Goal: Task Accomplishment & Management: Manage account settings

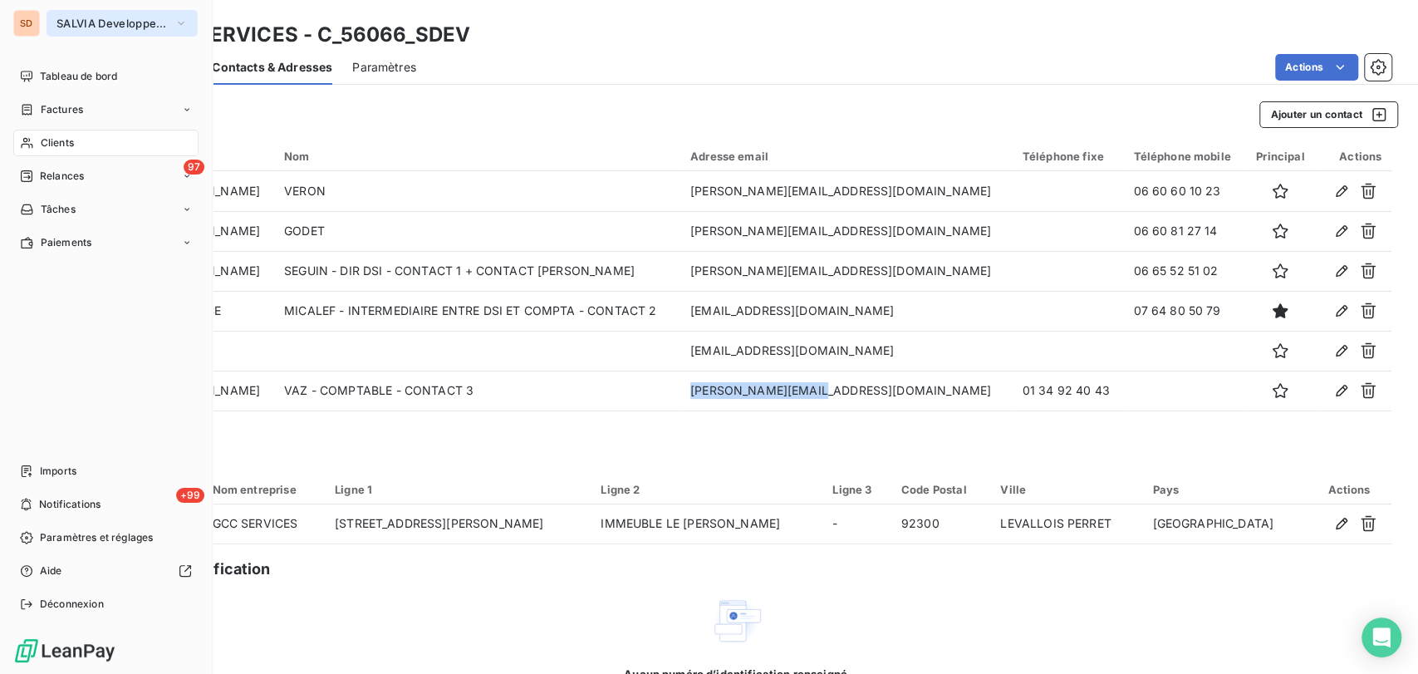
click at [184, 19] on icon "button" at bounding box center [180, 23] width 13 height 17
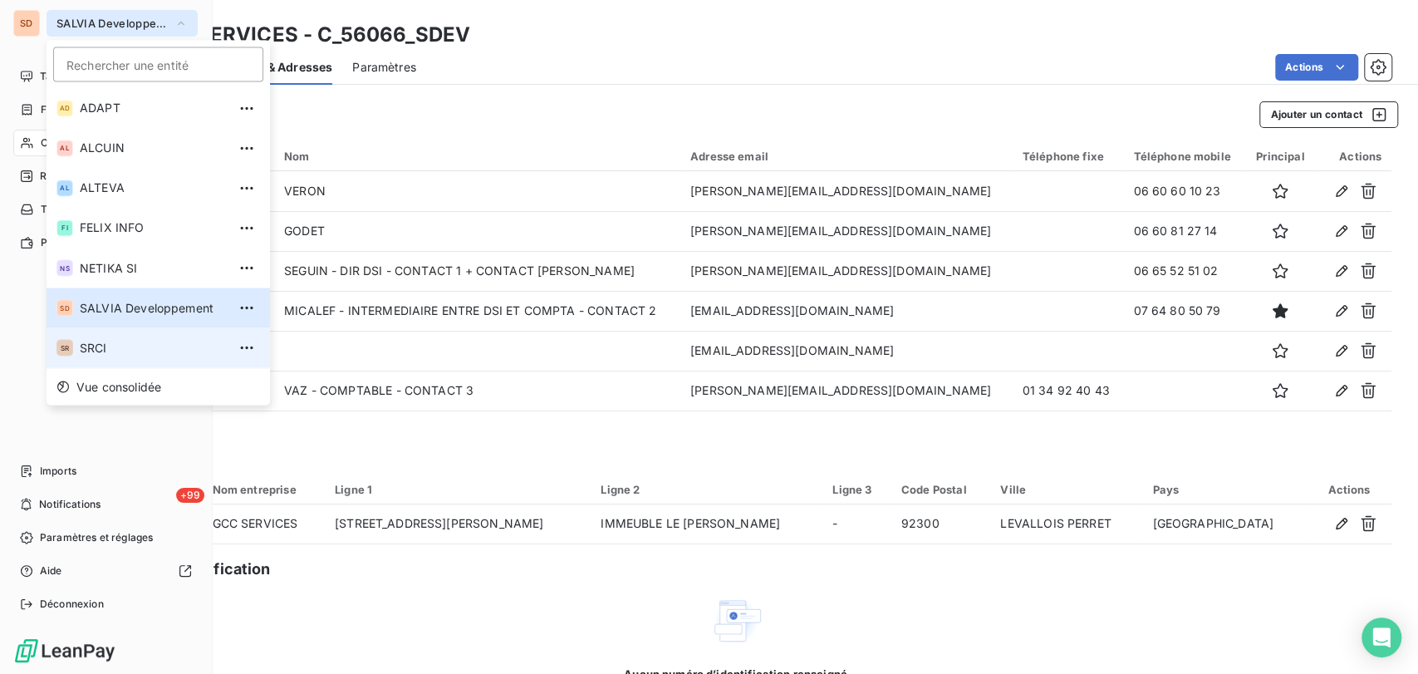
click at [87, 346] on span "SRCI" at bounding box center [153, 347] width 147 height 17
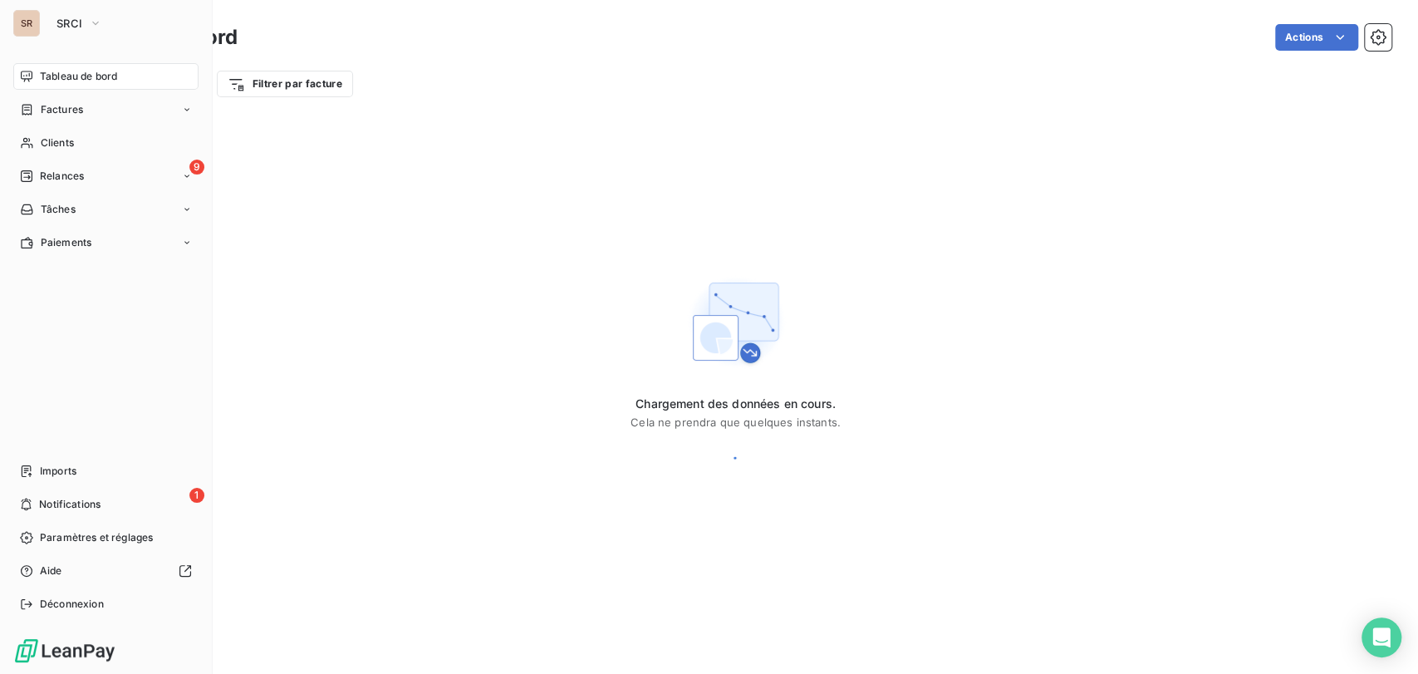
click at [83, 77] on span "Tableau de bord" at bounding box center [78, 76] width 77 height 15
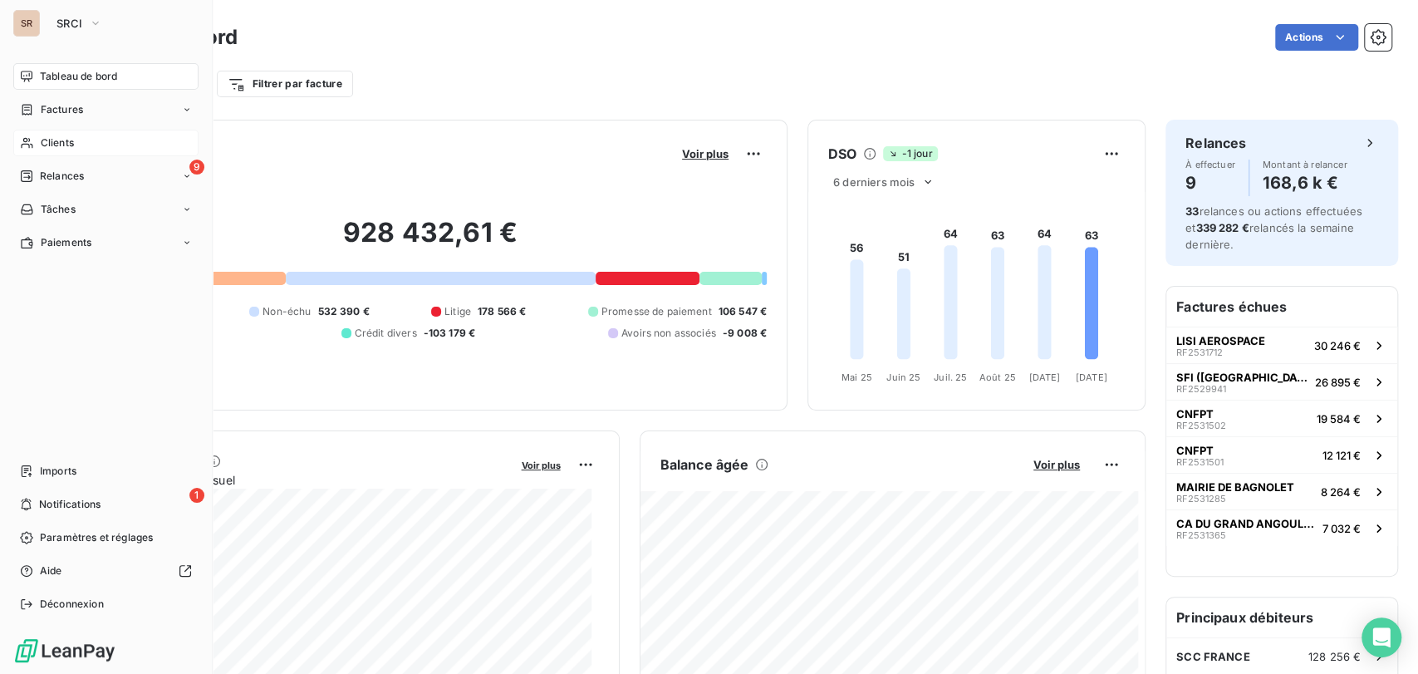
click at [61, 140] on span "Clients" at bounding box center [57, 142] width 33 height 15
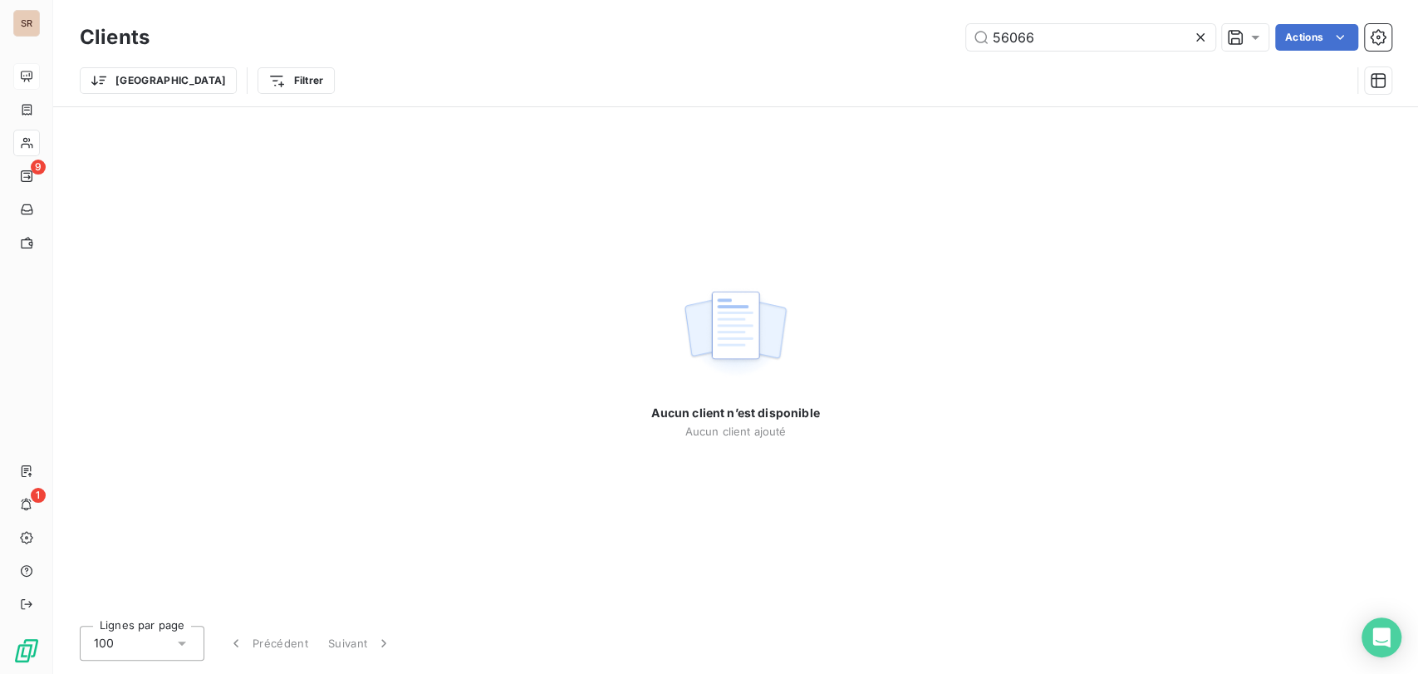
drag, startPoint x: 1037, startPoint y: 34, endPoint x: 927, endPoint y: 37, distance: 109.7
click at [930, 37] on div "56066 Actions" at bounding box center [780, 37] width 1222 height 27
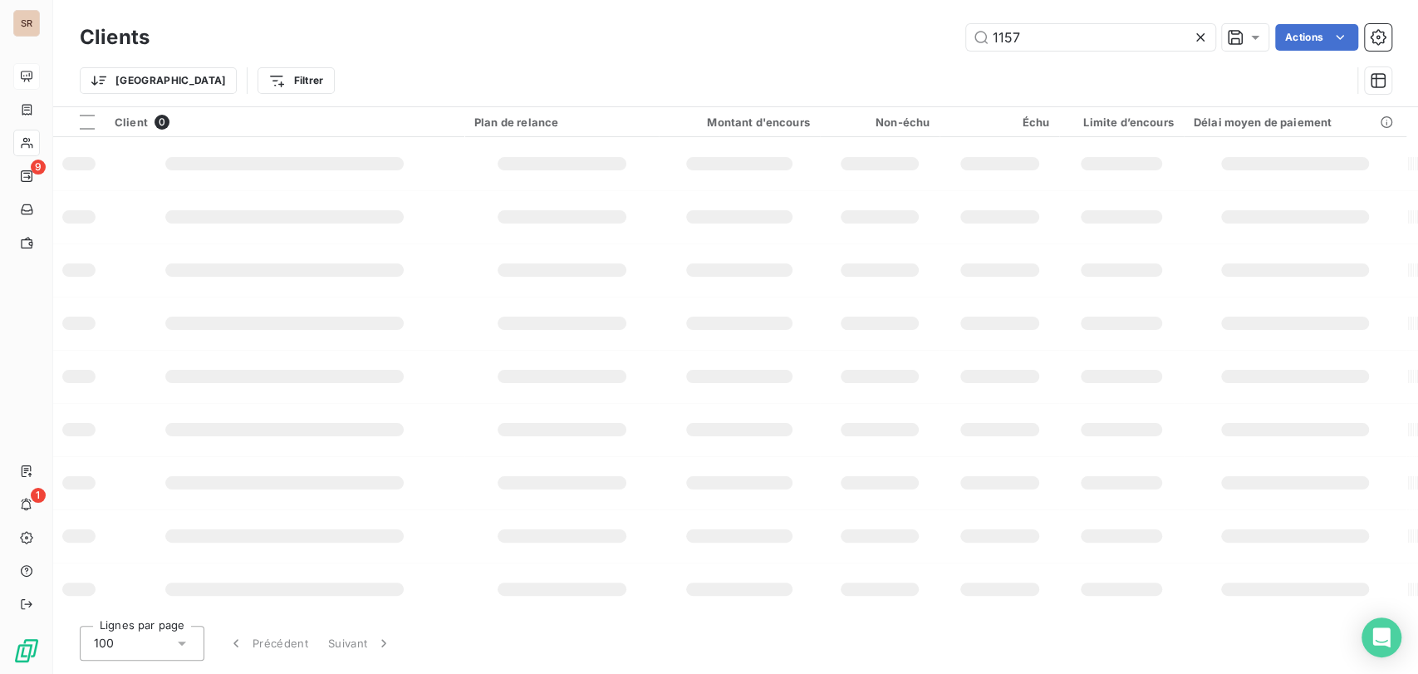
type input "1157"
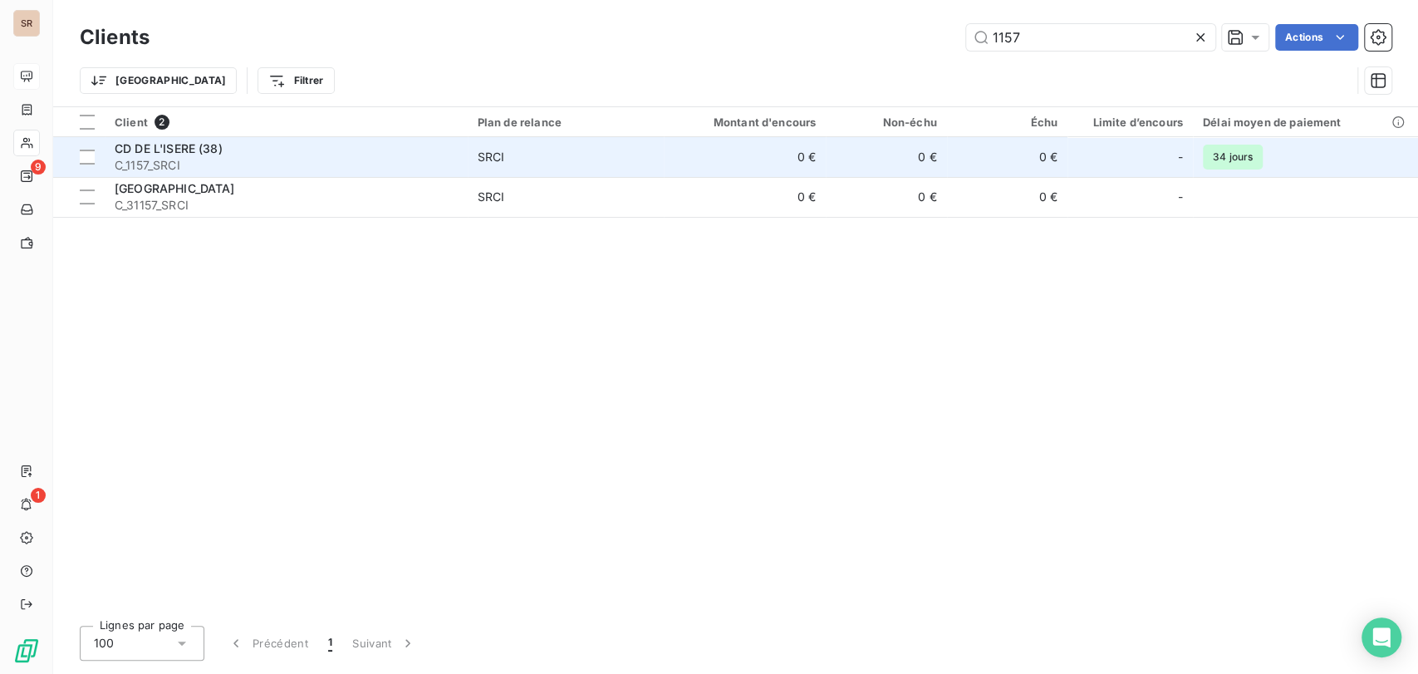
click at [186, 155] on div "CD DE L'ISERE (38)" at bounding box center [286, 148] width 343 height 17
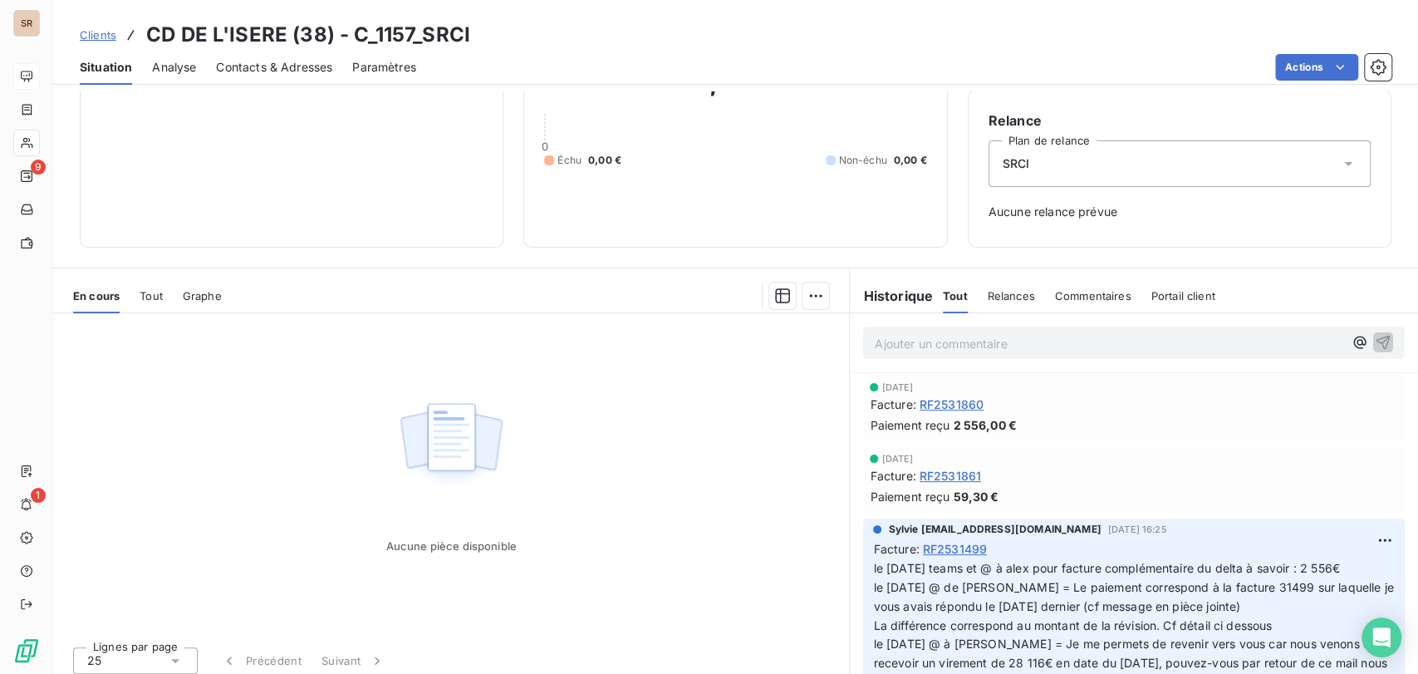
scroll to position [145, 0]
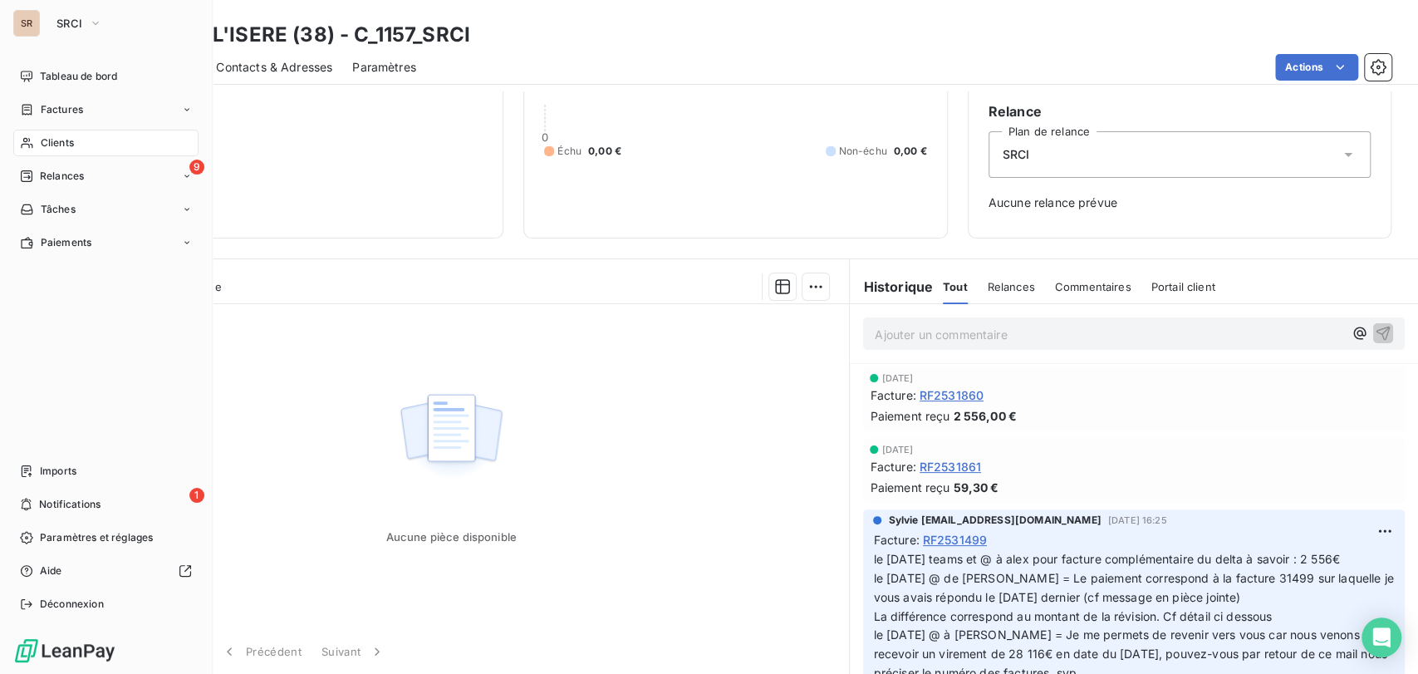
click at [53, 86] on div "Tableau de bord" at bounding box center [105, 76] width 185 height 27
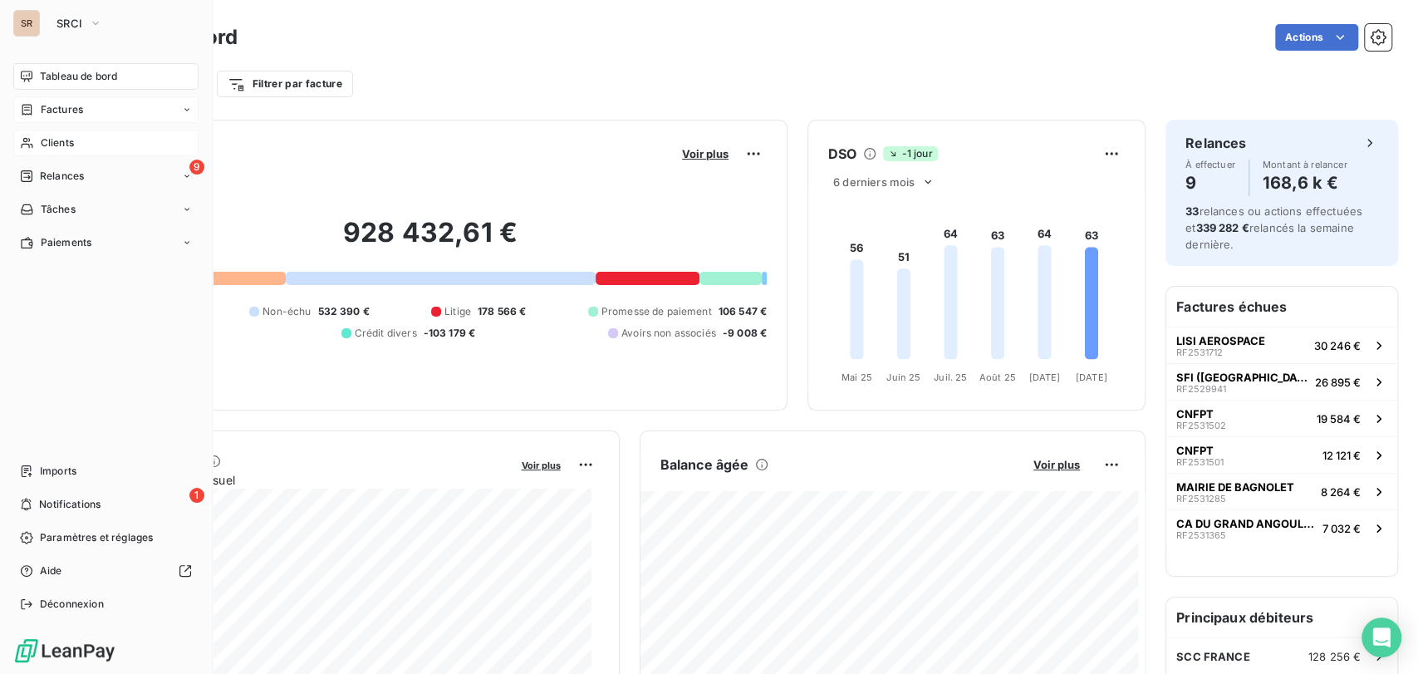
click at [44, 113] on span "Factures" at bounding box center [62, 109] width 42 height 15
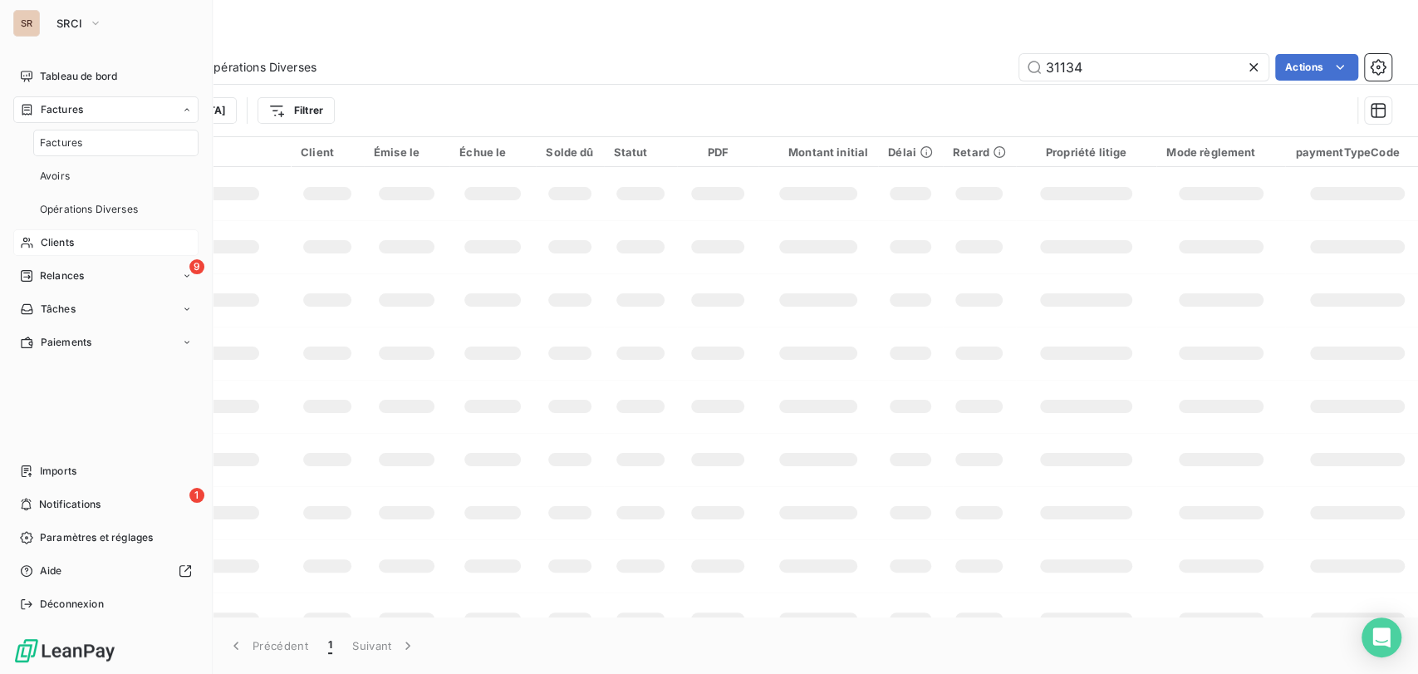
click at [100, 139] on div "Factures" at bounding box center [115, 143] width 165 height 27
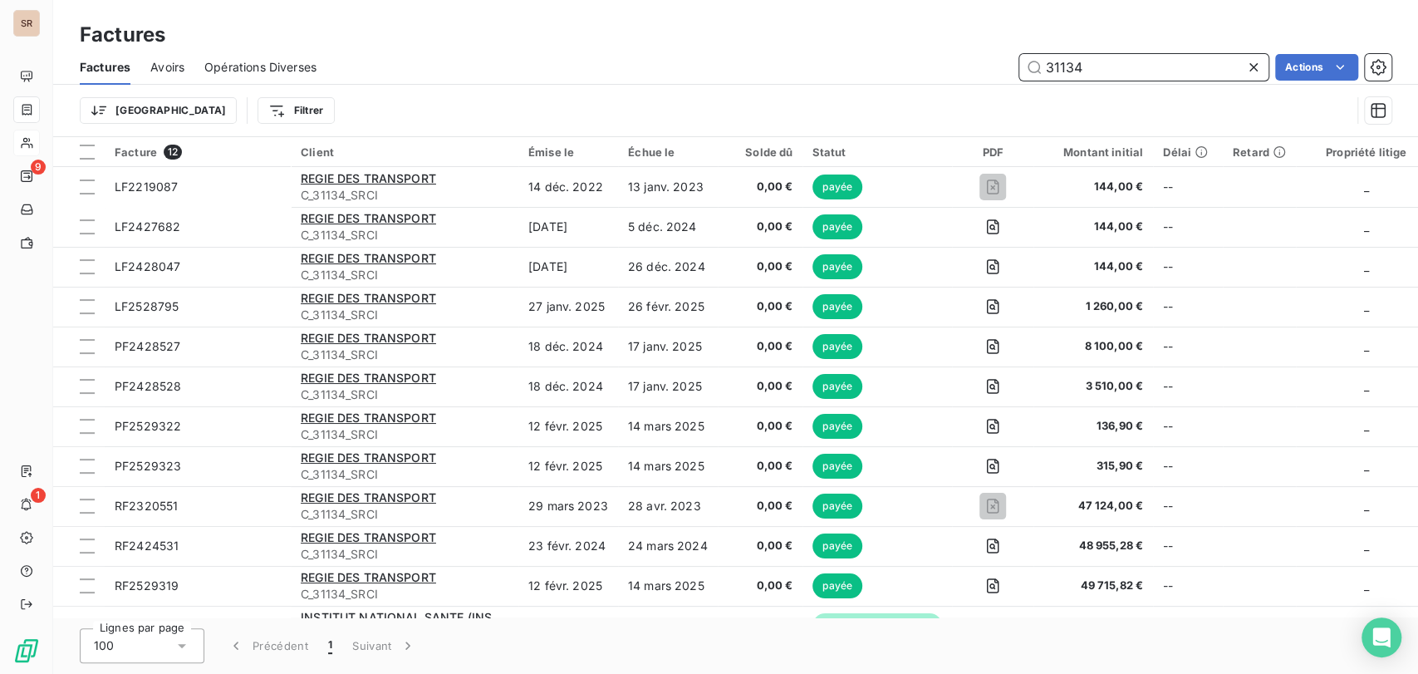
drag, startPoint x: 969, startPoint y: 71, endPoint x: 931, endPoint y: 74, distance: 38.4
click at [935, 75] on div "31134 Actions" at bounding box center [863, 67] width 1055 height 27
type input "30857"
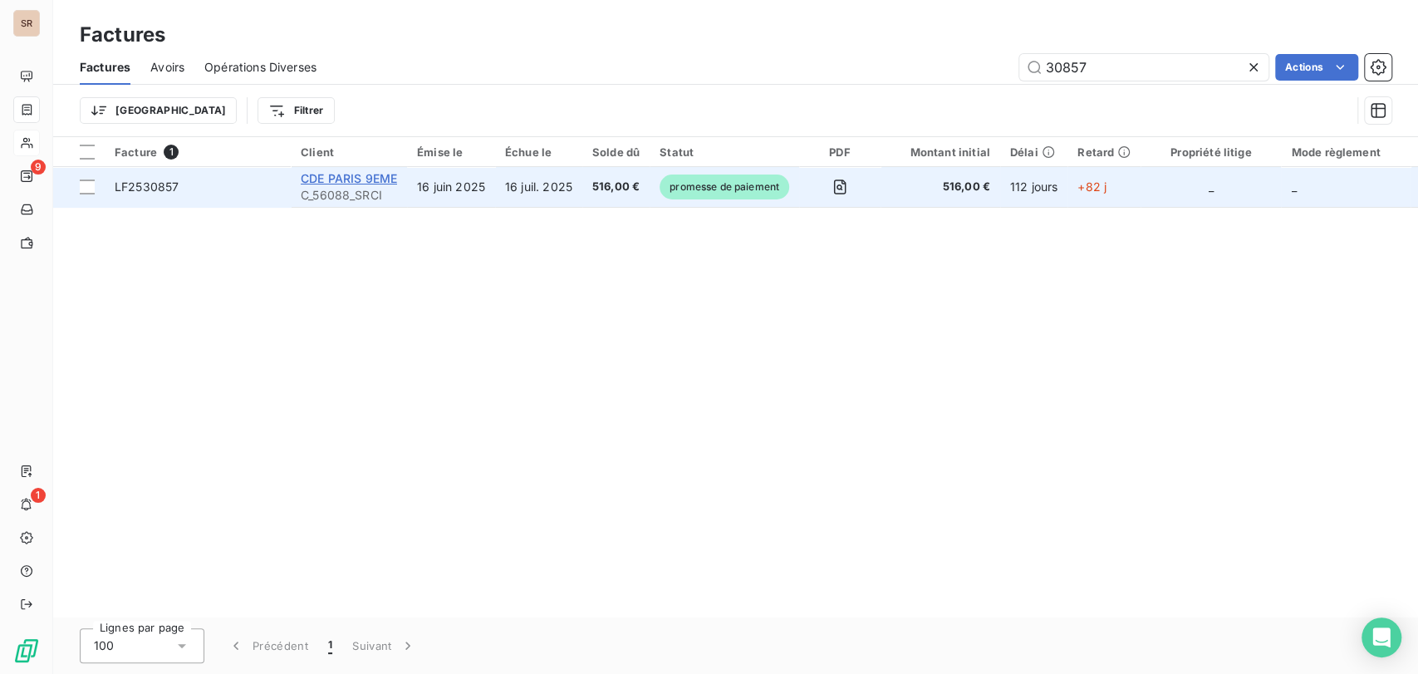
click at [320, 183] on span "CDE PARIS 9EME" at bounding box center [349, 178] width 96 height 14
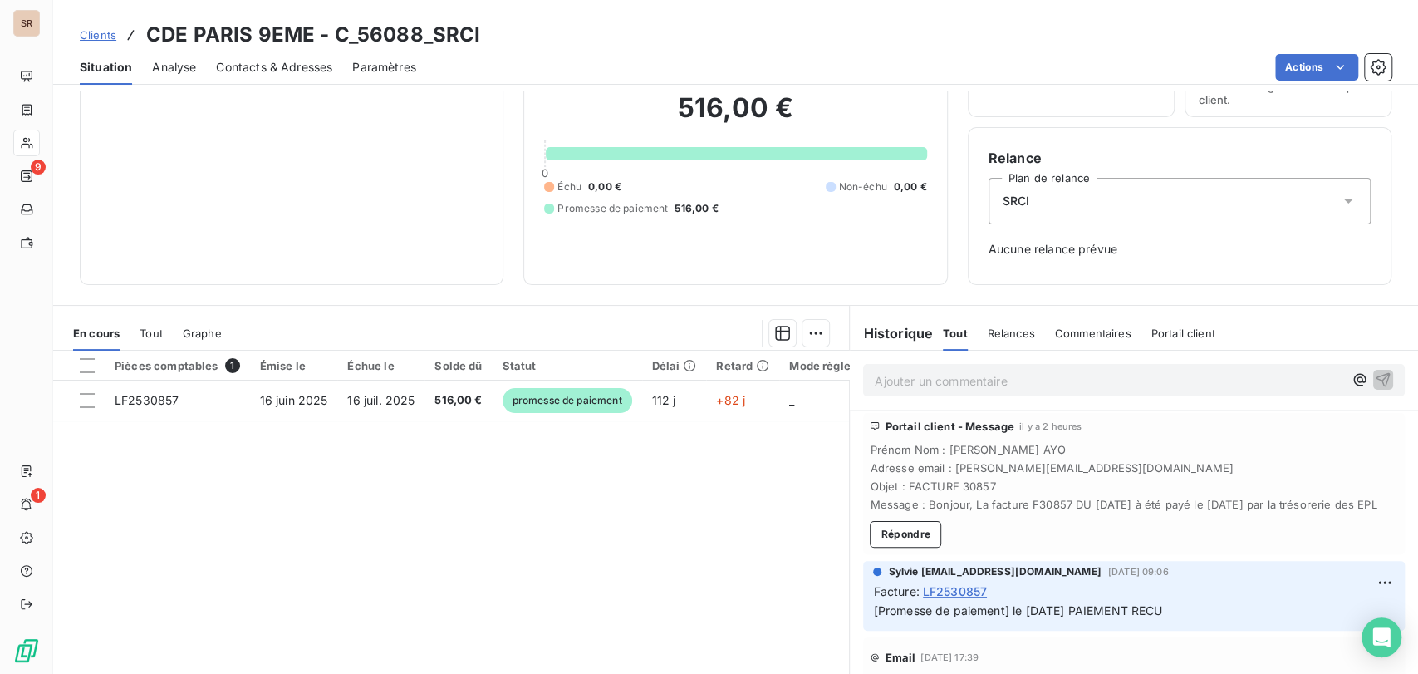
scroll to position [100, 0]
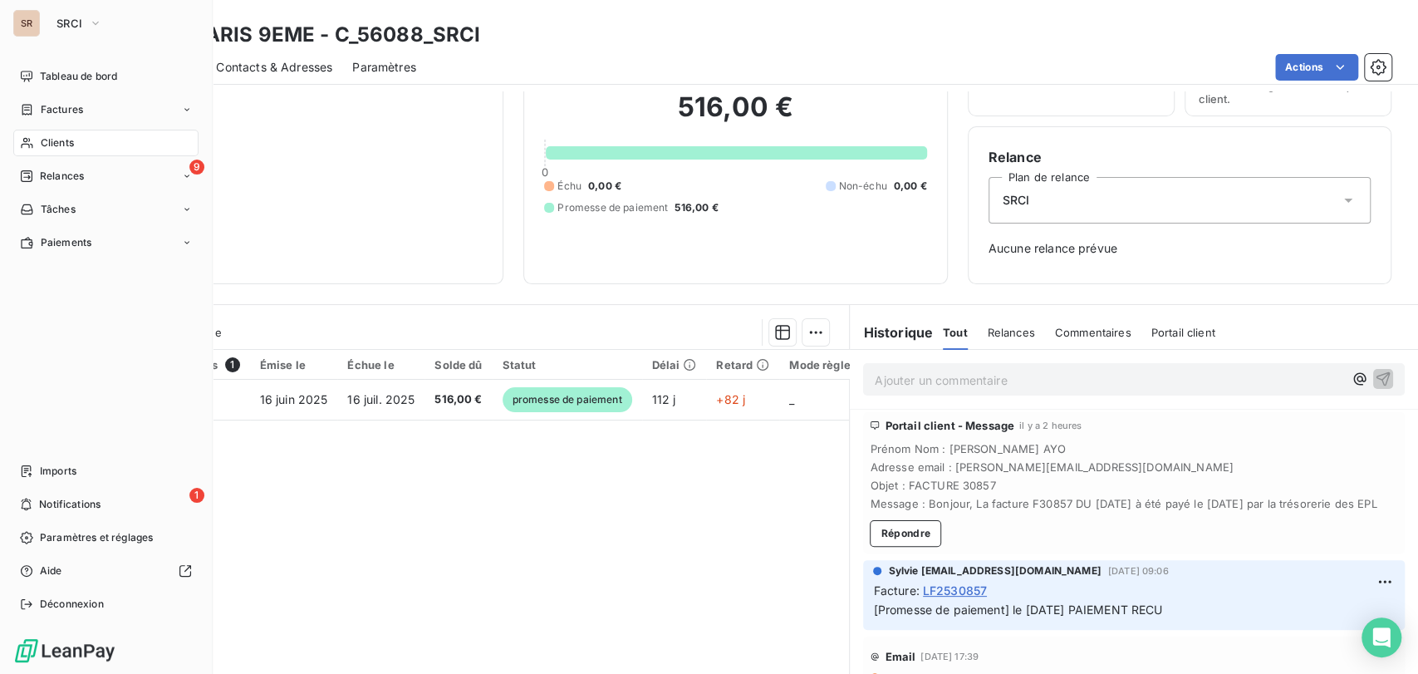
click at [61, 140] on span "Clients" at bounding box center [57, 142] width 33 height 15
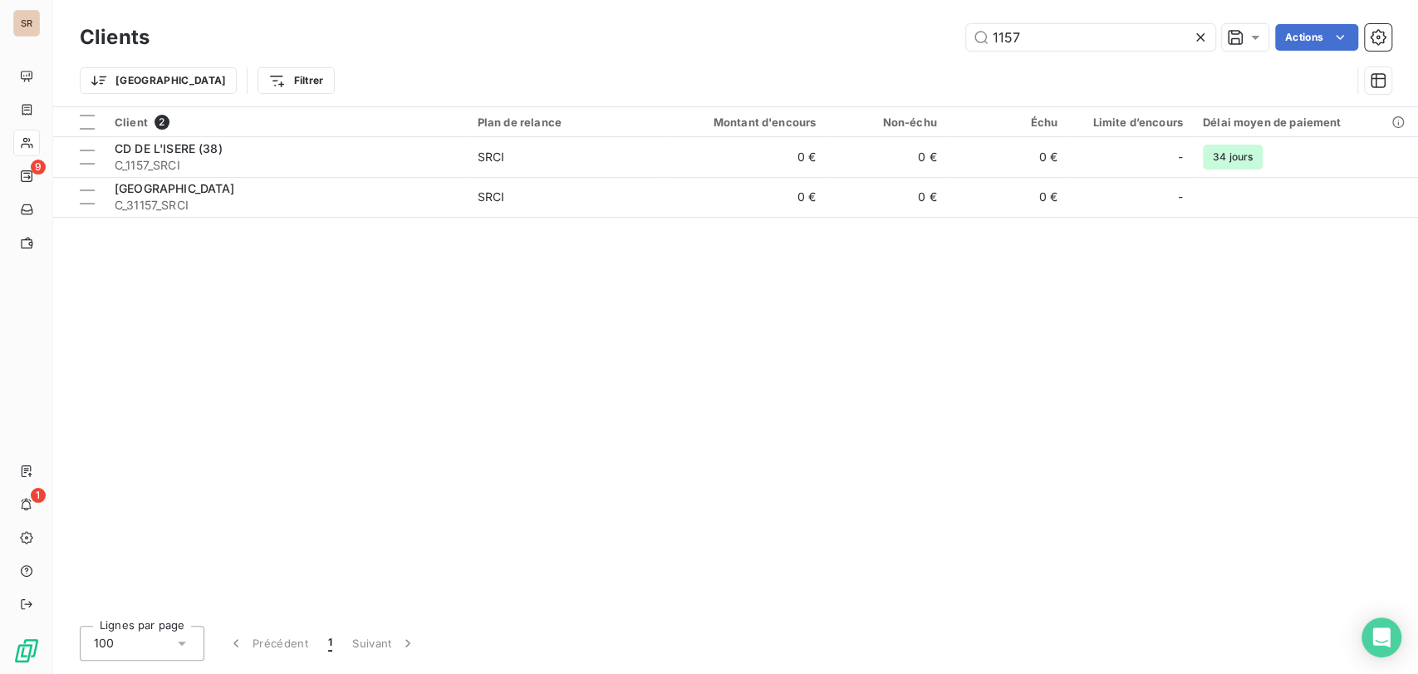
drag, startPoint x: 1077, startPoint y: 36, endPoint x: 885, endPoint y: 45, distance: 192.1
click at [886, 45] on div "1157 Actions" at bounding box center [780, 37] width 1222 height 27
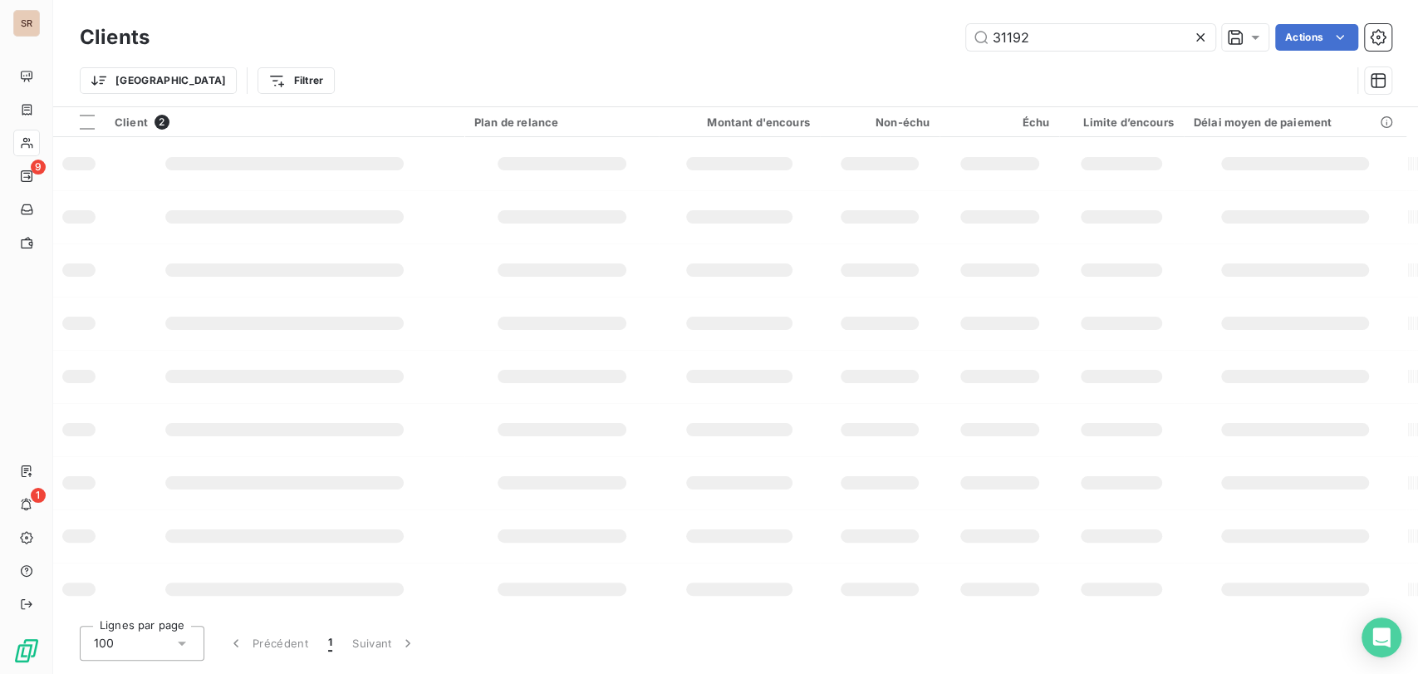
type input "31192"
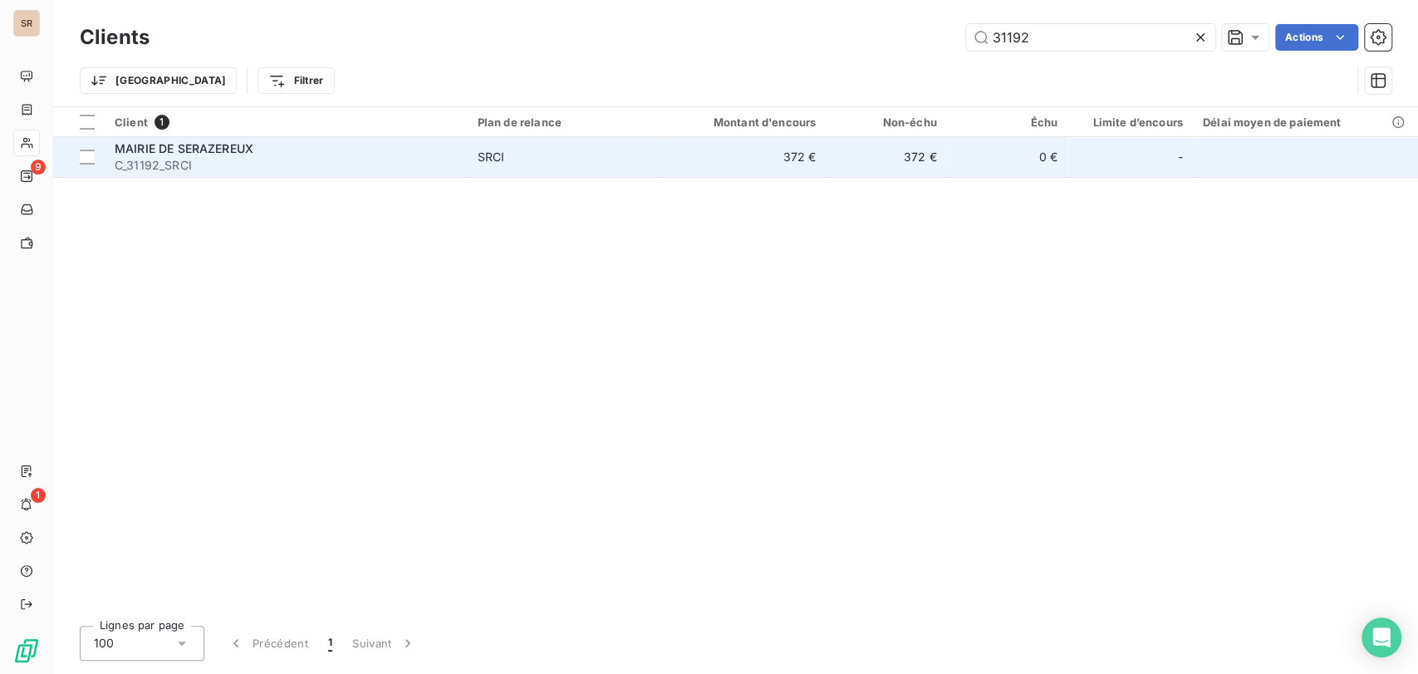
click at [193, 149] on span "MAIRIE DE SERAZEREUX" at bounding box center [184, 148] width 139 height 14
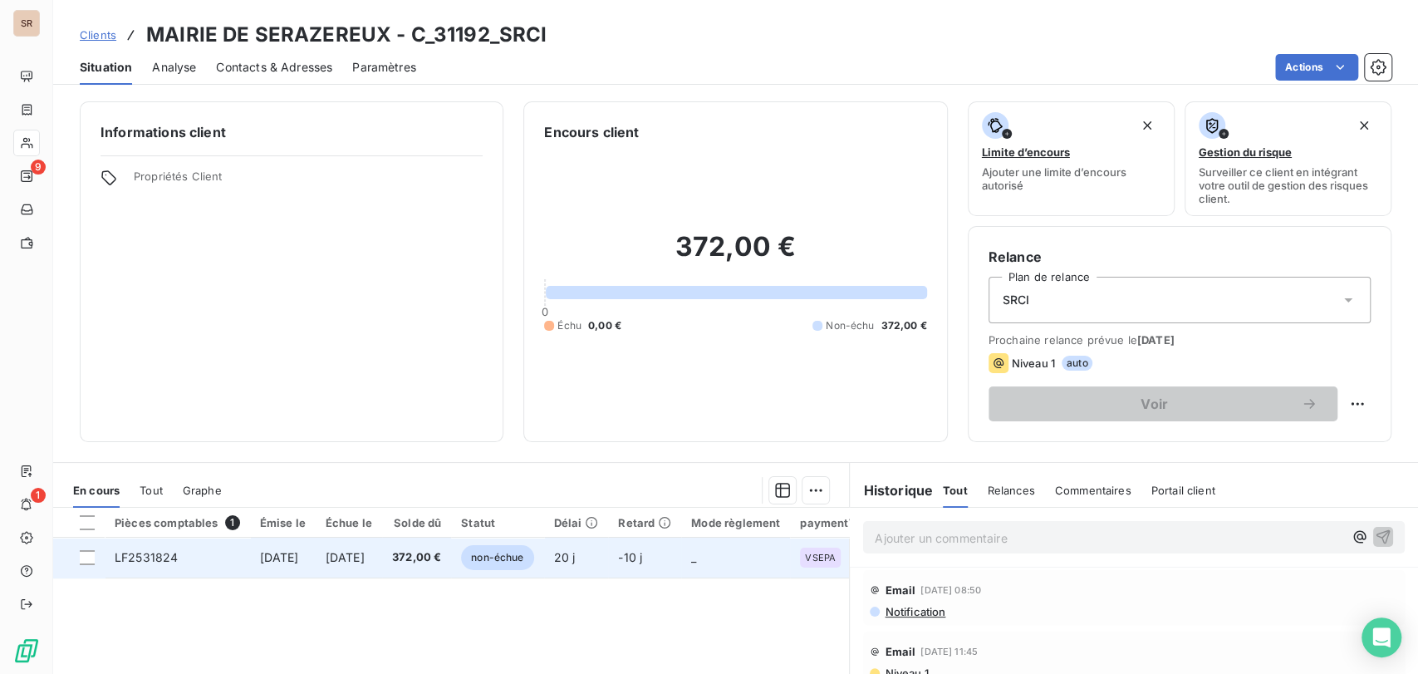
click at [120, 552] on span "LF2531824" at bounding box center [146, 557] width 63 height 14
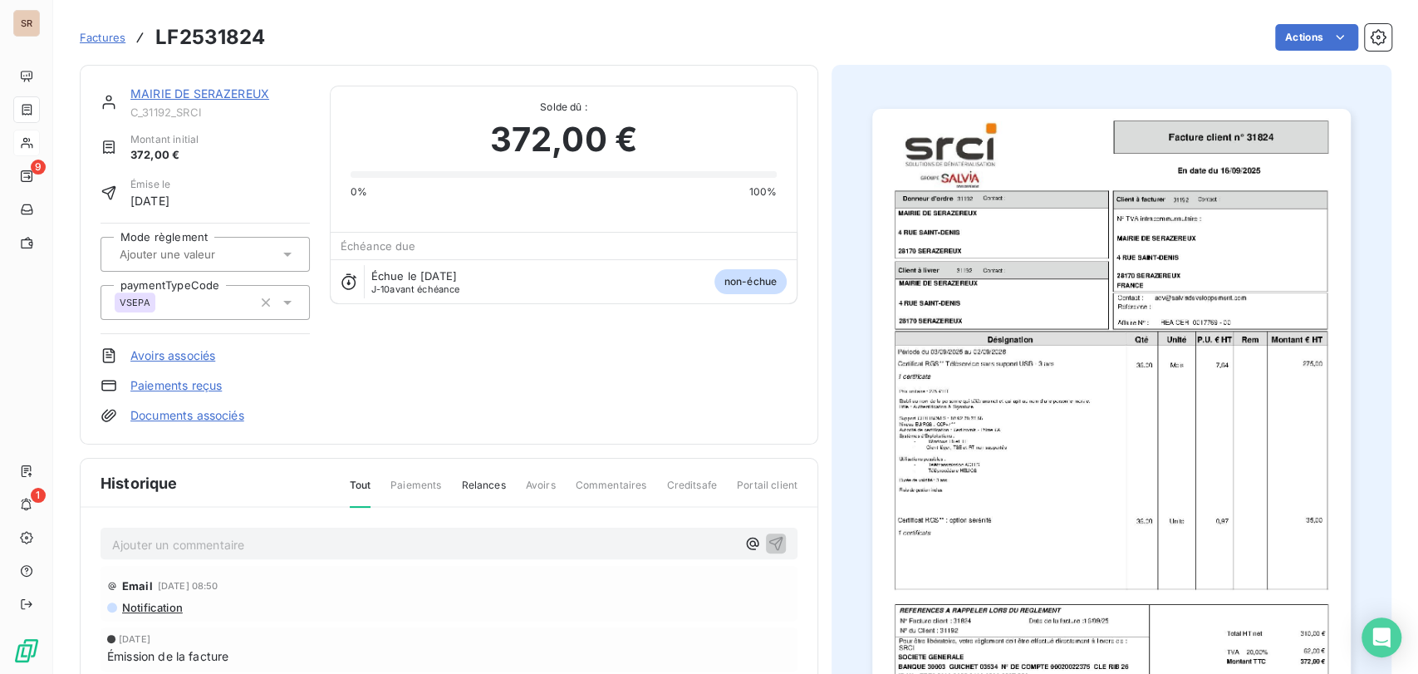
click at [190, 537] on p "Ajouter un commentaire ﻿" at bounding box center [424, 544] width 624 height 21
click at [282, 540] on p "le [DATE] @ de mairie =" at bounding box center [424, 543] width 624 height 19
click at [770, 536] on icon "button" at bounding box center [776, 543] width 14 height 14
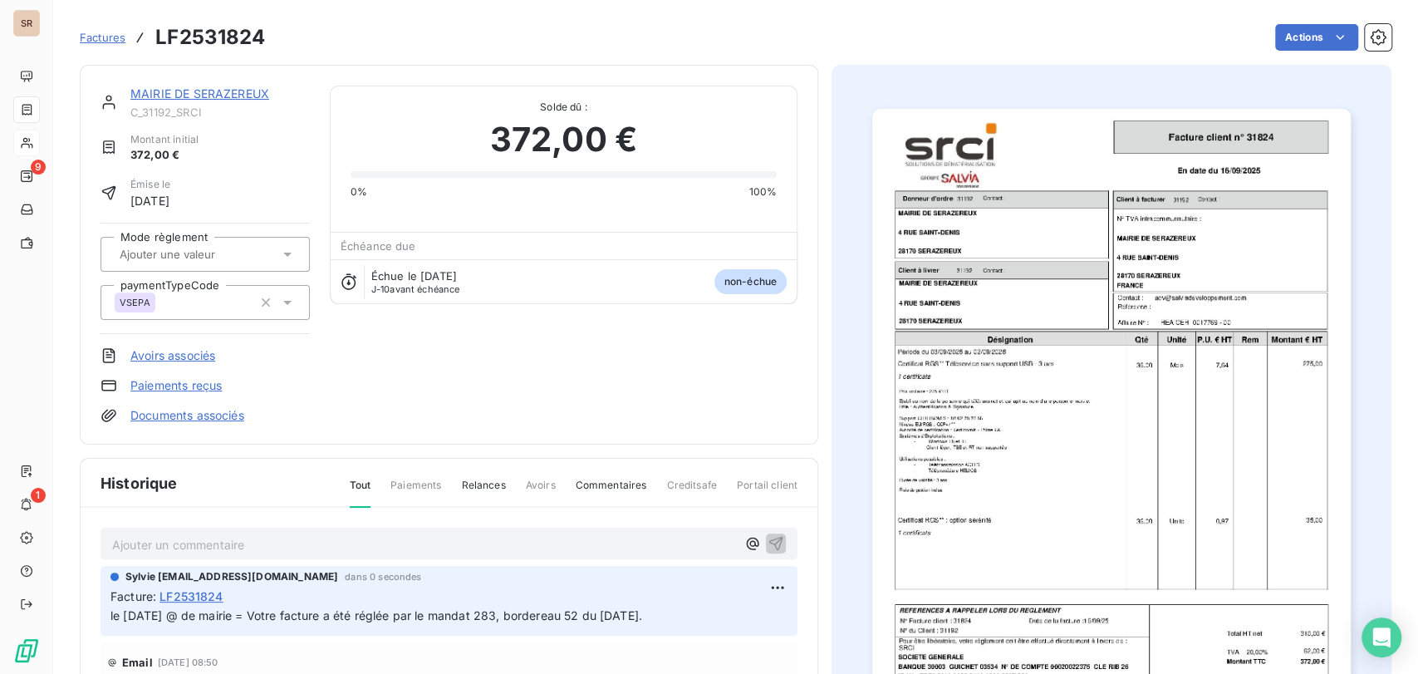
click at [171, 88] on link "MAIRIE DE SERAZEREUX" at bounding box center [199, 93] width 139 height 14
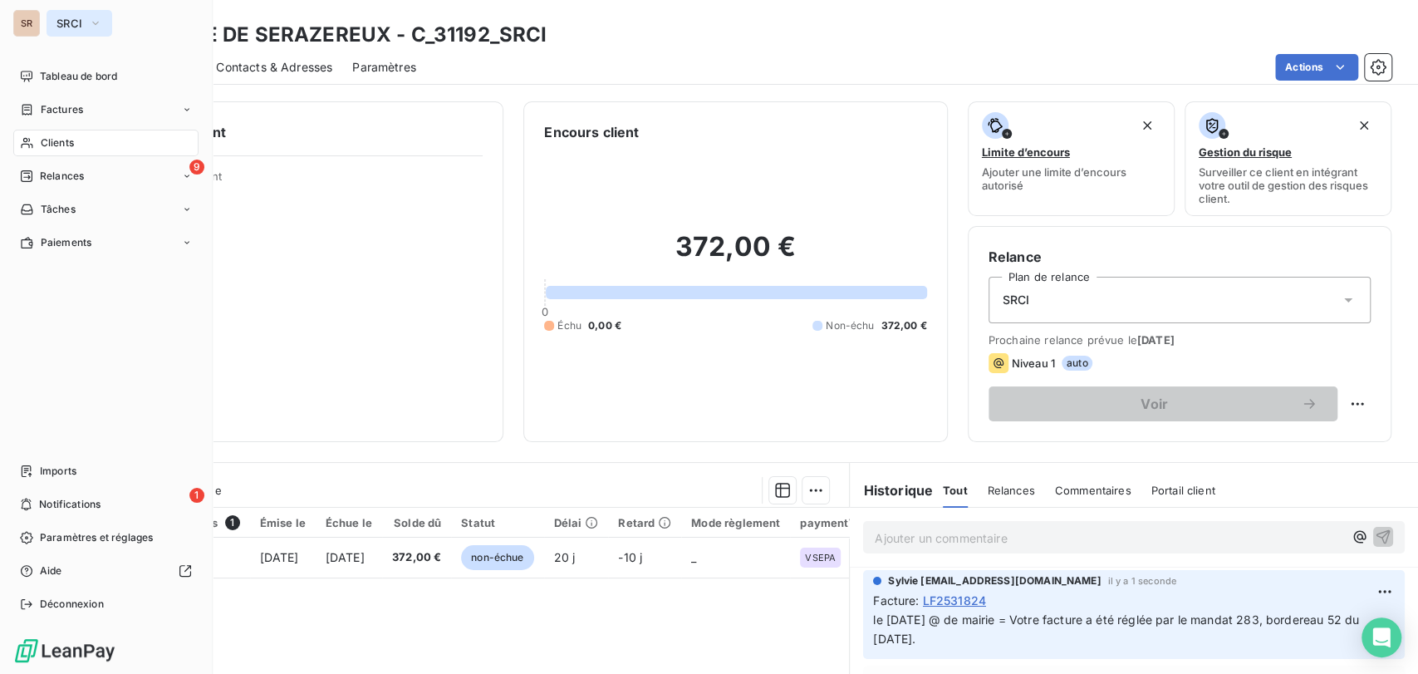
click at [103, 23] on button "SRCI" at bounding box center [80, 23] width 66 height 27
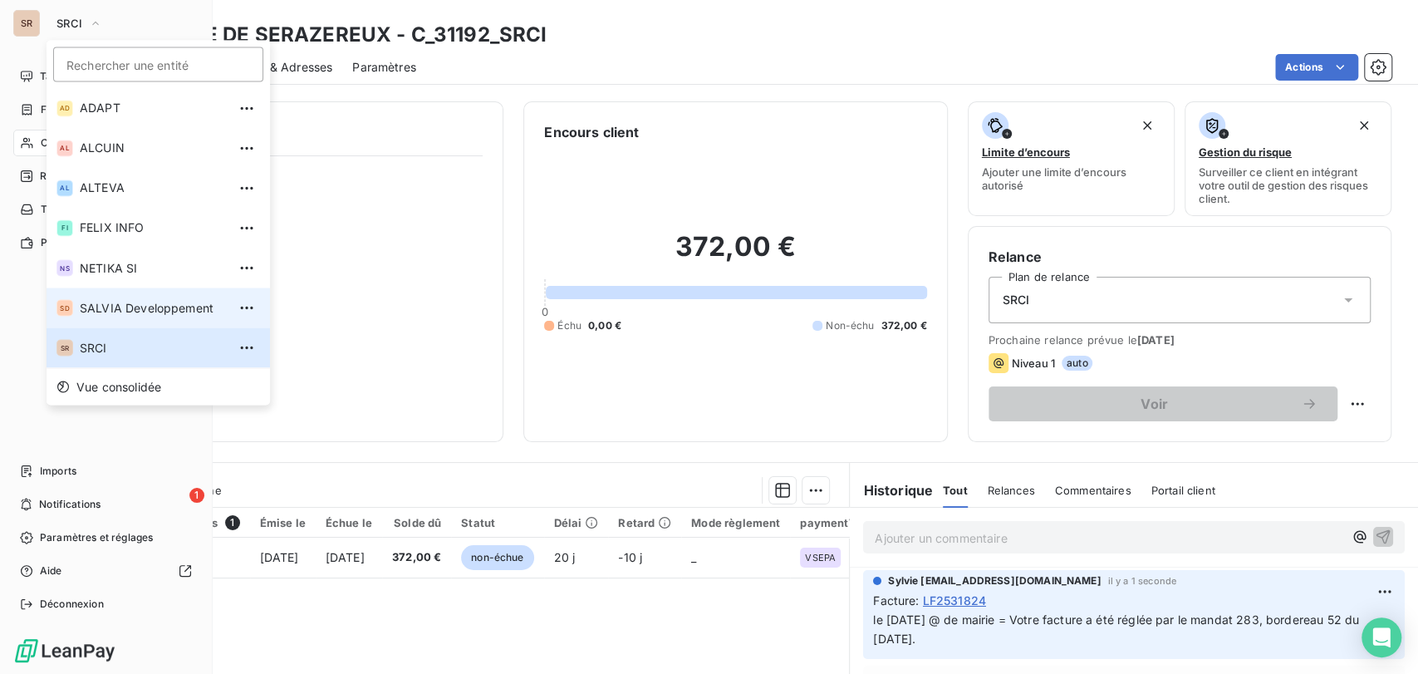
click at [90, 315] on span "SALVIA Developpement" at bounding box center [153, 307] width 147 height 17
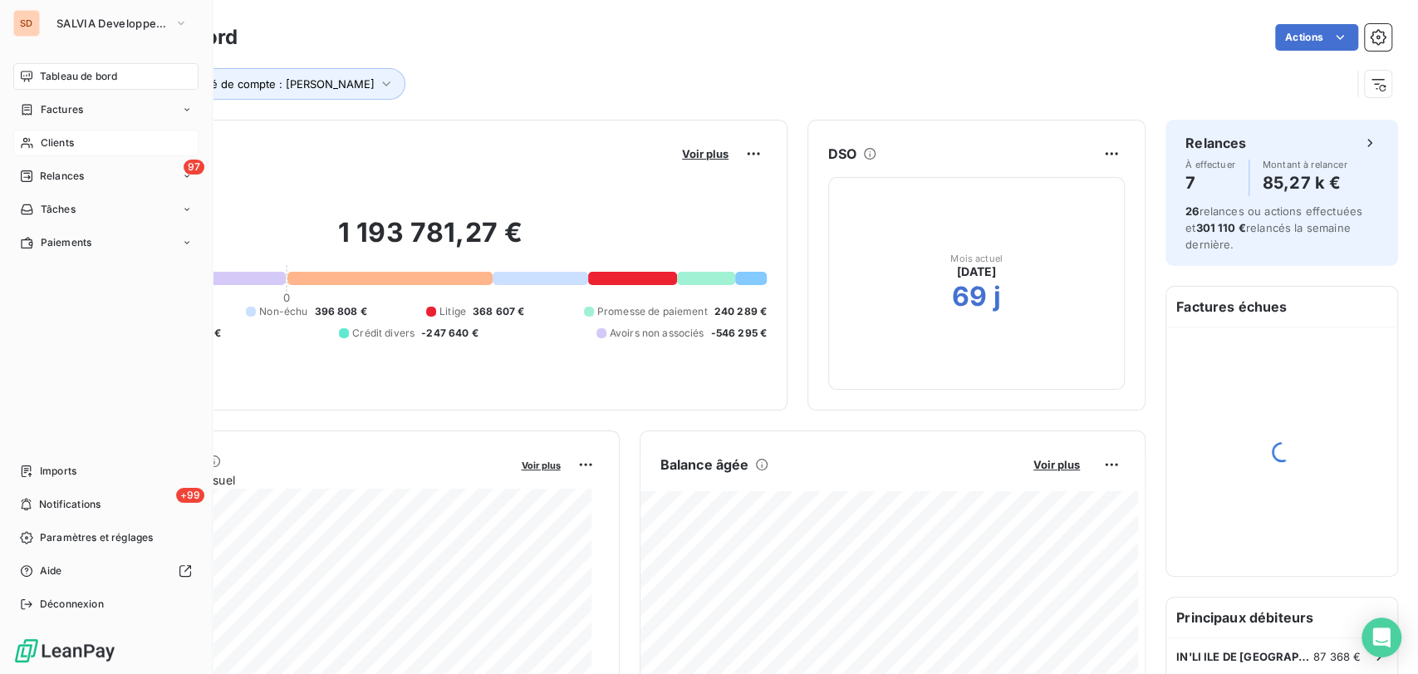
click at [31, 148] on icon at bounding box center [27, 142] width 14 height 13
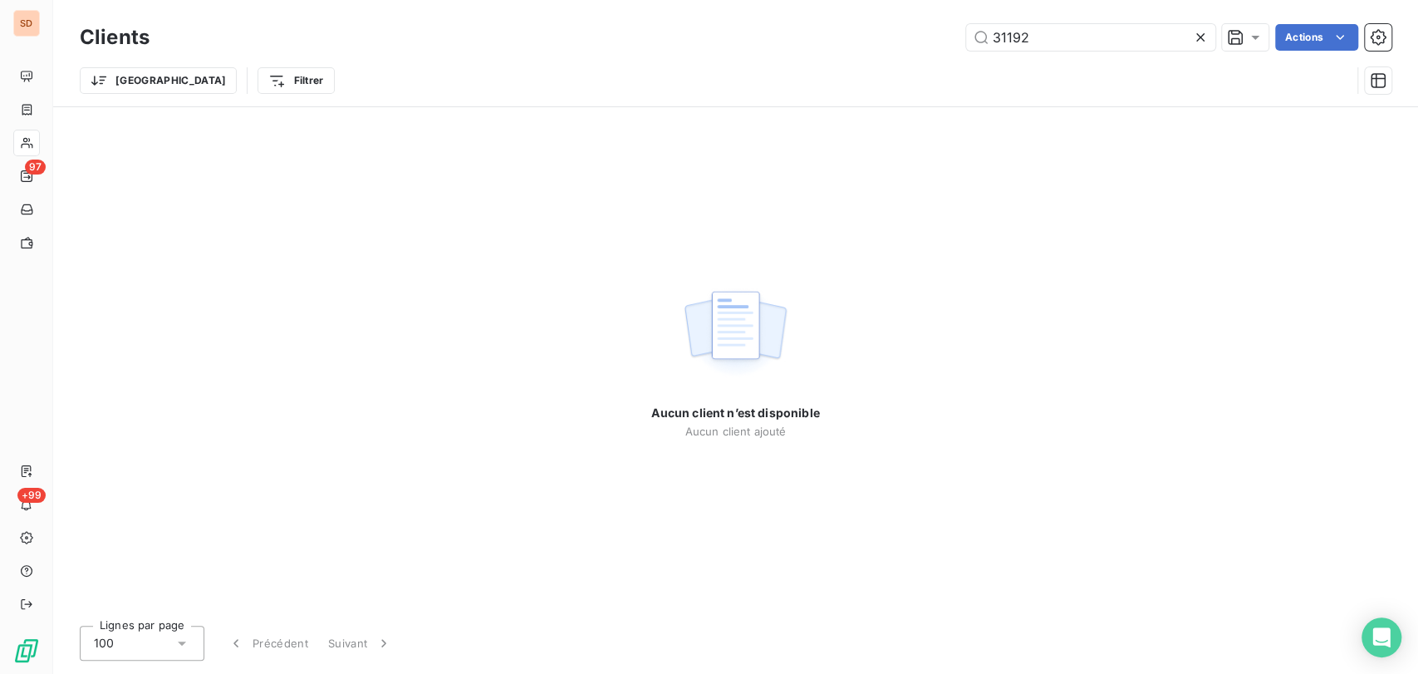
drag, startPoint x: 1038, startPoint y: 45, endPoint x: 862, endPoint y: 58, distance: 175.8
click at [885, 57] on div "Clients 31192 Actions Trier Filtrer" at bounding box center [736, 63] width 1312 height 86
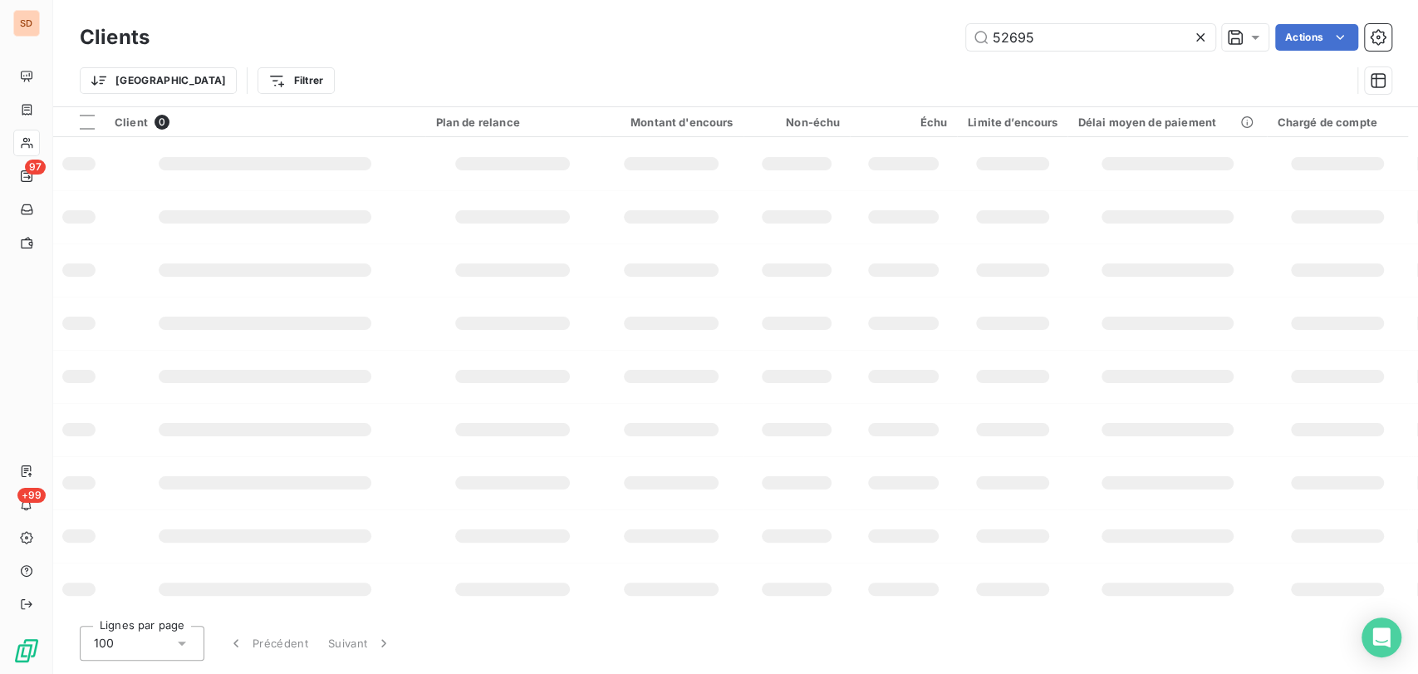
type input "52695"
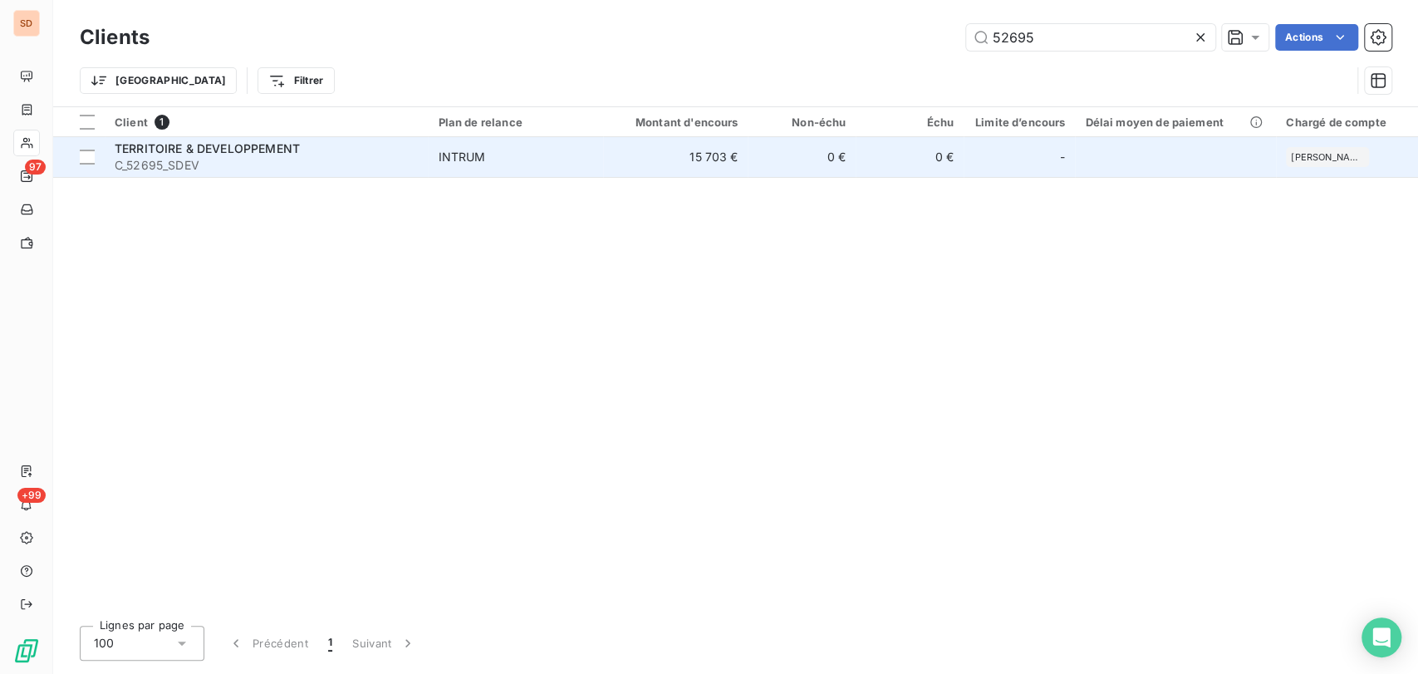
click at [138, 153] on span "TERRITOIRE & DEVELOPPEMENT" at bounding box center [207, 148] width 185 height 14
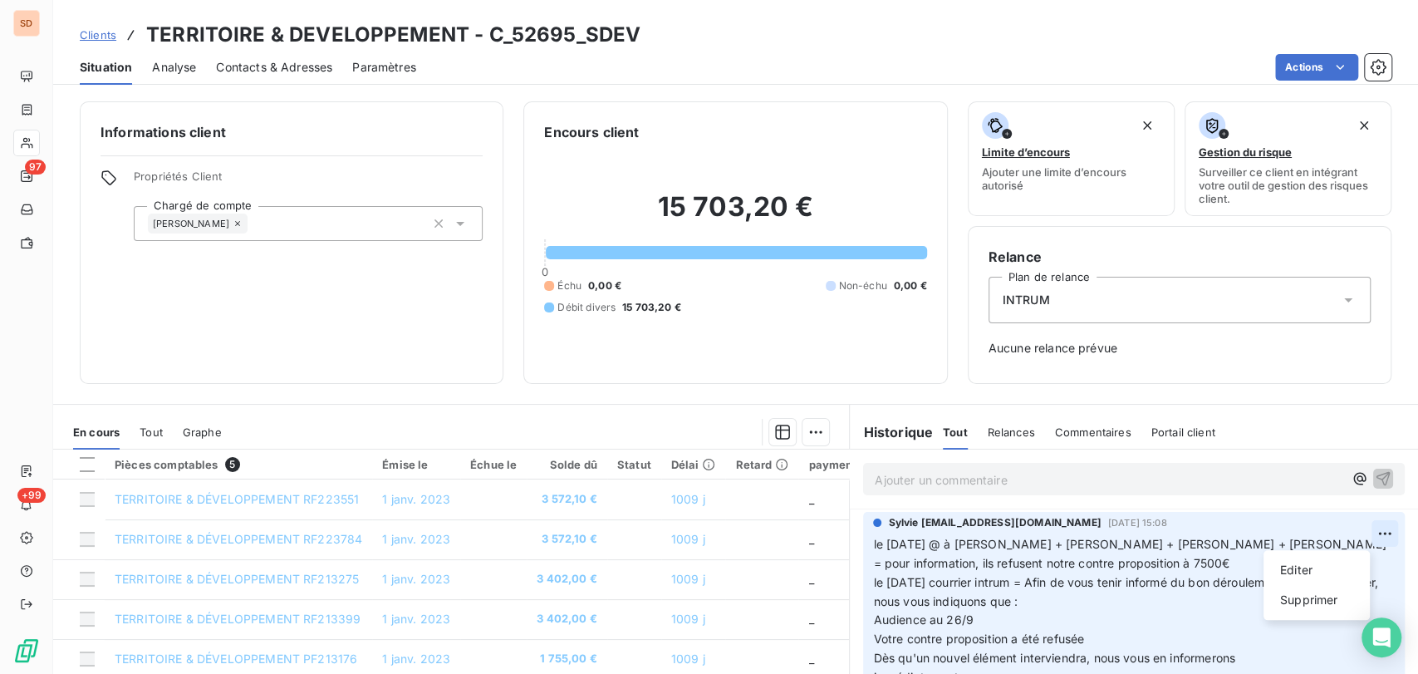
click at [1357, 527] on html "SD 97 +99 Clients TERRITOIRE & DEVELOPPEMENT - C_52695_SDEV Situation Analyse C…" at bounding box center [709, 337] width 1418 height 674
drag, startPoint x: 1297, startPoint y: 569, endPoint x: 1157, endPoint y: 552, distance: 140.6
click at [1292, 569] on div "Editer" at bounding box center [1316, 570] width 93 height 27
click at [873, 542] on span "le [DATE] @ à [PERSON_NAME] + [PERSON_NAME] + [PERSON_NAME] + [PERSON_NAME] = p…" at bounding box center [1104, 572] width 462 height 71
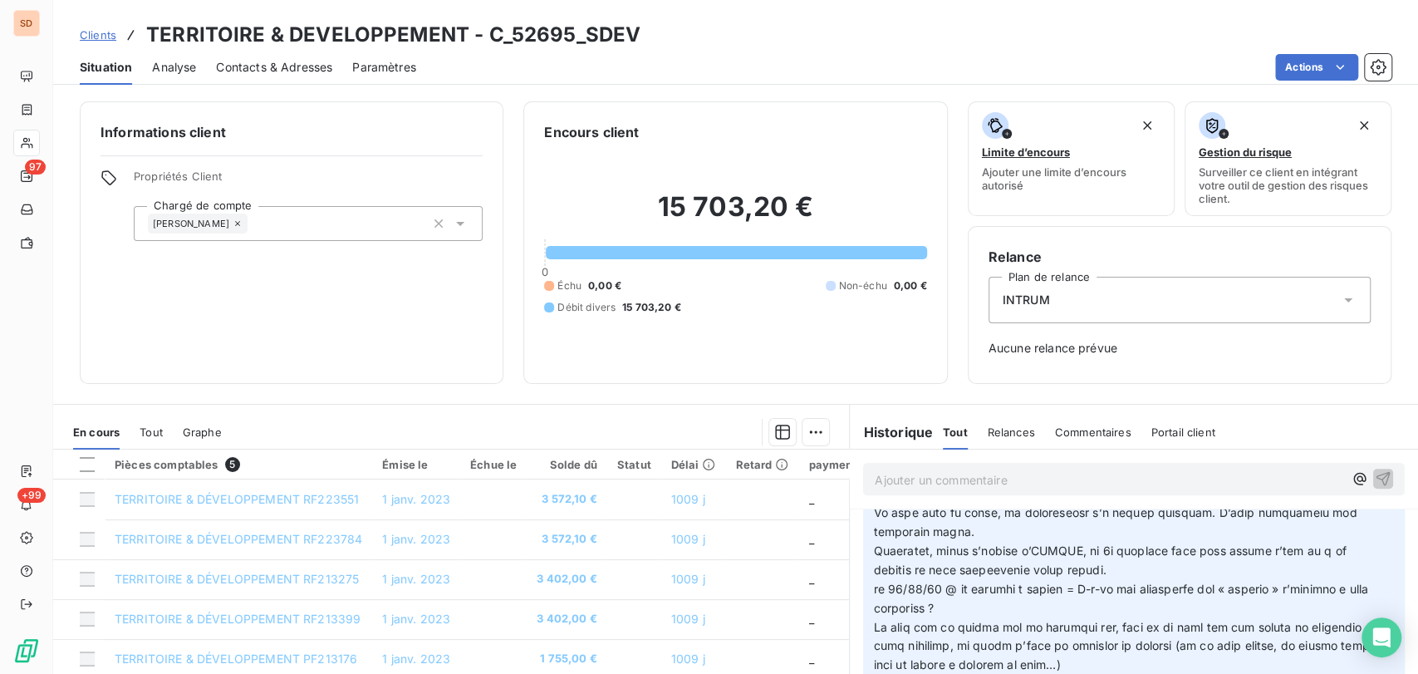
scroll to position [651, 0]
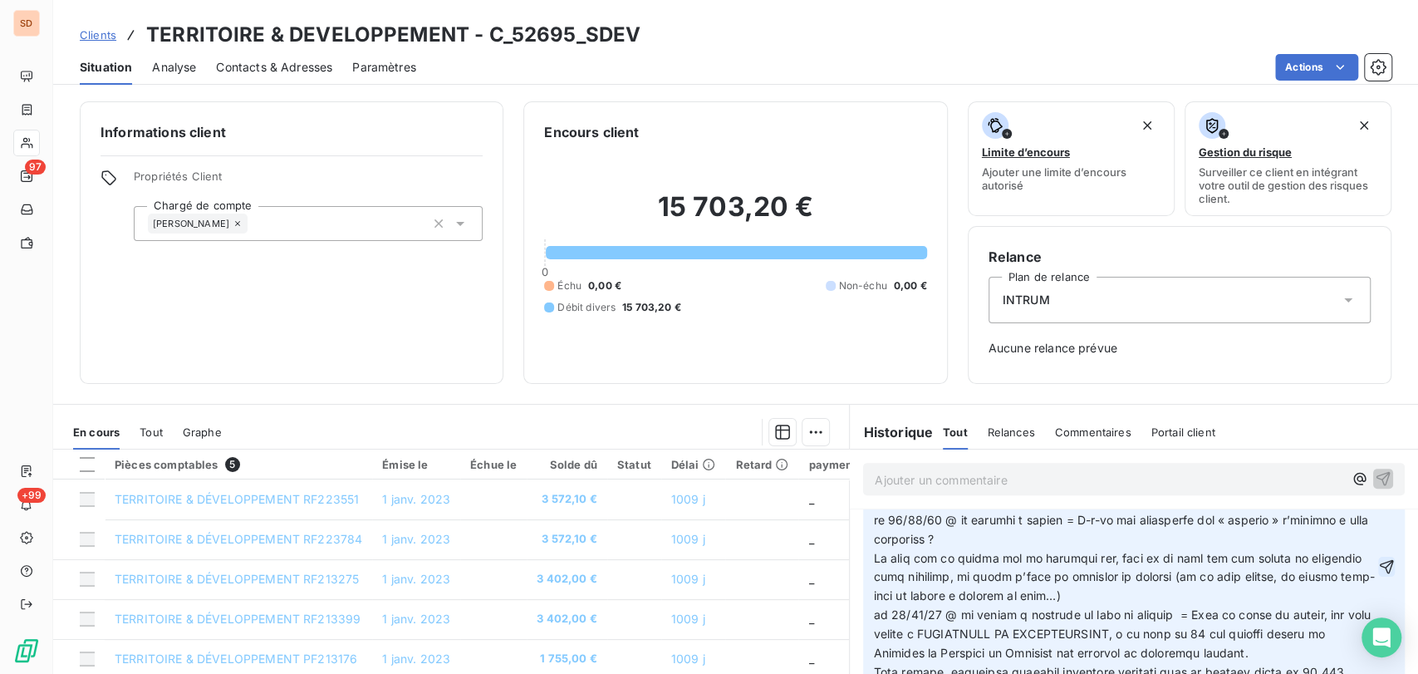
click at [1380, 567] on icon "button" at bounding box center [1387, 567] width 14 height 14
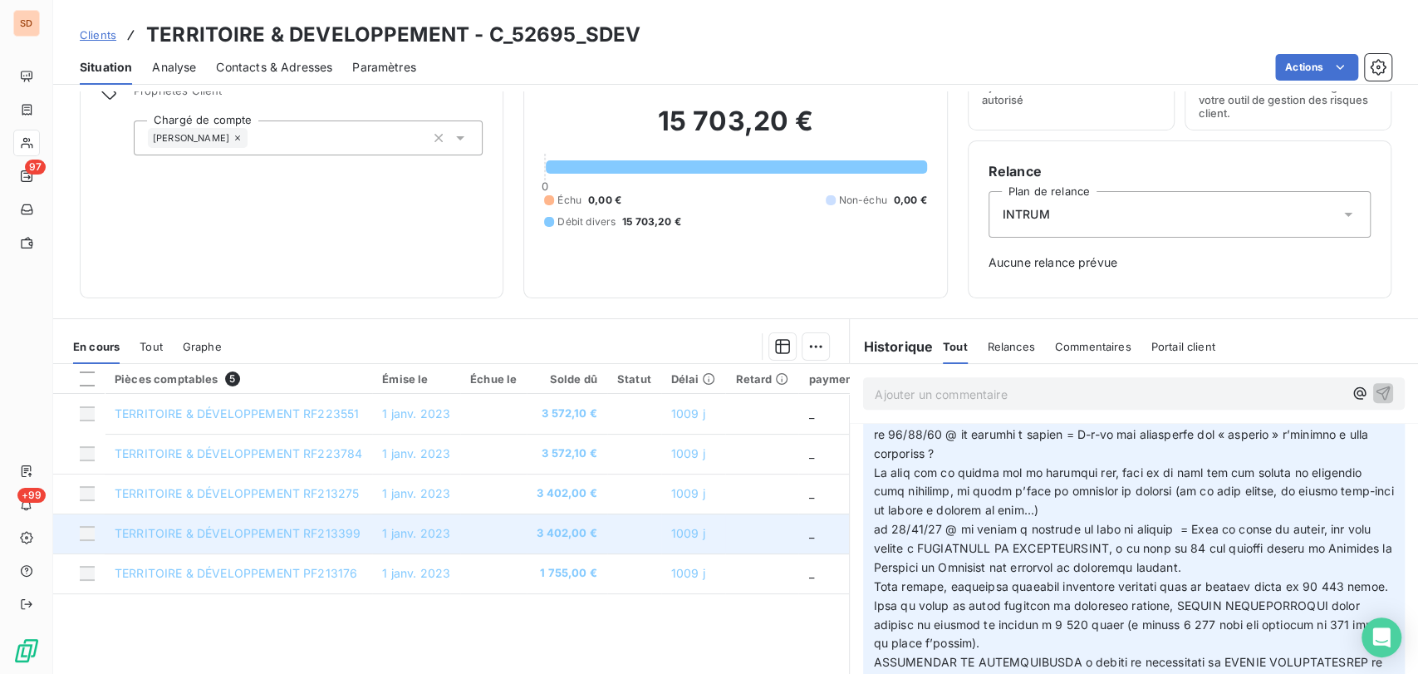
scroll to position [145, 0]
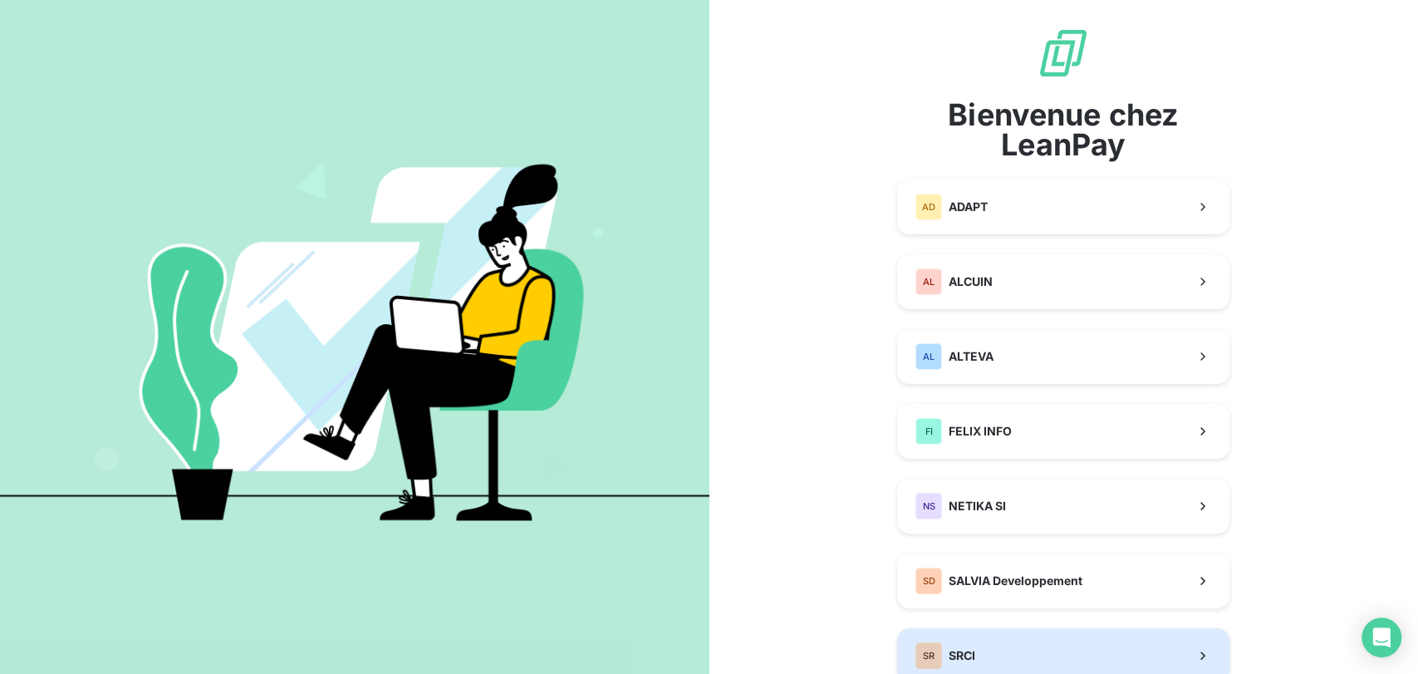
click at [952, 648] on div "SR SRCI" at bounding box center [945, 655] width 60 height 27
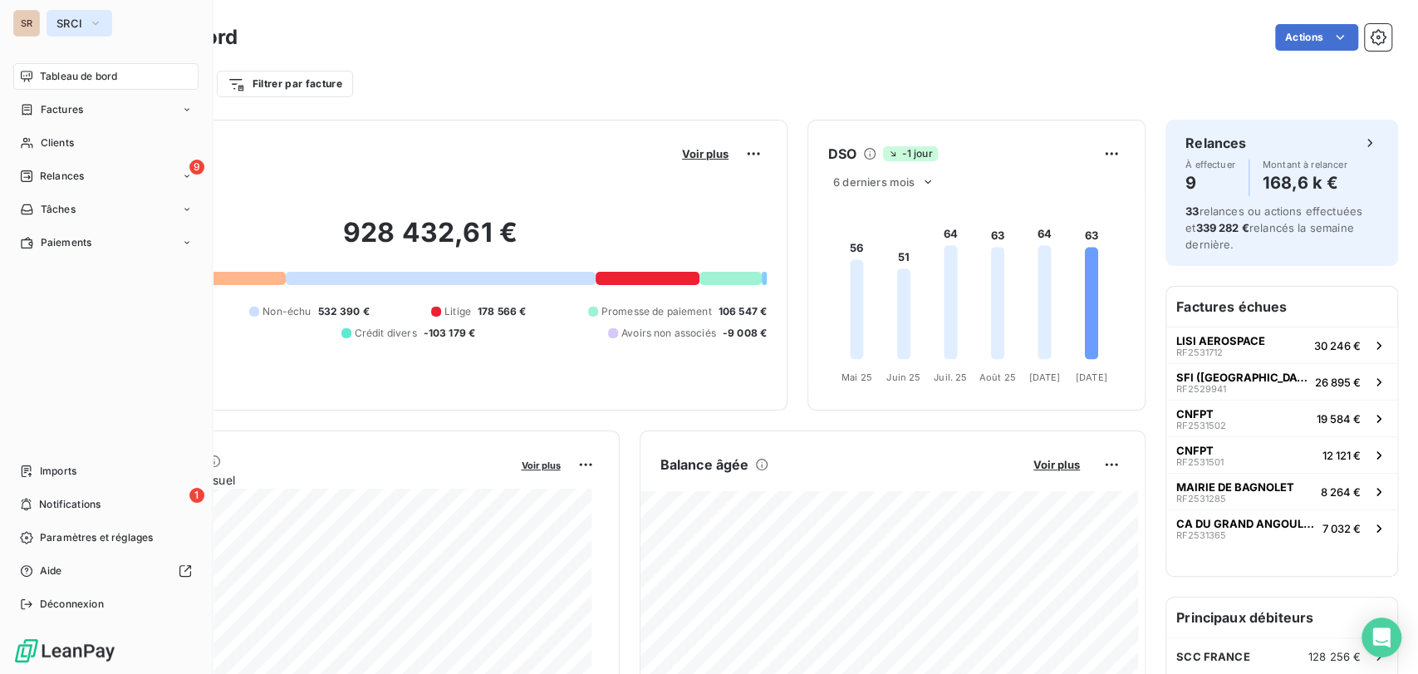
click at [93, 25] on icon "button" at bounding box center [95, 23] width 13 height 17
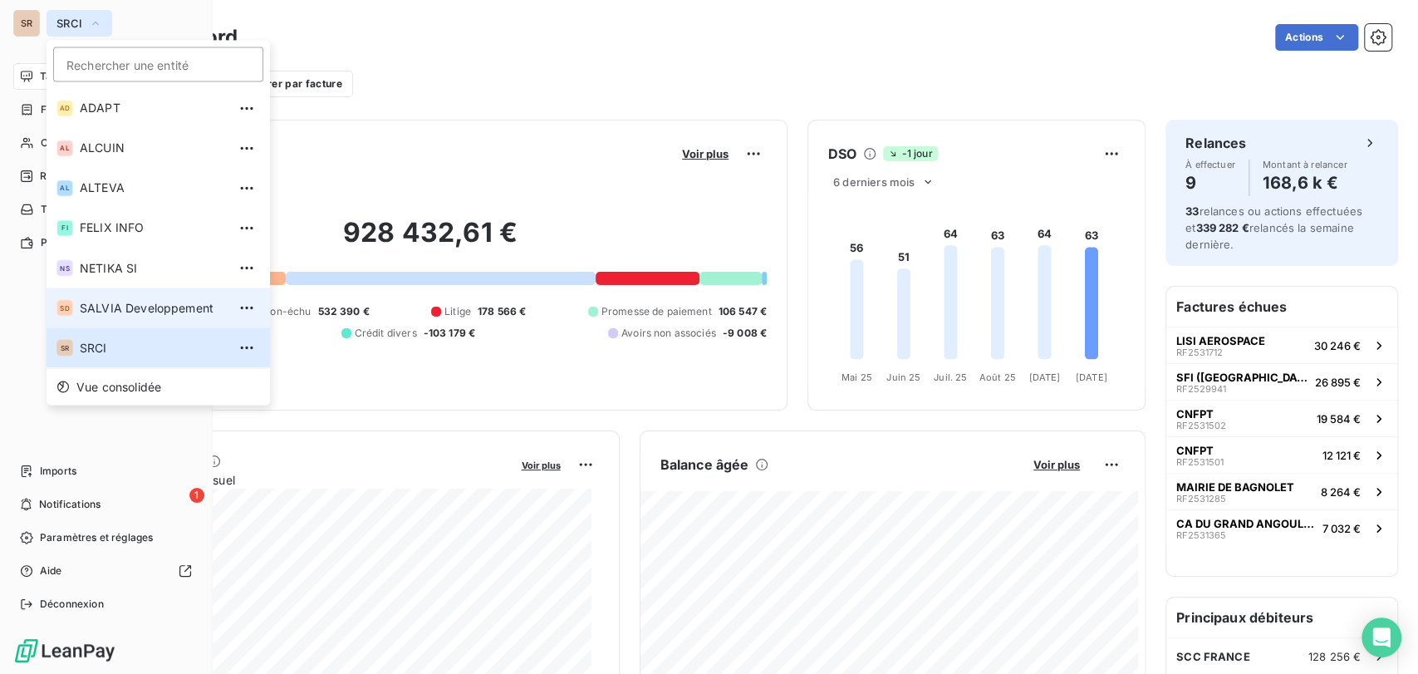
click at [114, 305] on span "SALVIA Developpement" at bounding box center [153, 307] width 147 height 17
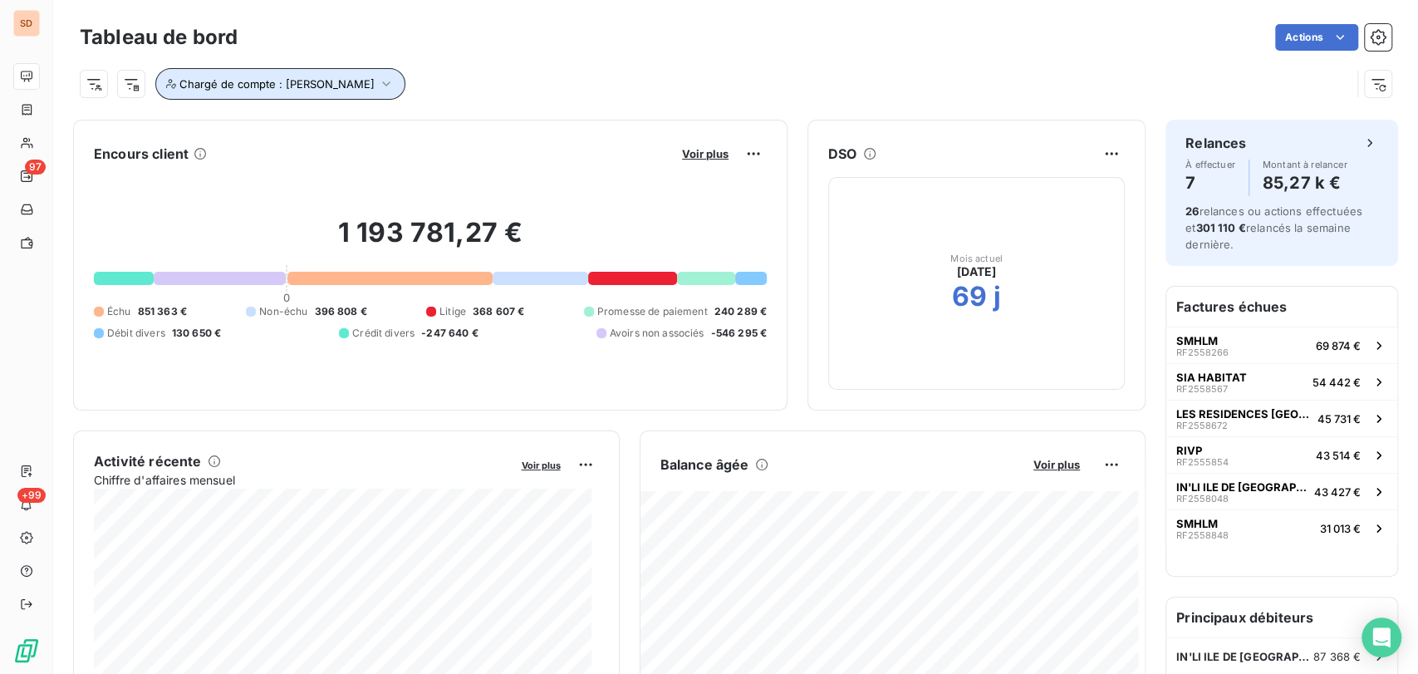
click at [378, 86] on icon "button" at bounding box center [386, 84] width 17 height 17
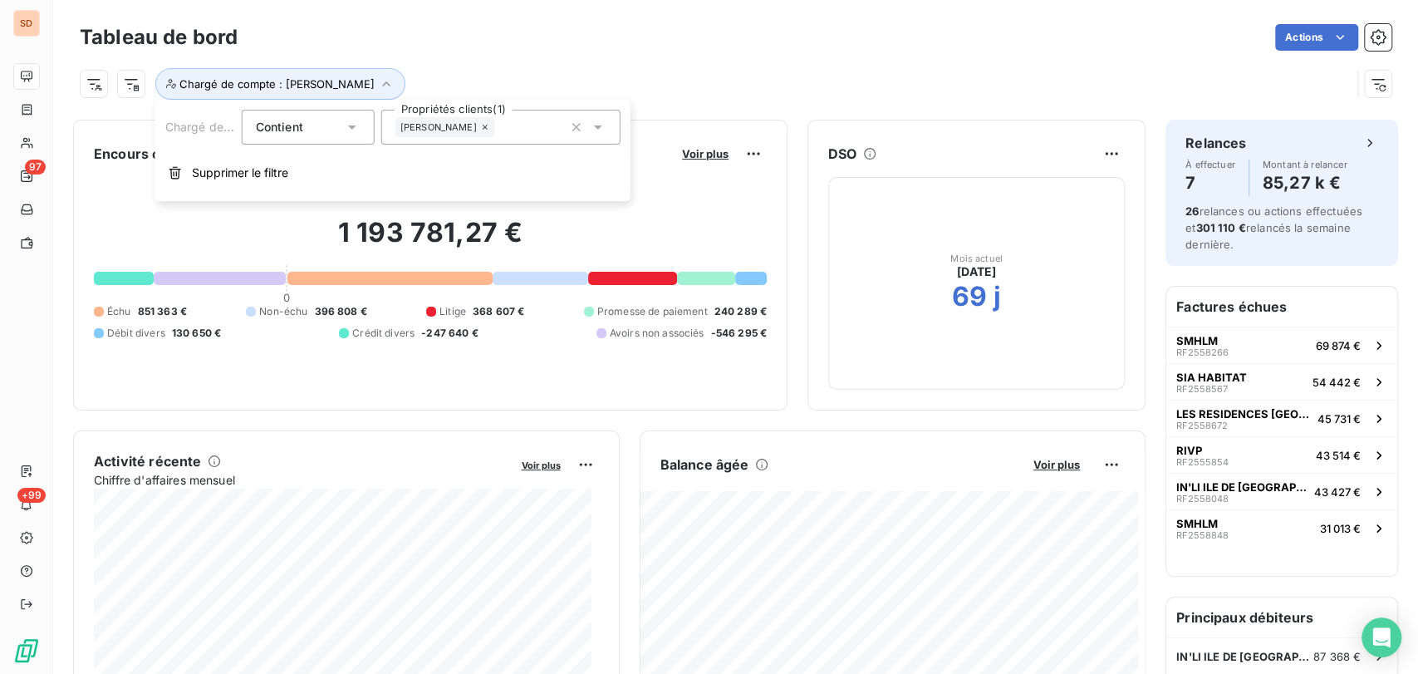
click at [594, 130] on icon at bounding box center [598, 127] width 17 height 17
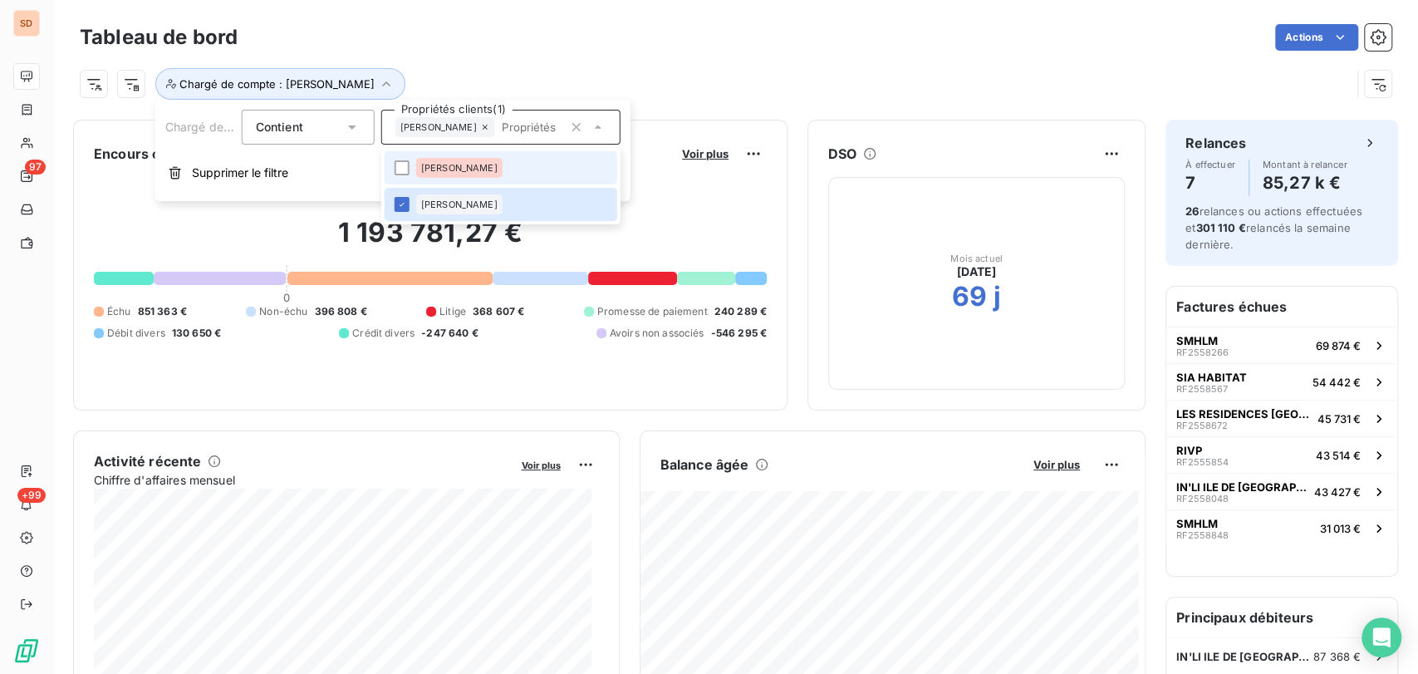
click at [389, 165] on li "[PERSON_NAME]" at bounding box center [501, 167] width 233 height 33
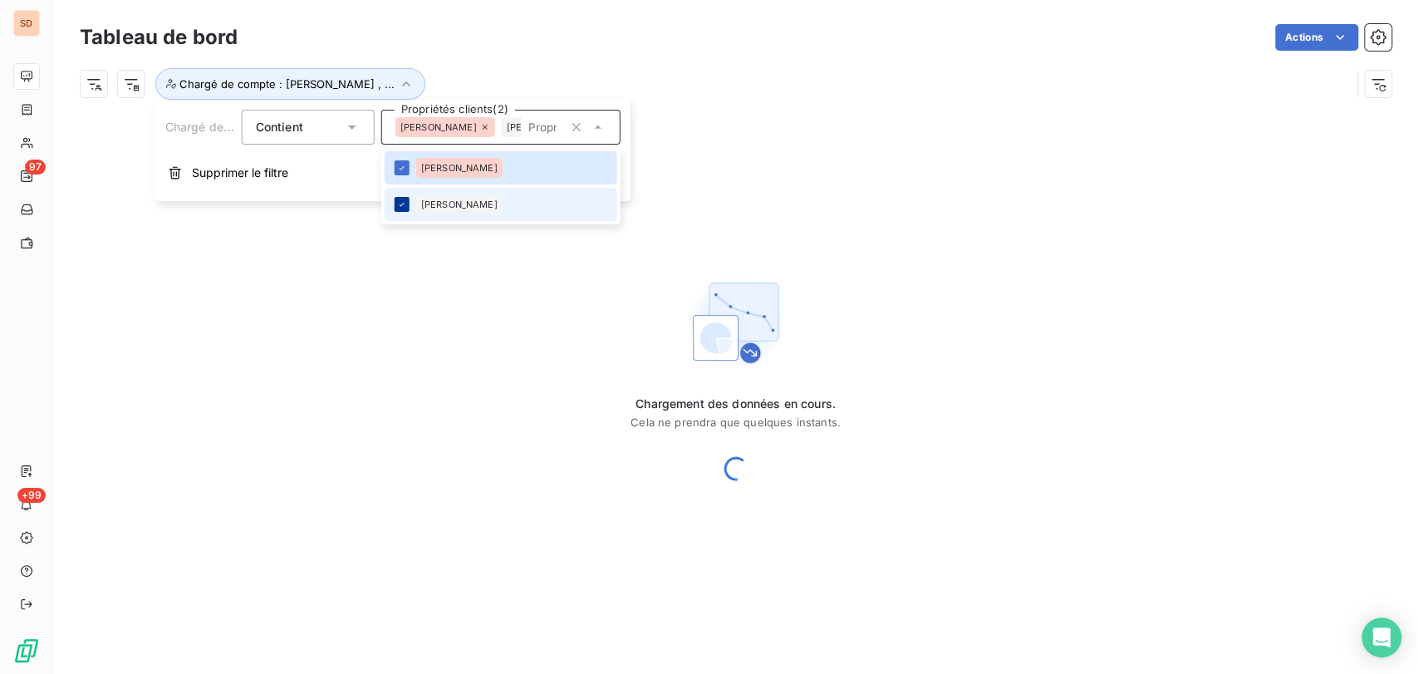
click at [406, 201] on div at bounding box center [402, 204] width 15 height 15
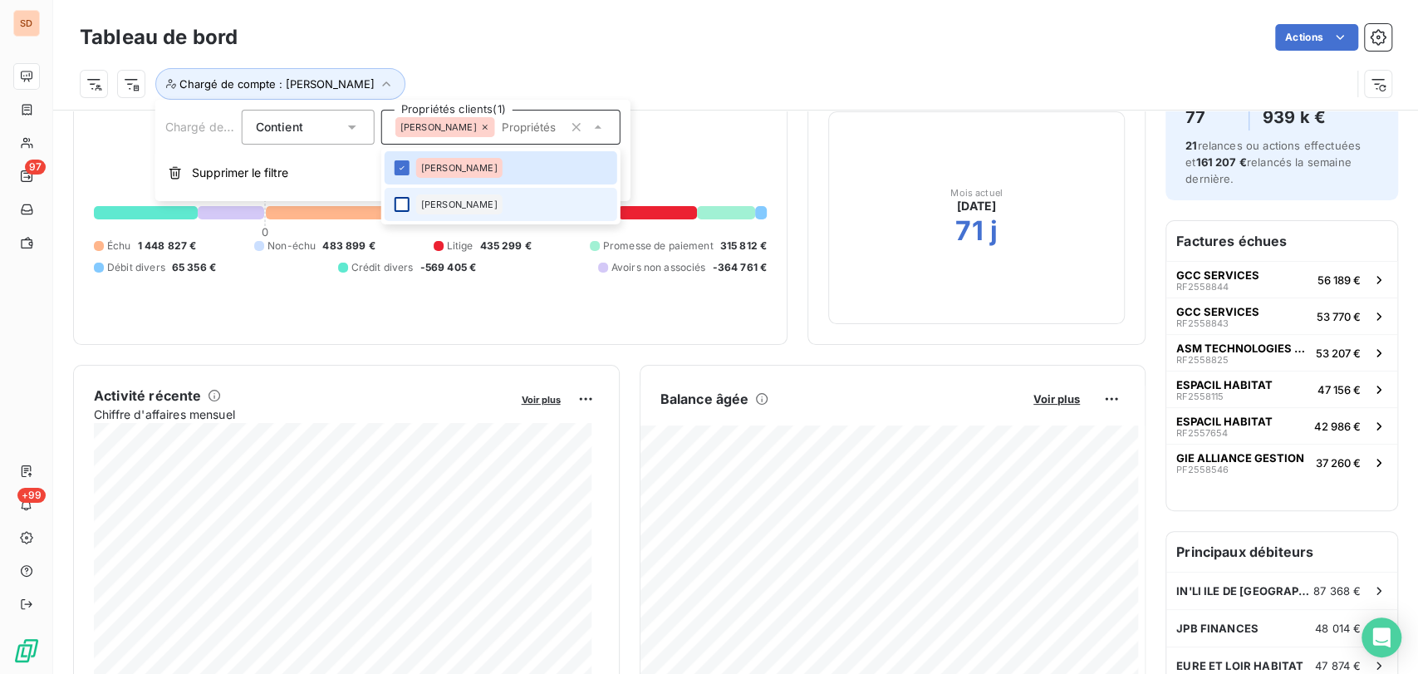
scroll to position [277, 0]
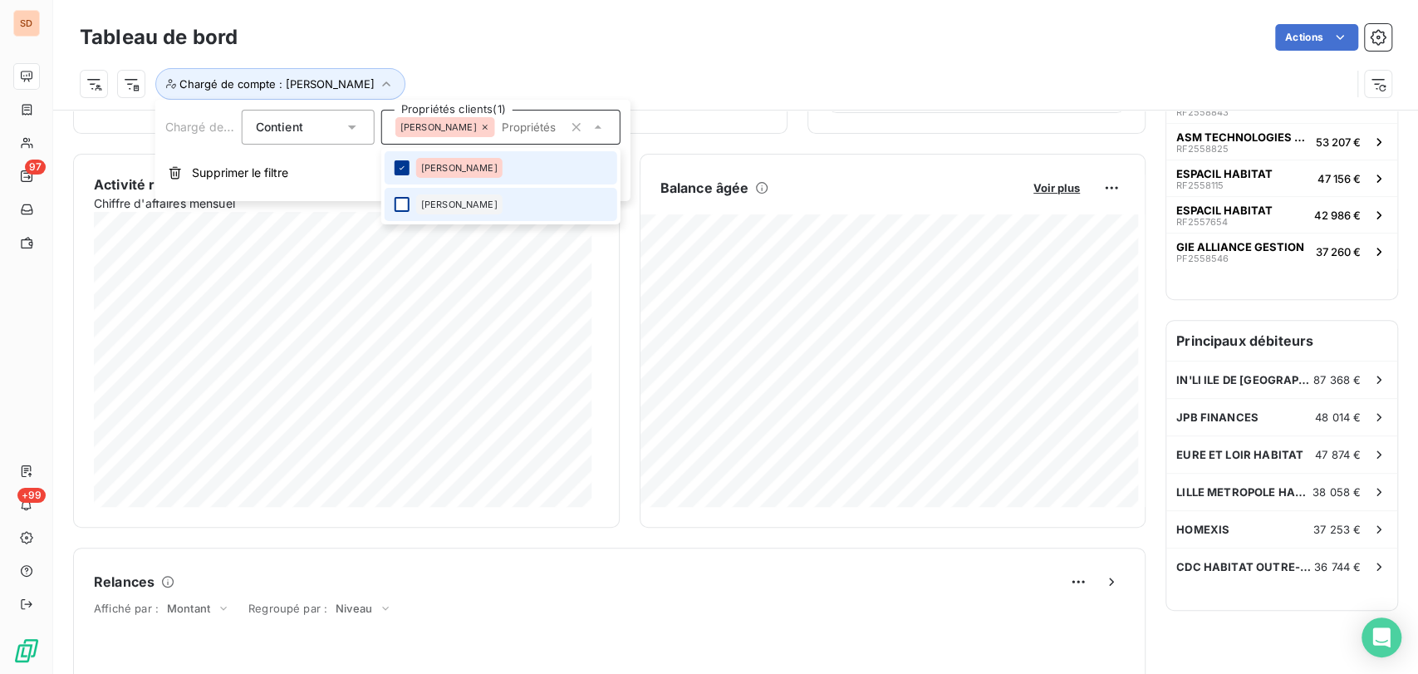
click at [399, 169] on icon at bounding box center [402, 168] width 10 height 10
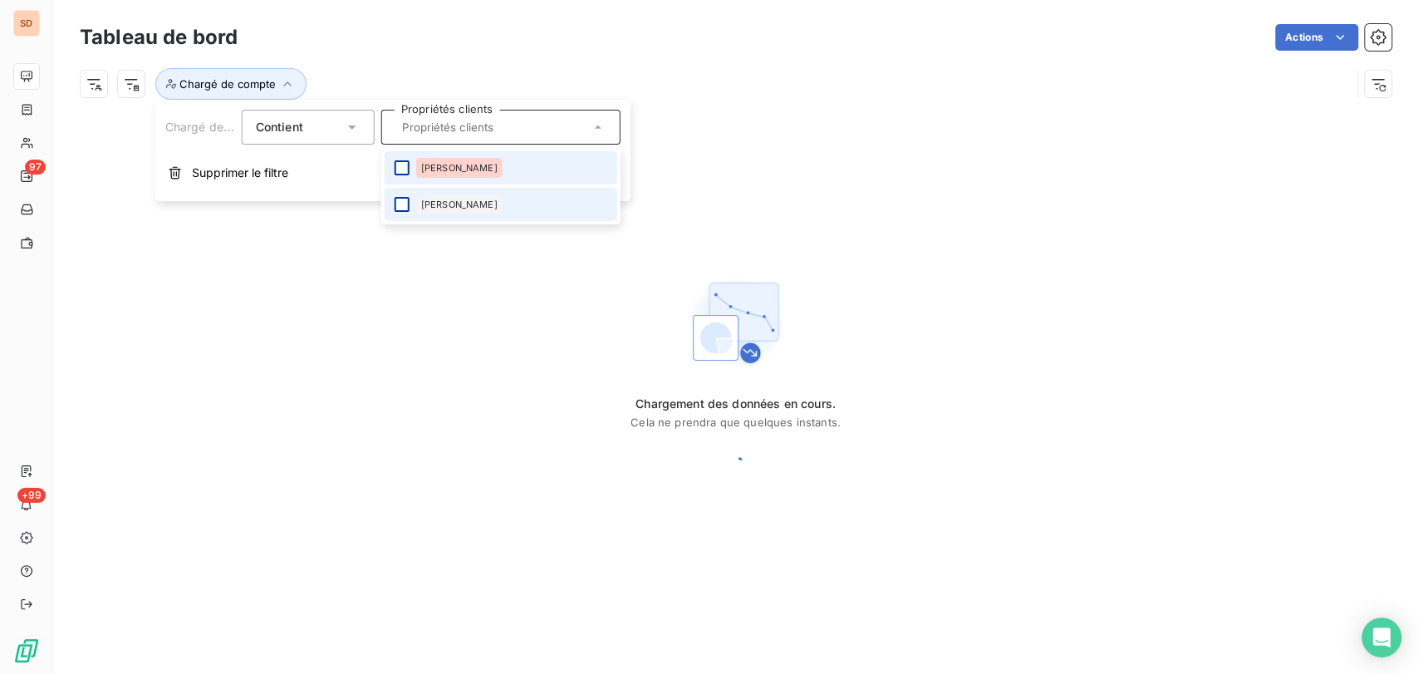
scroll to position [0, 0]
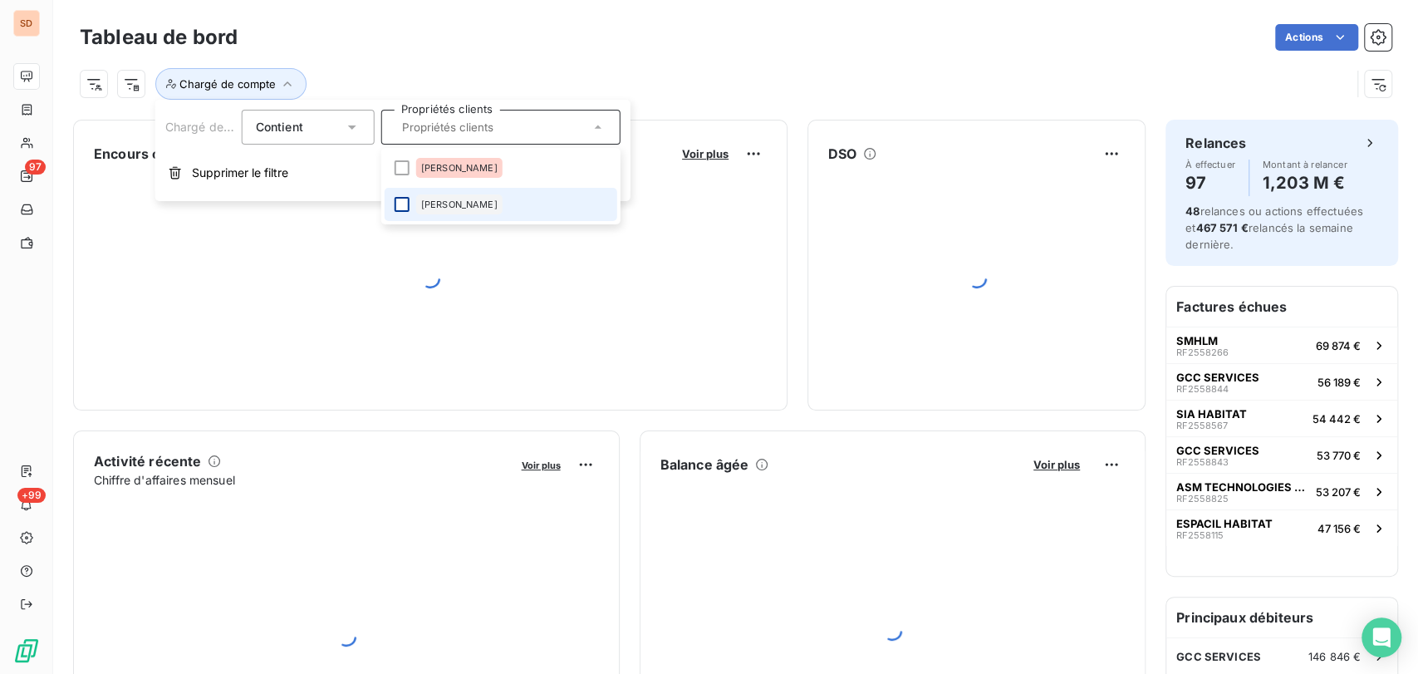
click at [406, 212] on li "[PERSON_NAME]" at bounding box center [501, 204] width 233 height 33
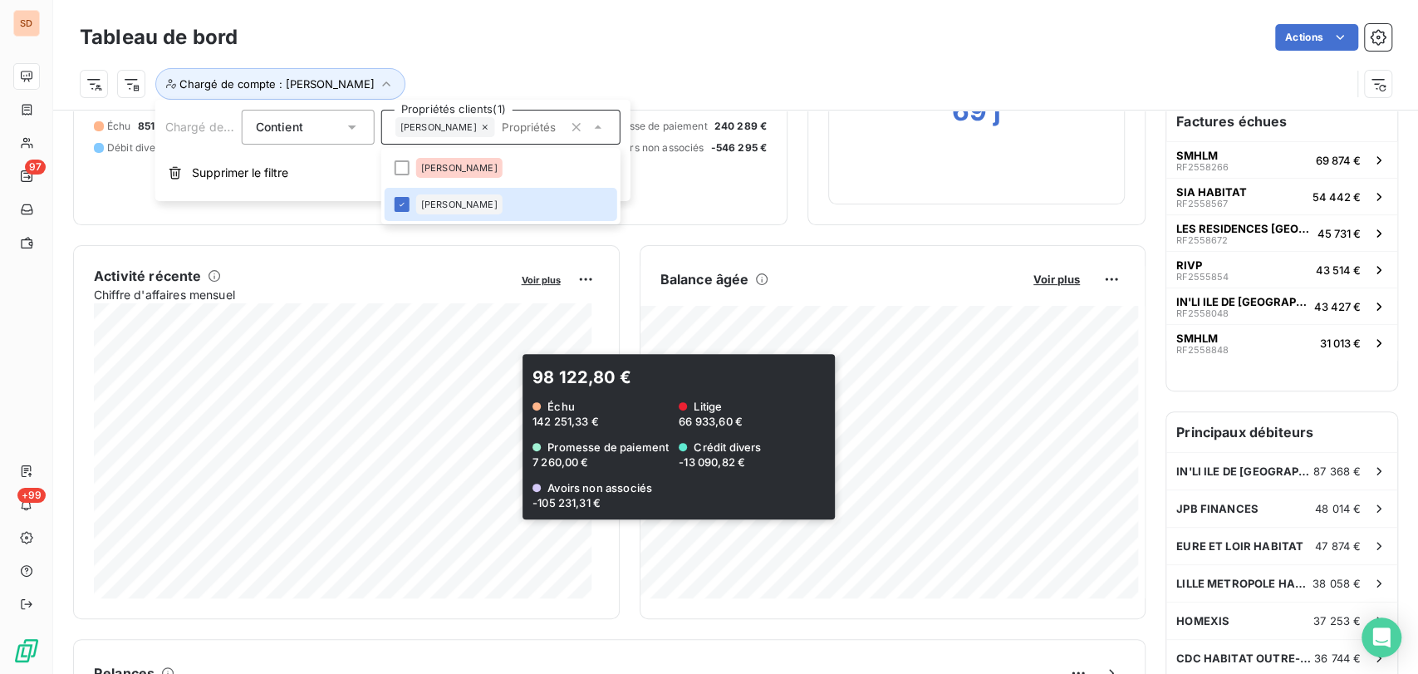
scroll to position [2, 0]
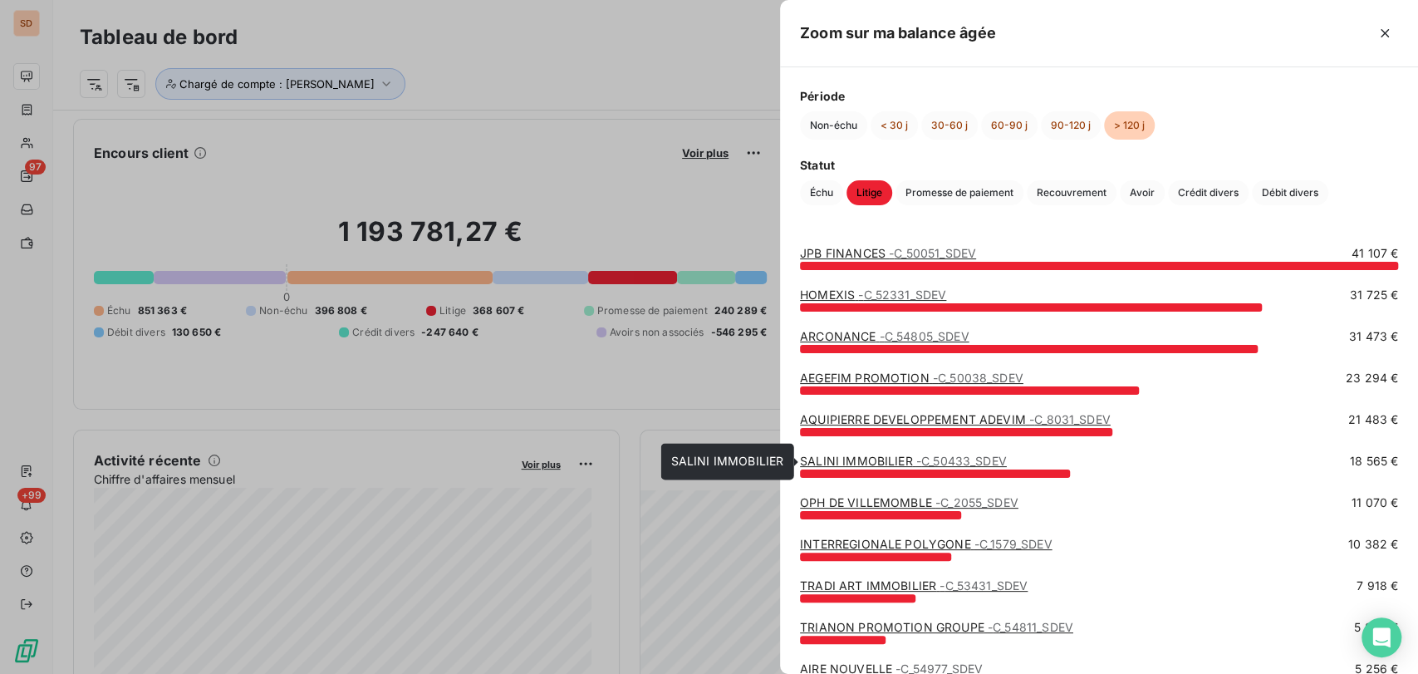
click at [836, 461] on link "SALINI IMMOBILIER - C_50433_SDEV" at bounding box center [903, 461] width 207 height 14
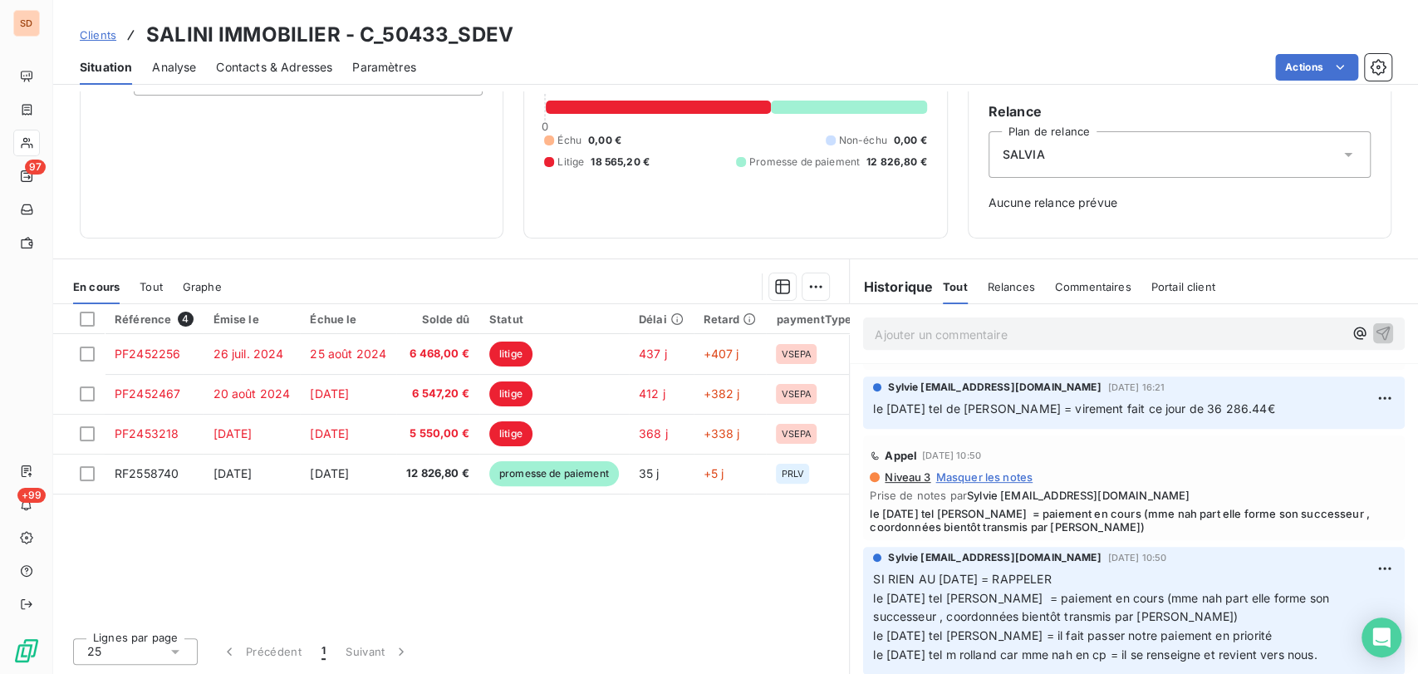
scroll to position [553, 0]
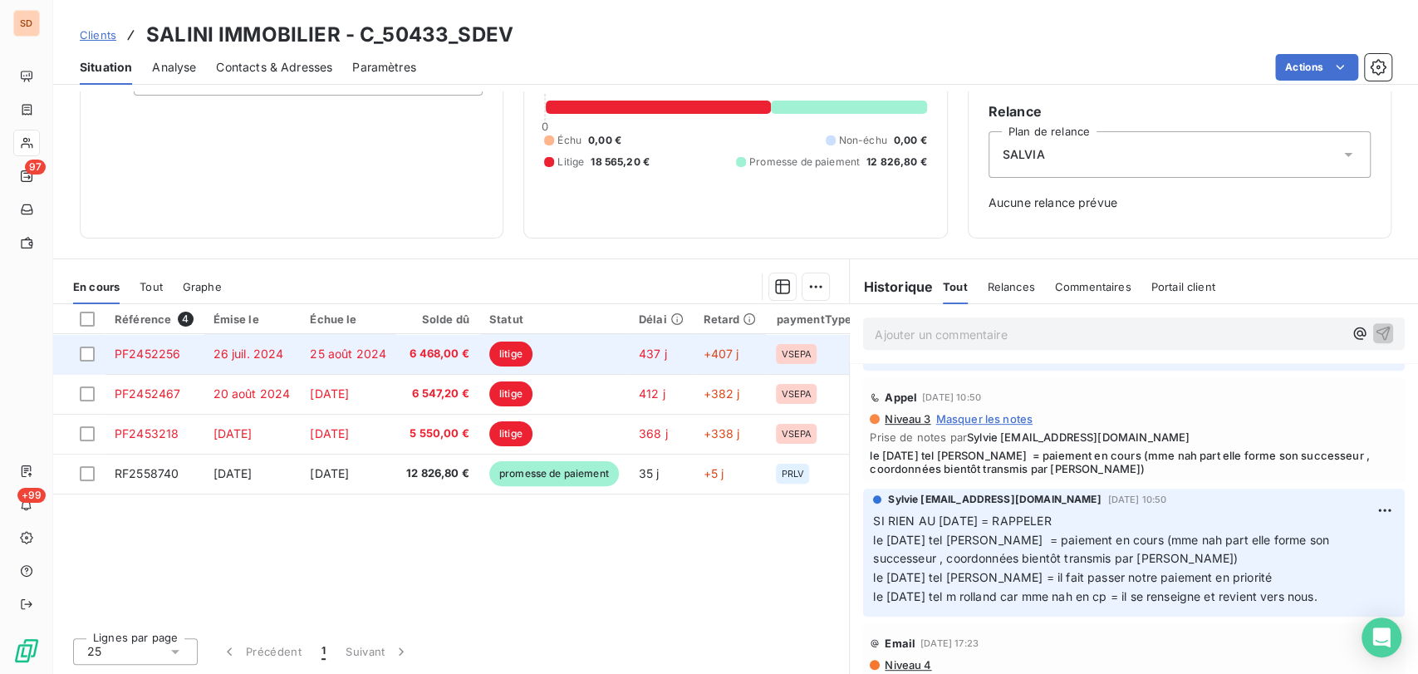
click at [159, 356] on span "PF2452256" at bounding box center [148, 353] width 66 height 14
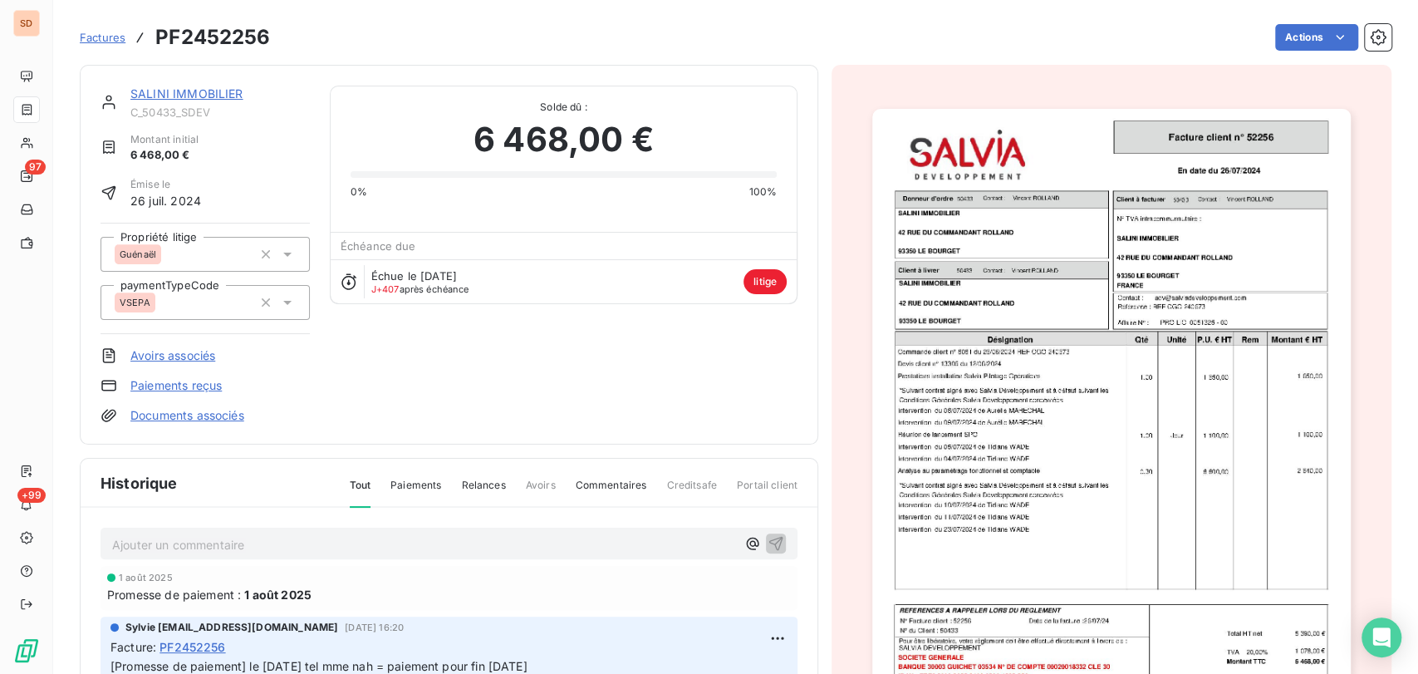
click at [148, 87] on link "SALINI IMMOBILIER" at bounding box center [186, 93] width 113 height 14
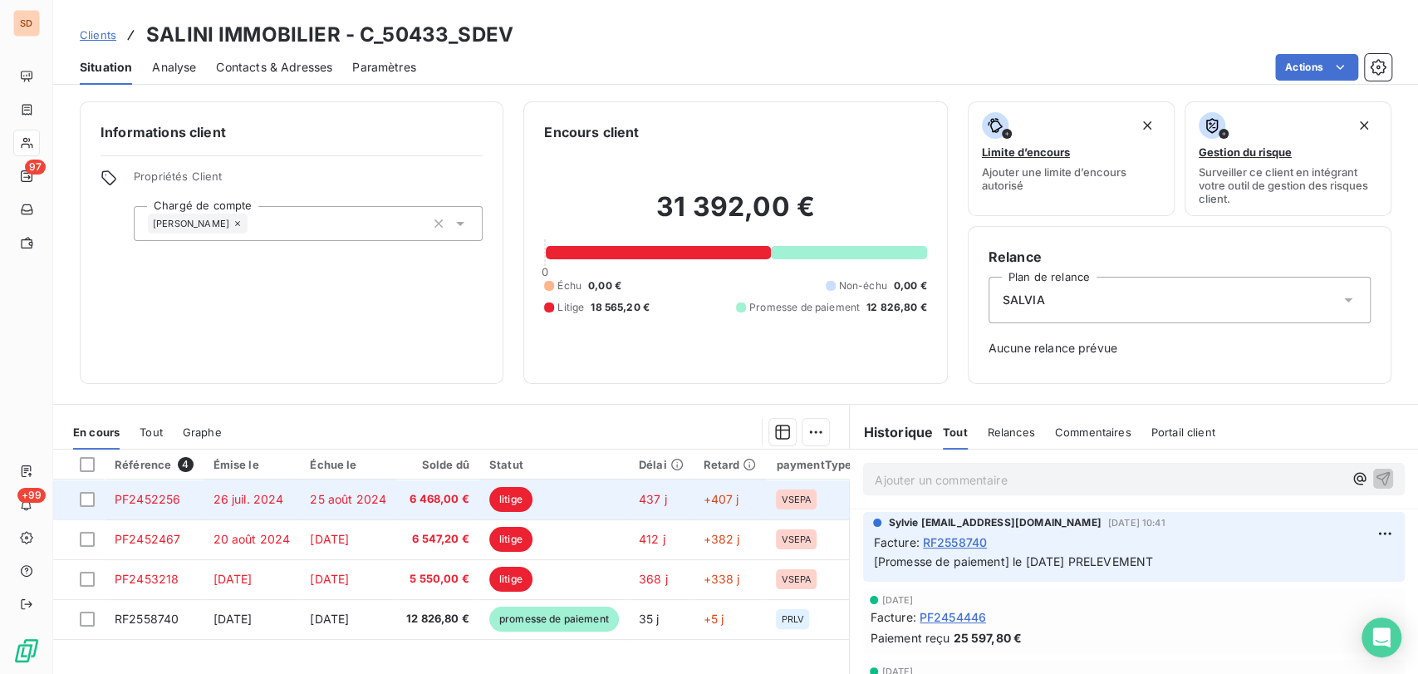
click at [90, 507] on td at bounding box center [79, 499] width 52 height 40
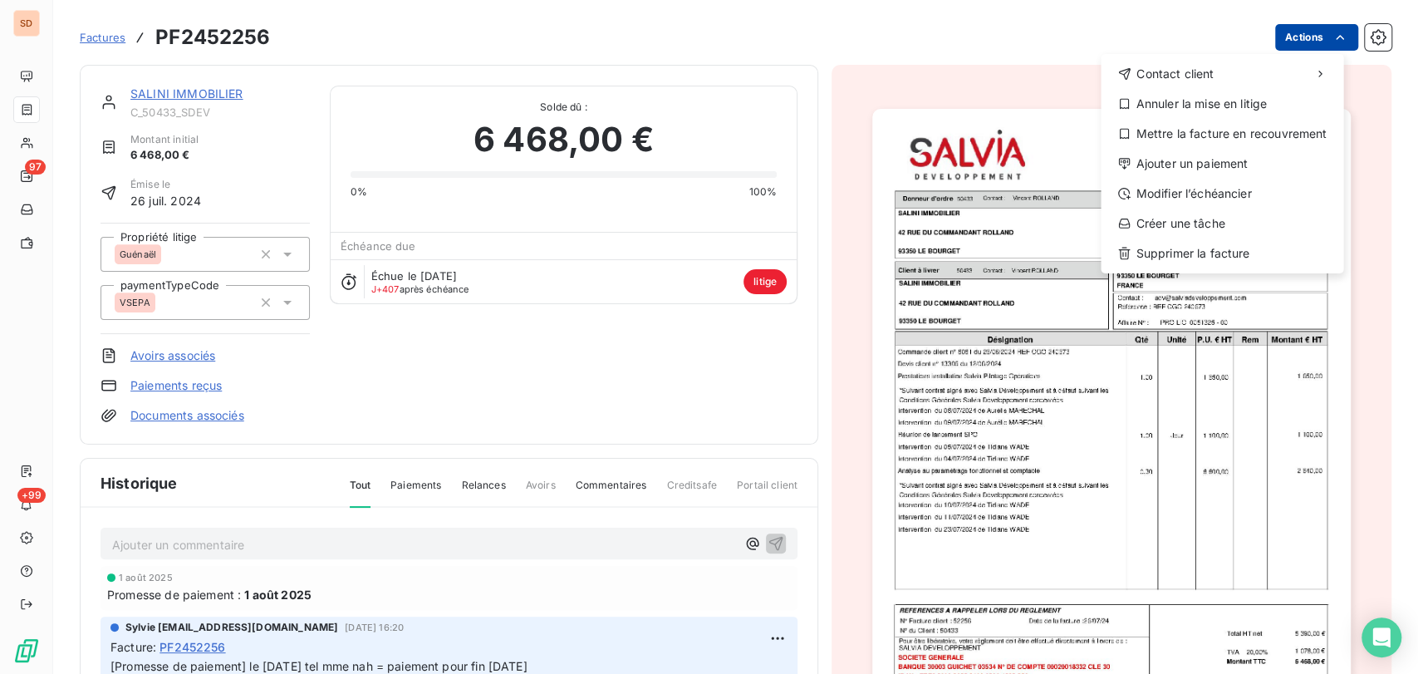
click at [1281, 44] on html "SD 97 +99 Factures PF2452256 Actions Contact client Annuler la mise en litige M…" at bounding box center [709, 337] width 1418 height 674
click at [1196, 108] on div "Annuler la mise en litige" at bounding box center [1221, 104] width 229 height 27
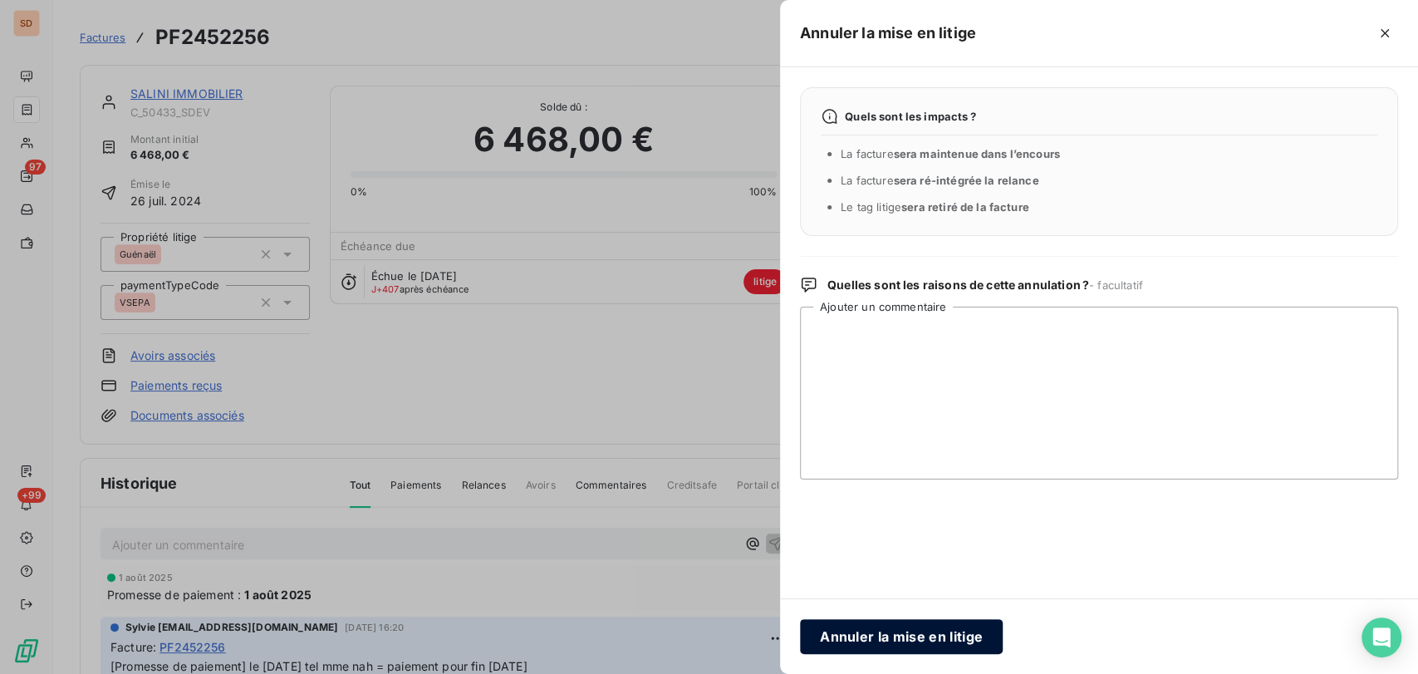
click at [897, 619] on button "Annuler la mise en litige" at bounding box center [901, 636] width 203 height 35
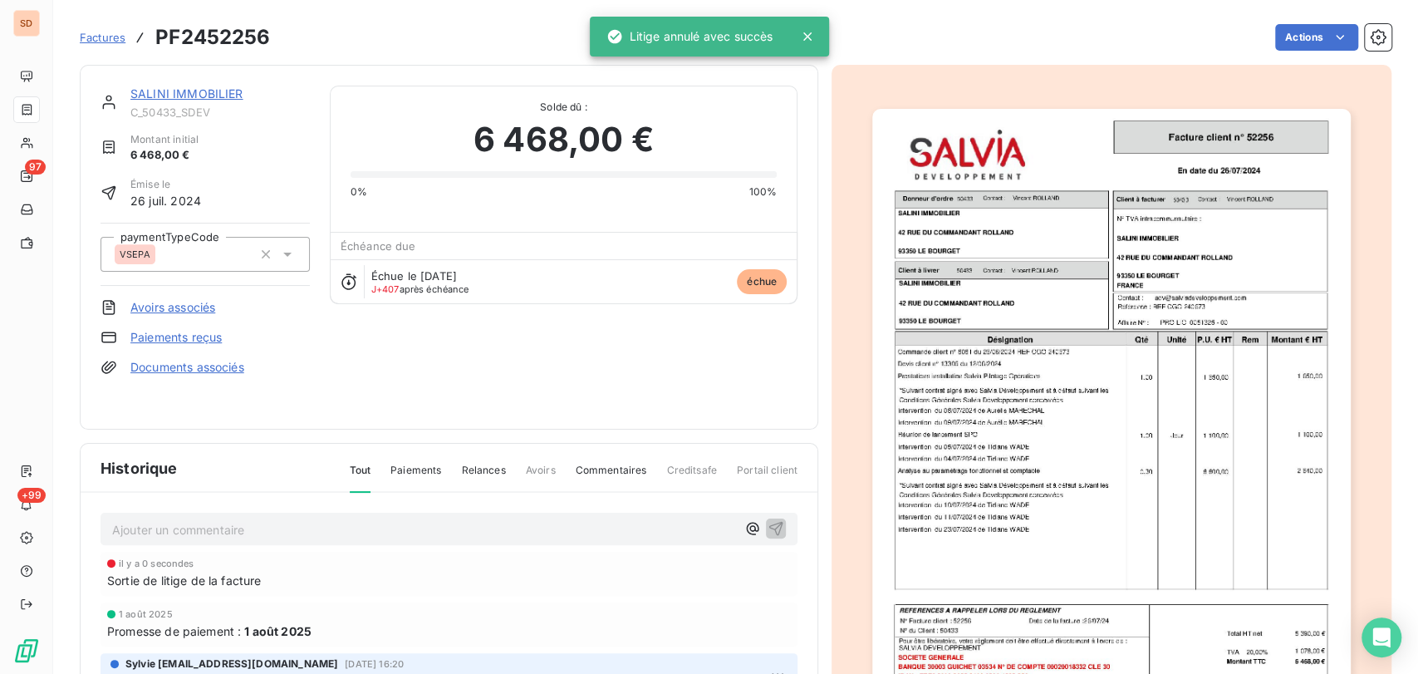
click at [186, 91] on link "SALINI IMMOBILIER" at bounding box center [186, 93] width 113 height 14
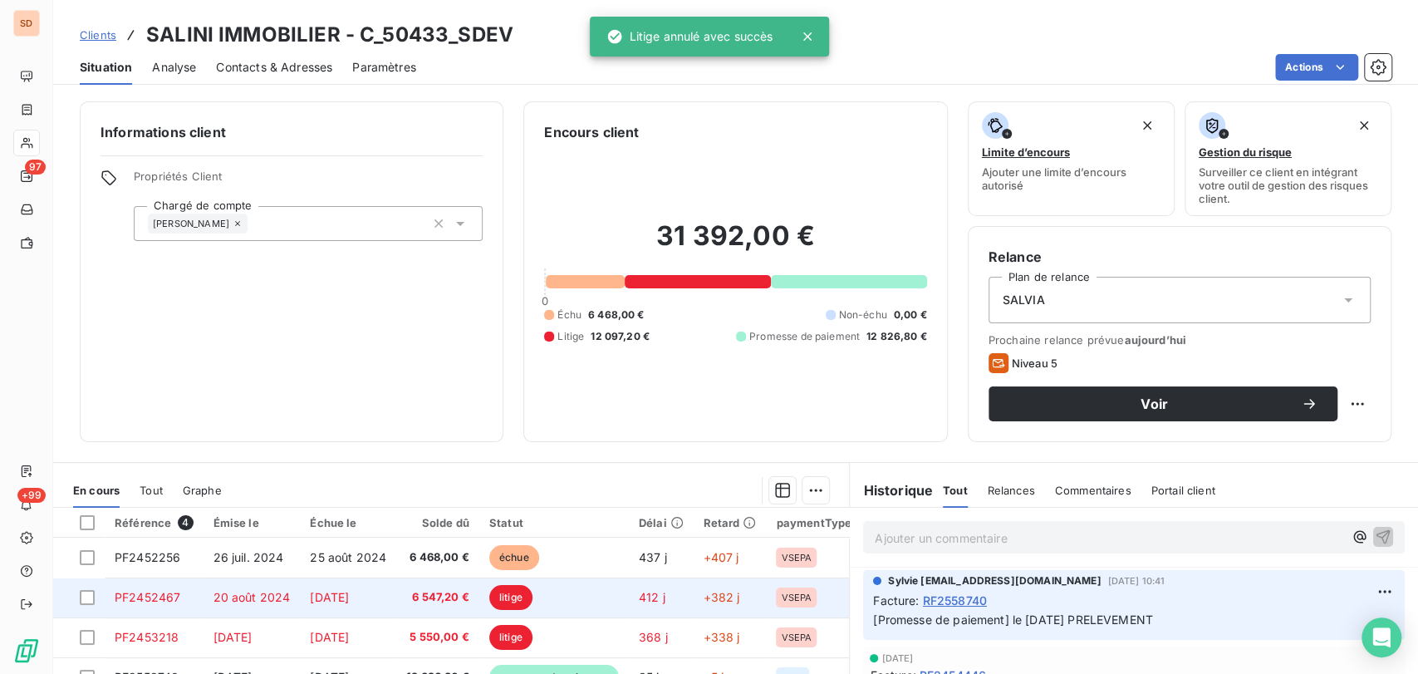
click at [145, 592] on span "PF2452467" at bounding box center [148, 597] width 66 height 14
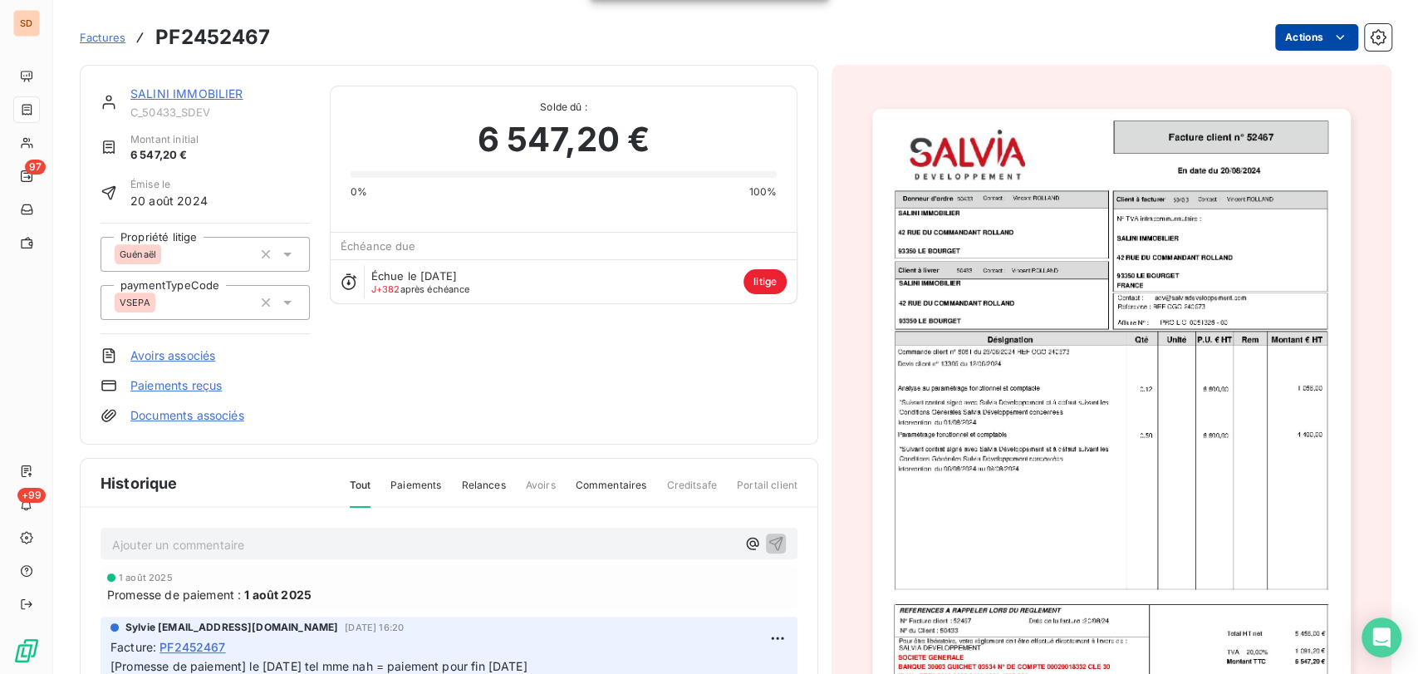
click at [1305, 33] on html "SD 97 +99 Factures PF2452467 Actions SALINI IMMOBILIER C_50433_SDEV Montant ini…" at bounding box center [709, 337] width 1418 height 674
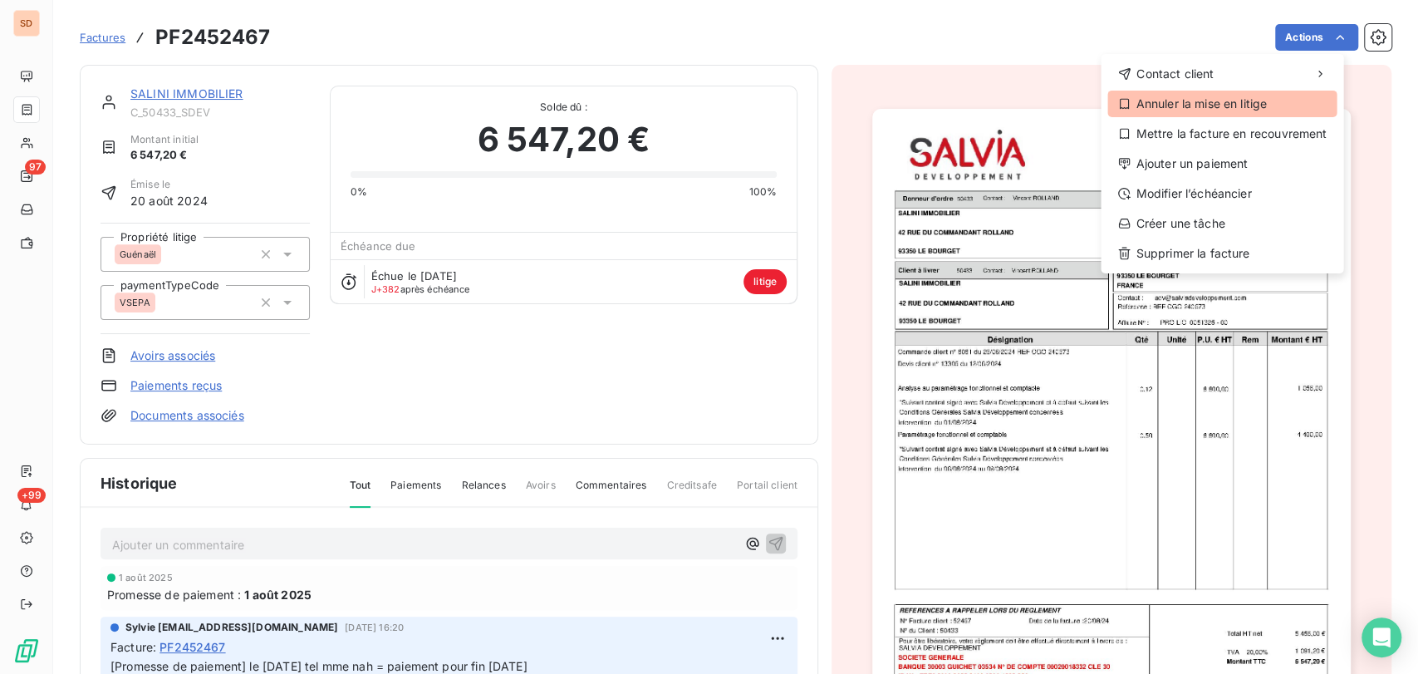
click at [1203, 101] on div "Annuler la mise en litige" at bounding box center [1221, 104] width 229 height 27
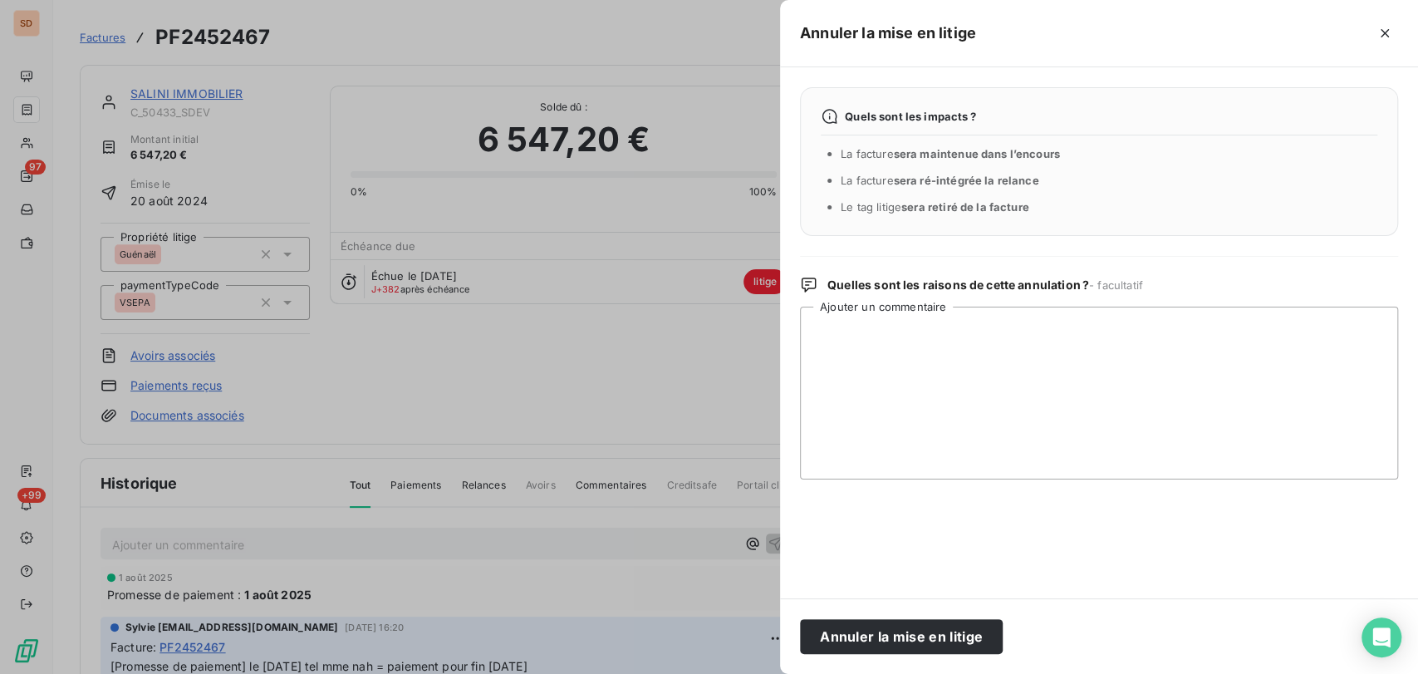
drag, startPoint x: 925, startPoint y: 638, endPoint x: 874, endPoint y: 567, distance: 88.1
click at [924, 635] on button "Annuler la mise en litige" at bounding box center [901, 636] width 203 height 35
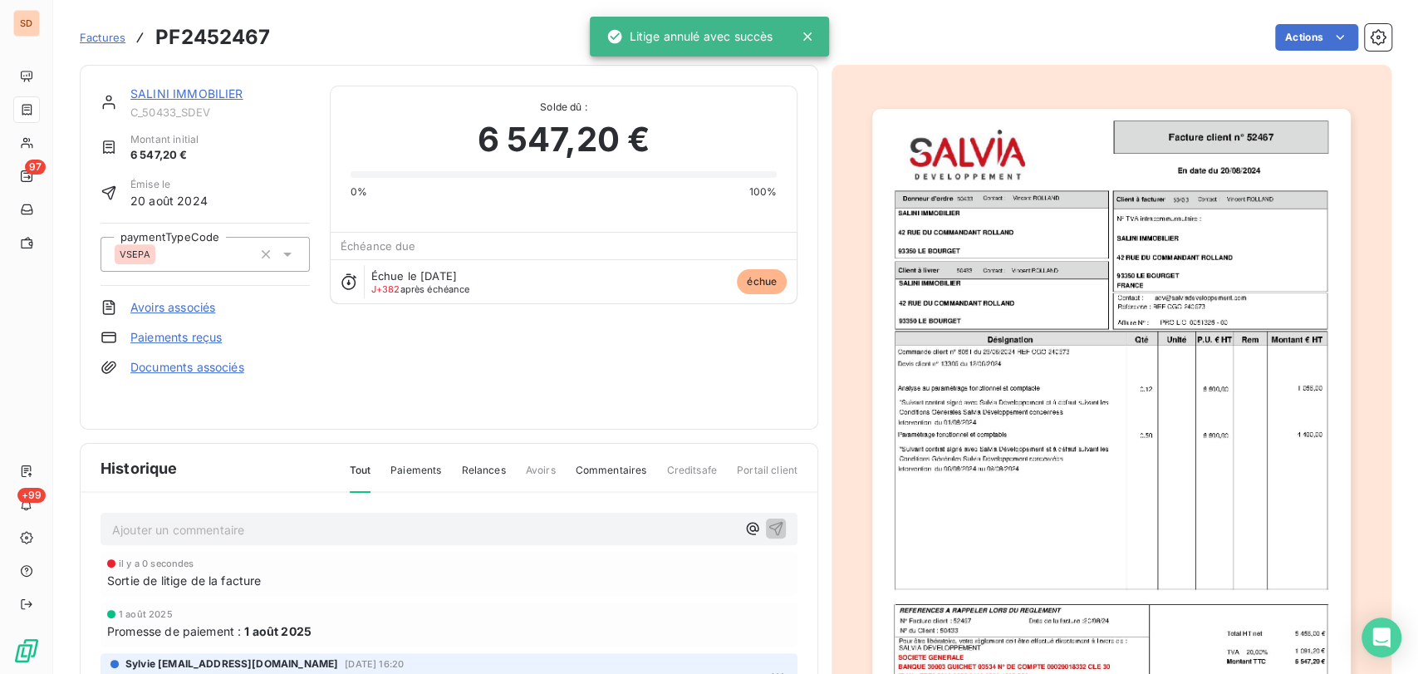
click at [184, 96] on link "SALINI IMMOBILIER" at bounding box center [186, 93] width 113 height 14
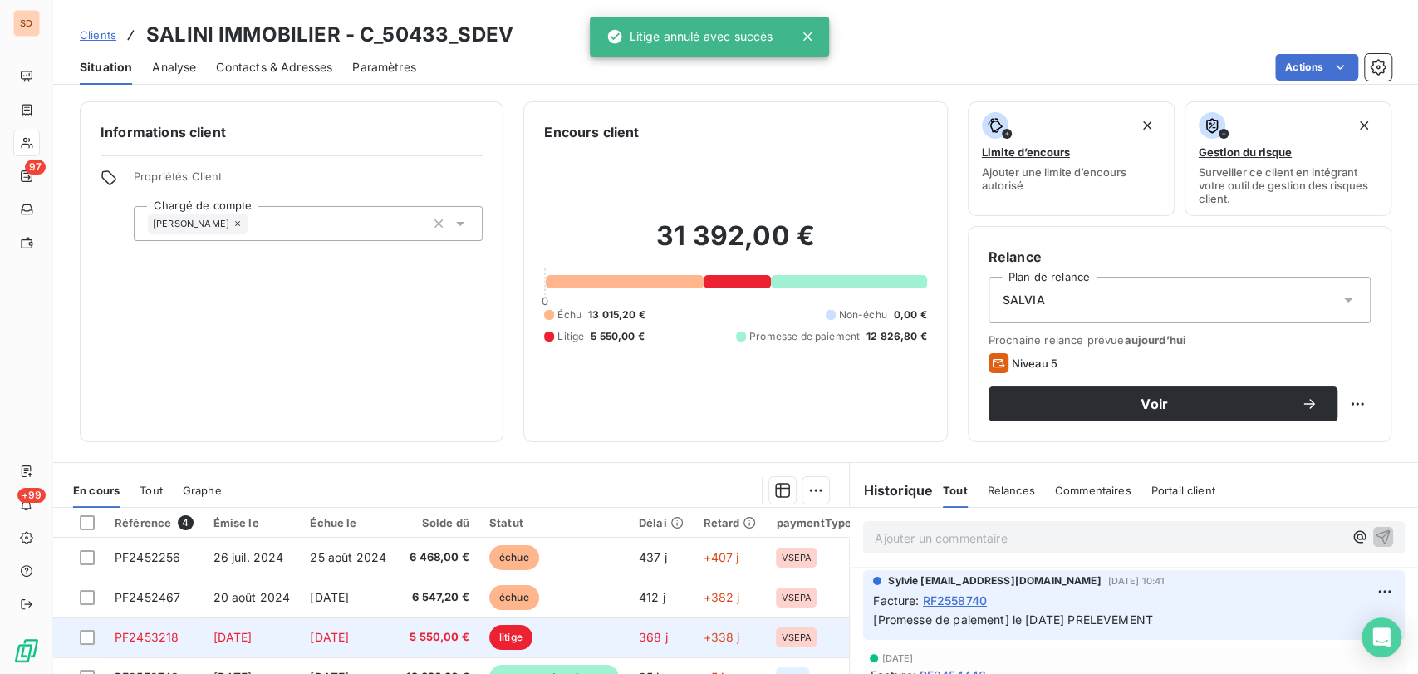
click at [126, 634] on span "PF2453218" at bounding box center [147, 637] width 64 height 14
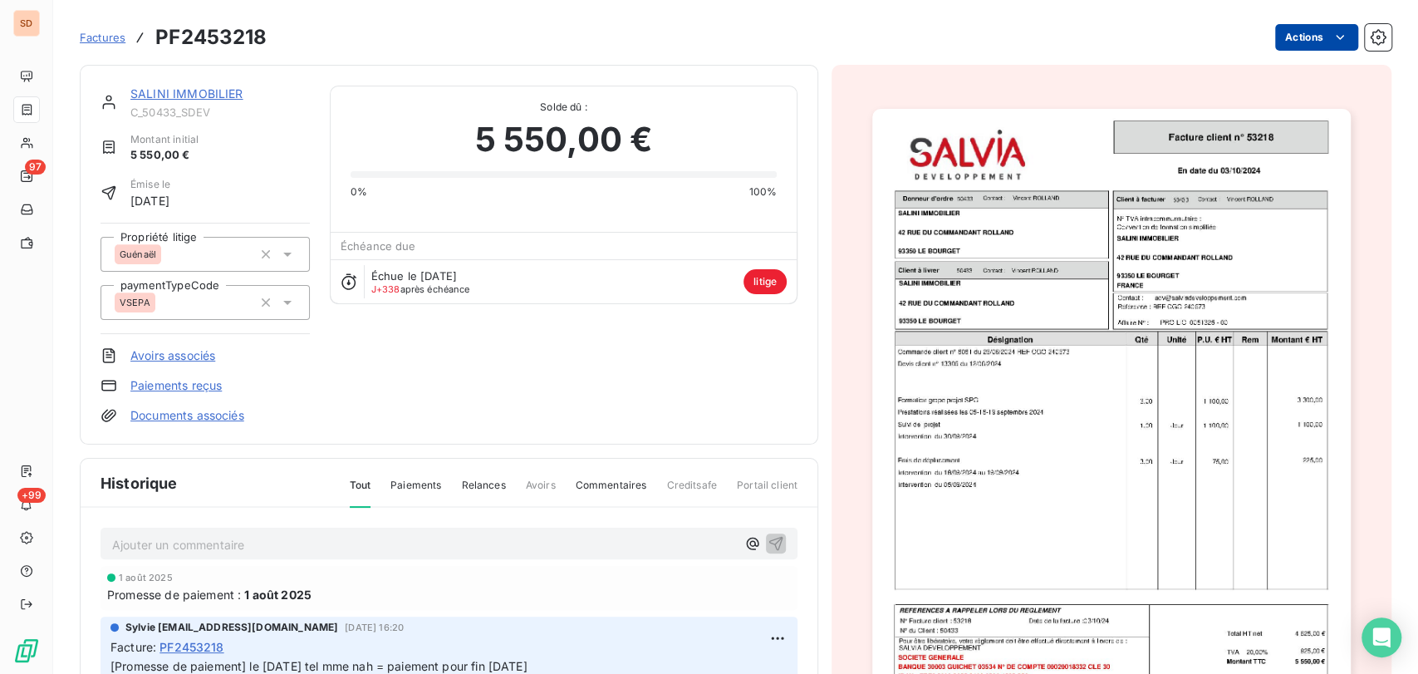
click at [1263, 44] on html "SD 97 +99 Factures PF2453218 Actions SALINI IMMOBILIER C_50433_SDEV Montant ini…" at bounding box center [709, 337] width 1418 height 674
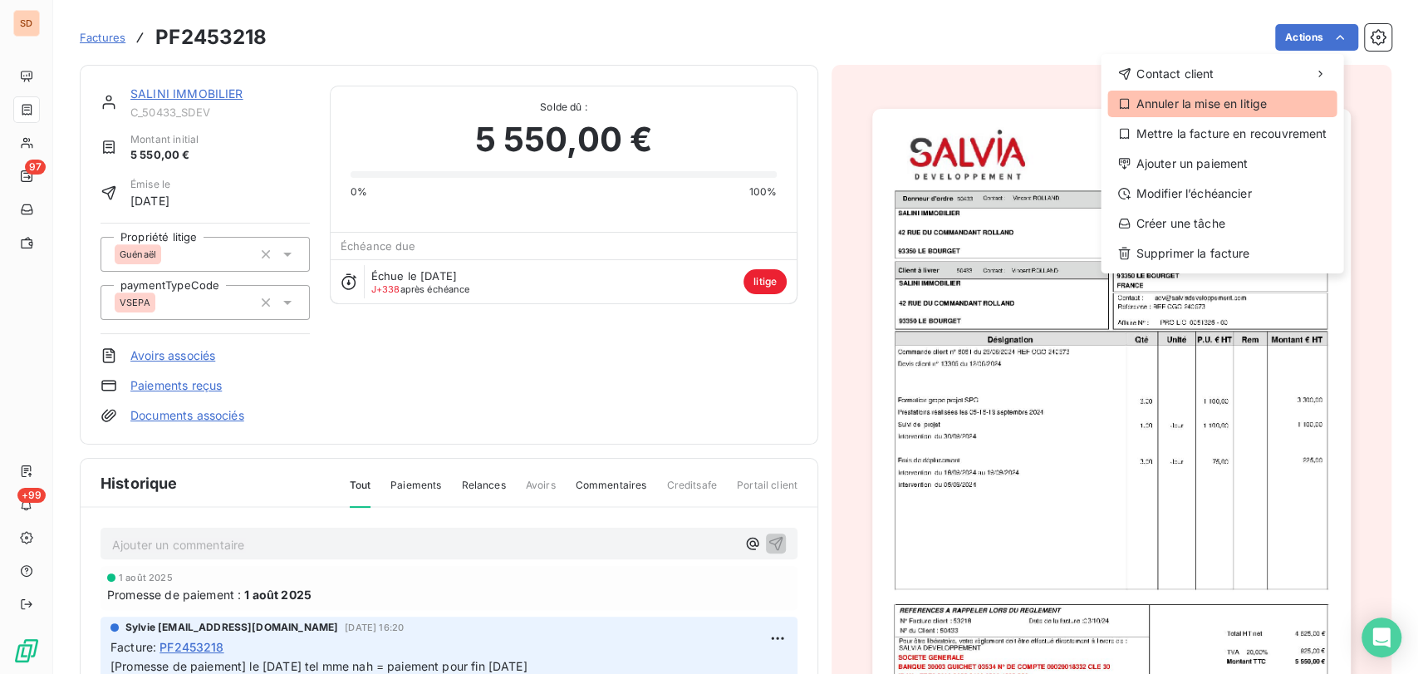
click at [1223, 98] on div "Annuler la mise en litige" at bounding box center [1221, 104] width 229 height 27
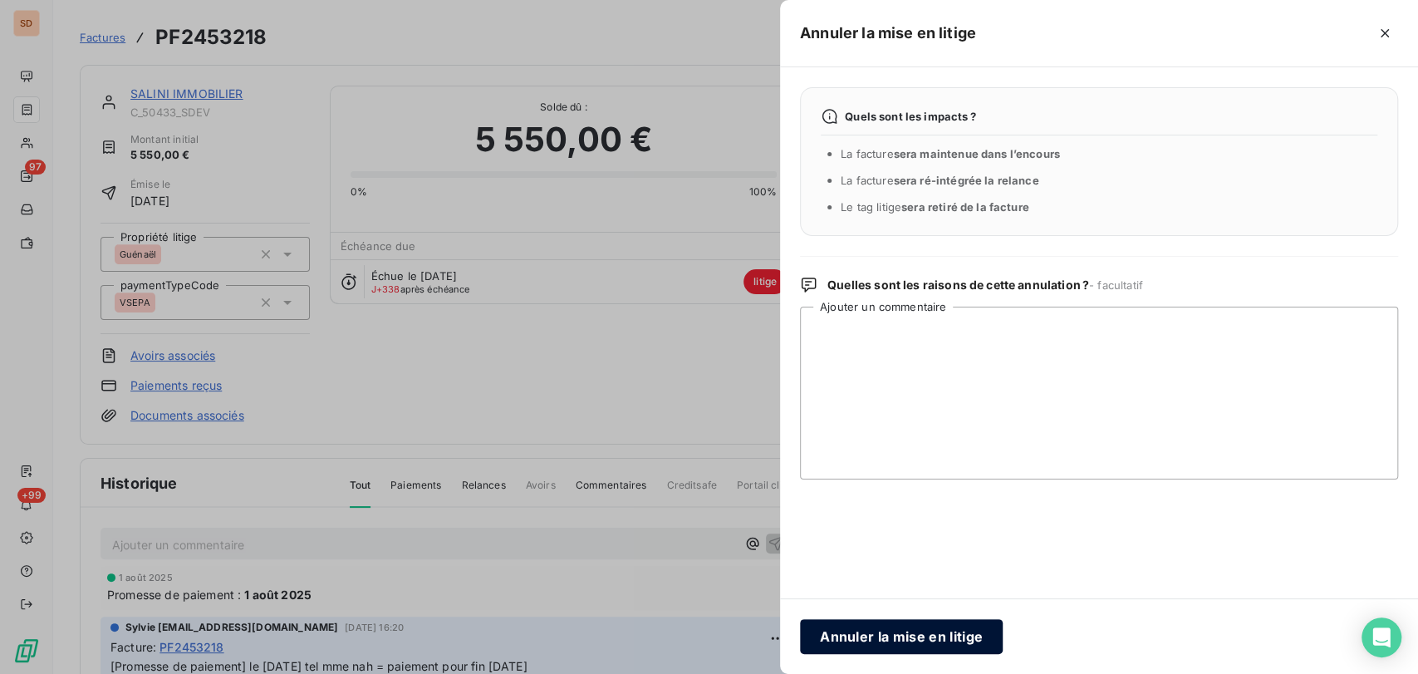
click at [904, 640] on button "Annuler la mise en litige" at bounding box center [901, 636] width 203 height 35
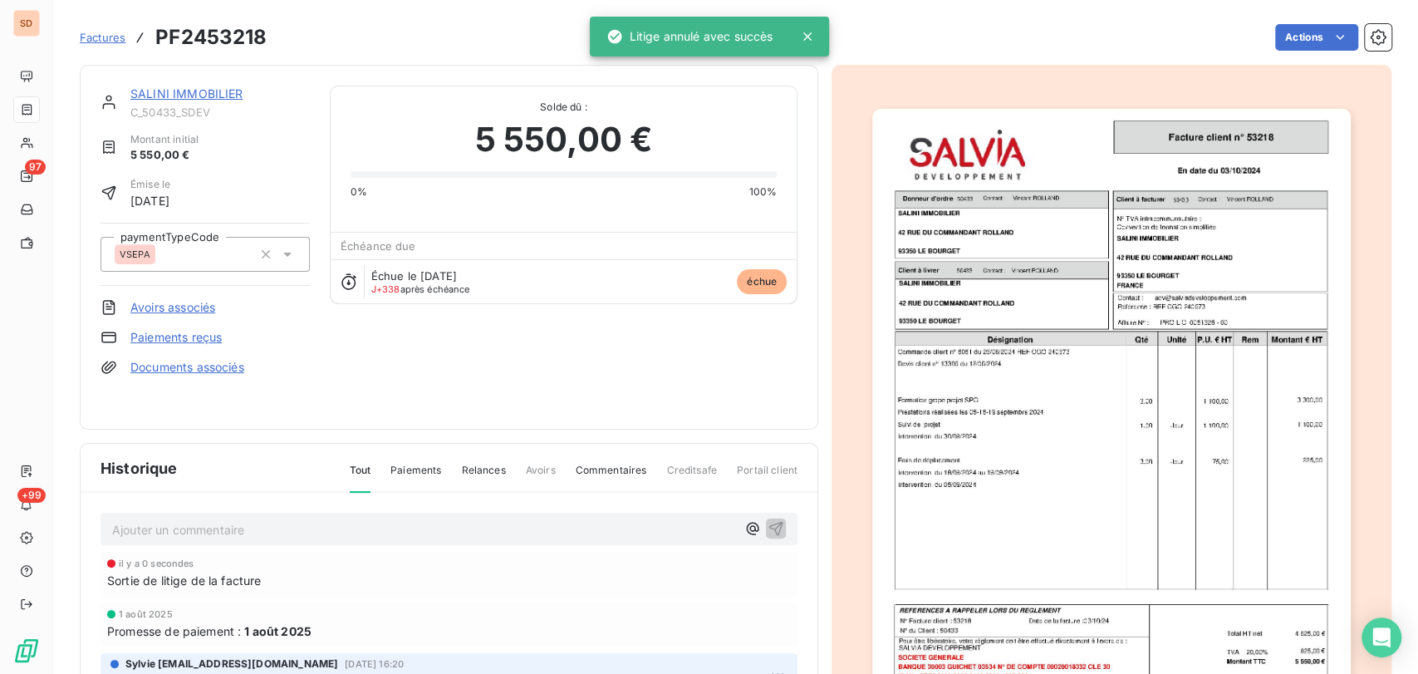
click at [162, 105] on span "C_50433_SDEV" at bounding box center [219, 111] width 179 height 13
click at [179, 101] on div "SALINI IMMOBILIER" at bounding box center [219, 94] width 179 height 17
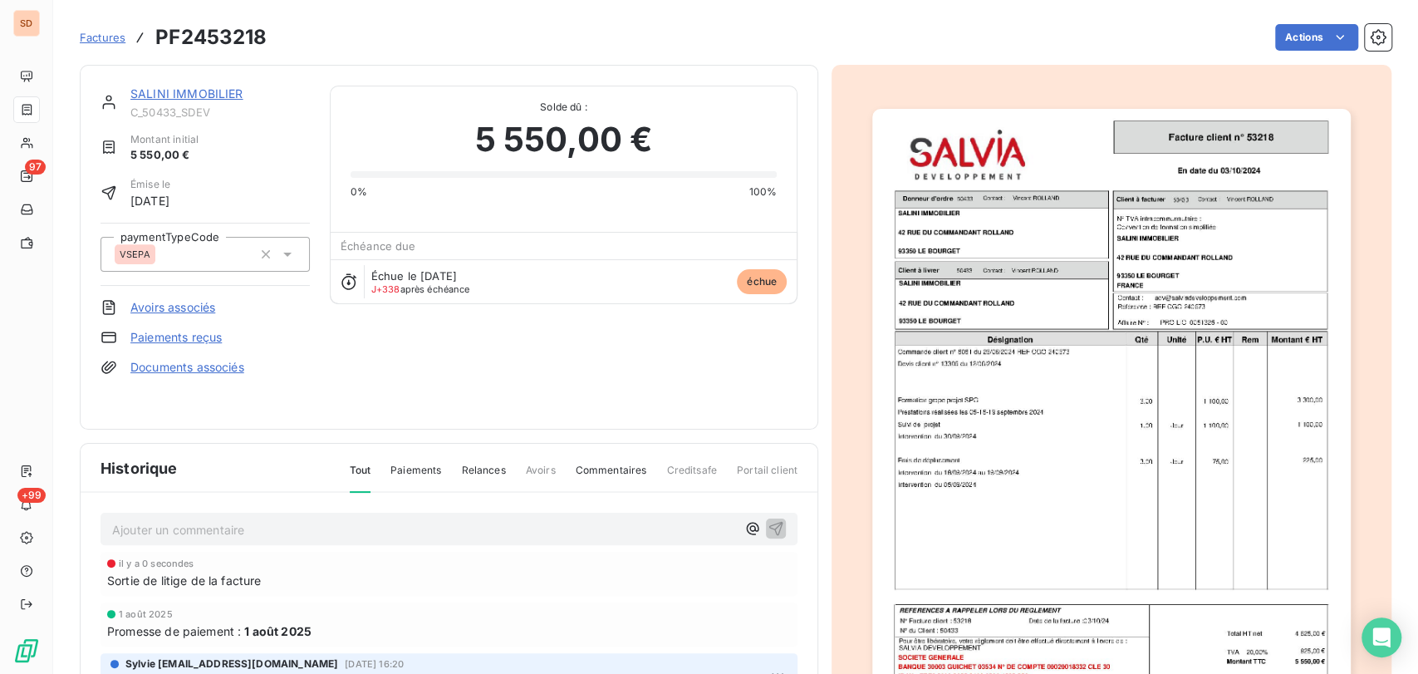
click at [151, 91] on link "SALINI IMMOBILIER" at bounding box center [186, 93] width 113 height 14
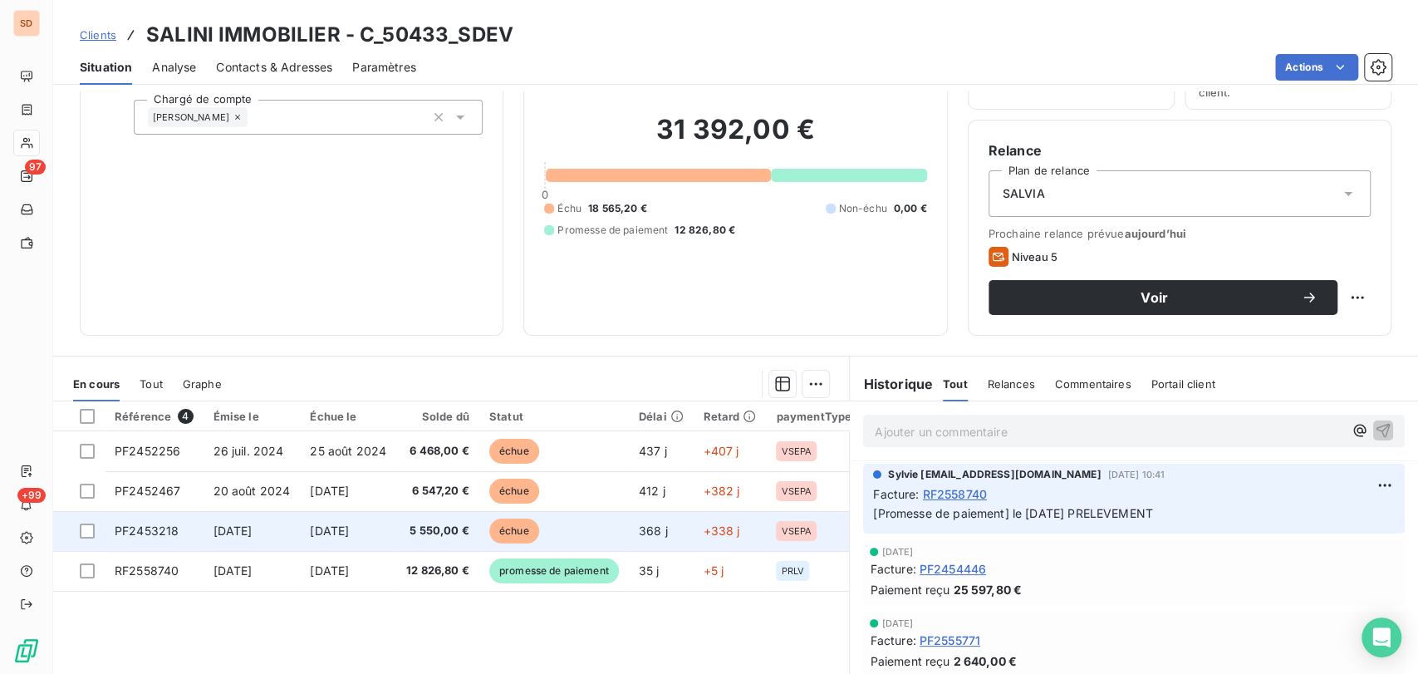
scroll to position [204, 0]
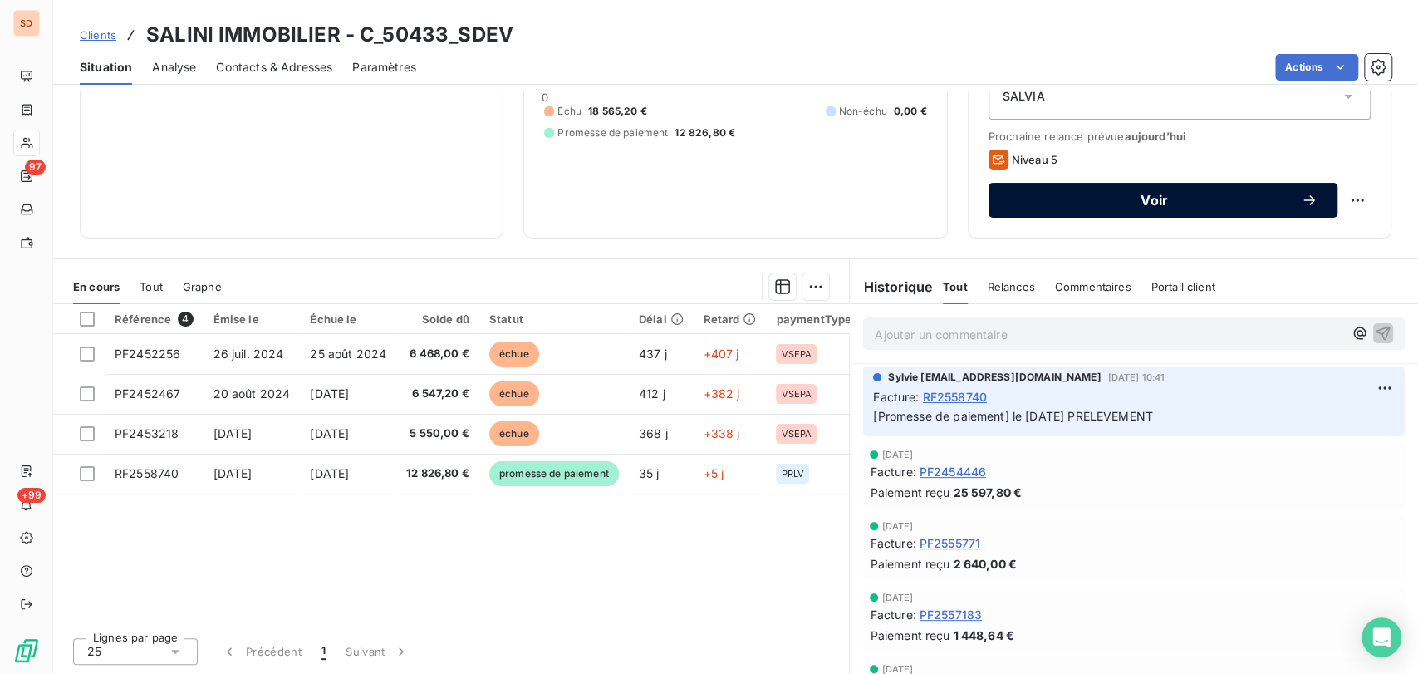
click at [1097, 197] on span "Voir" at bounding box center [1154, 200] width 292 height 13
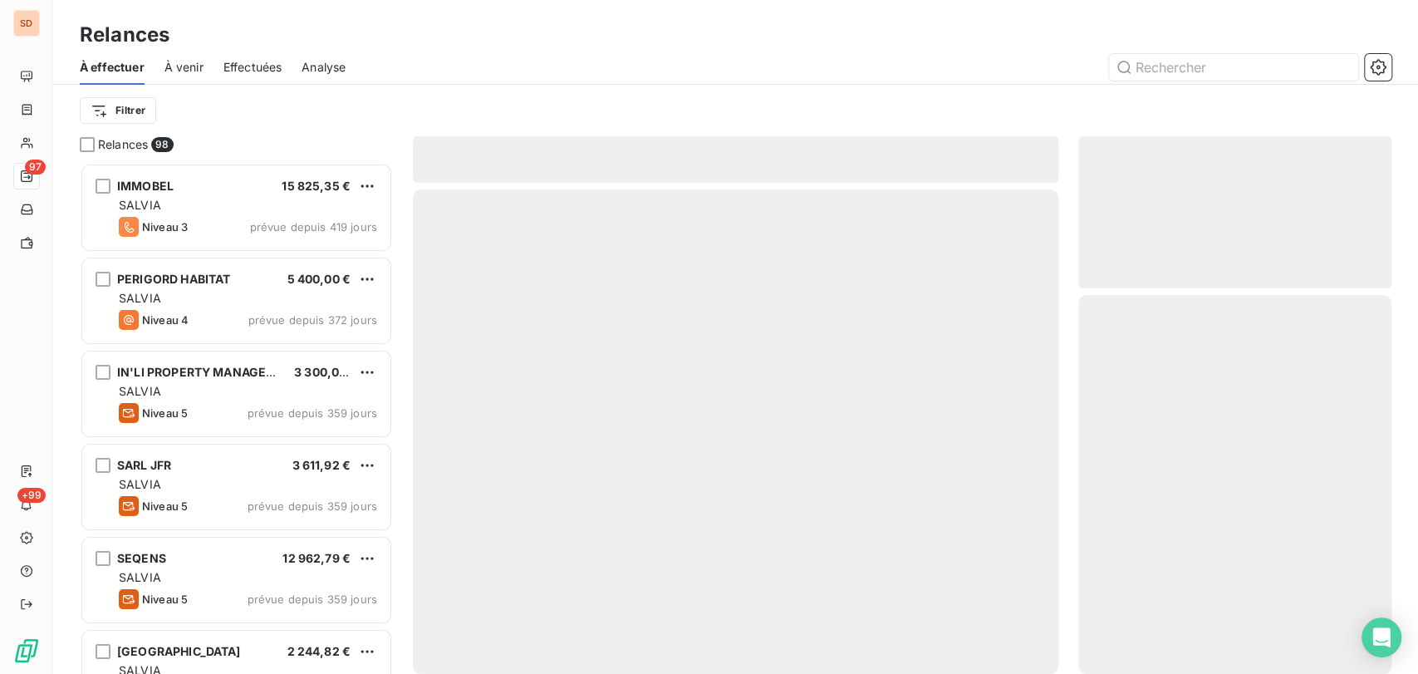
scroll to position [496, 299]
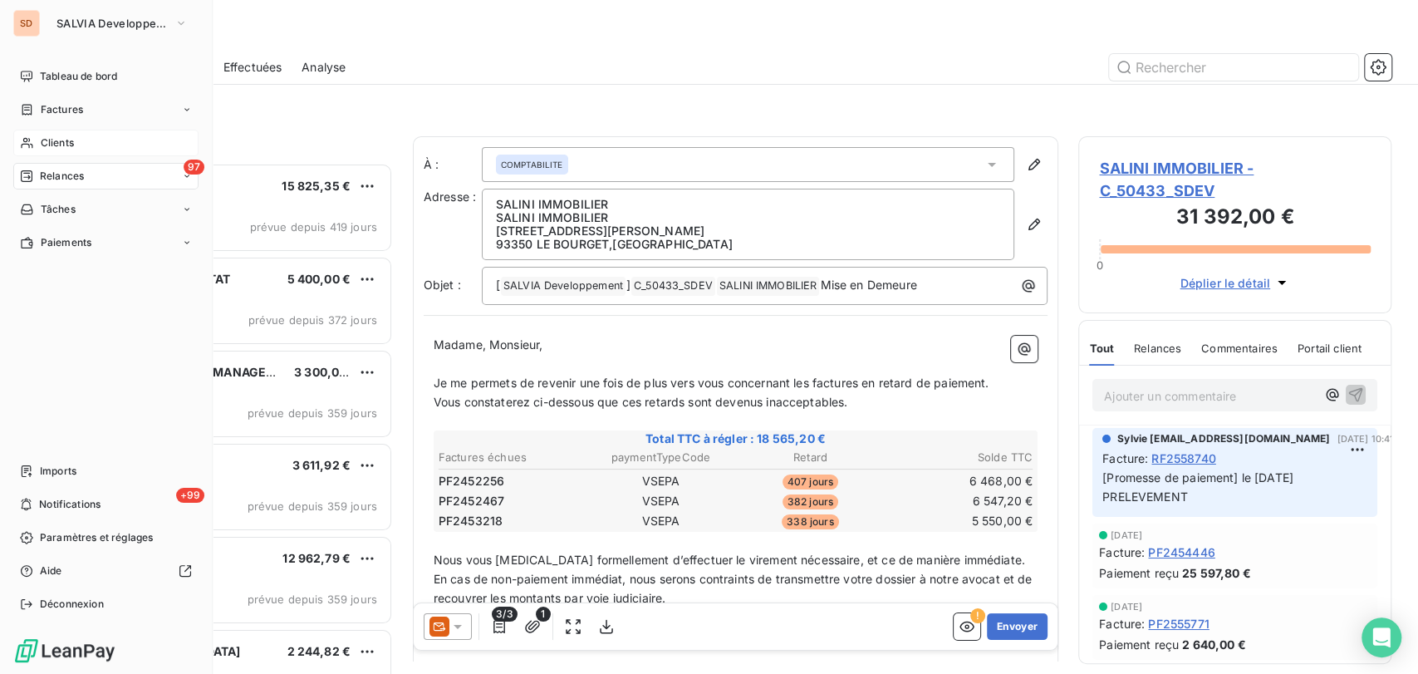
click at [33, 144] on icon at bounding box center [27, 142] width 14 height 13
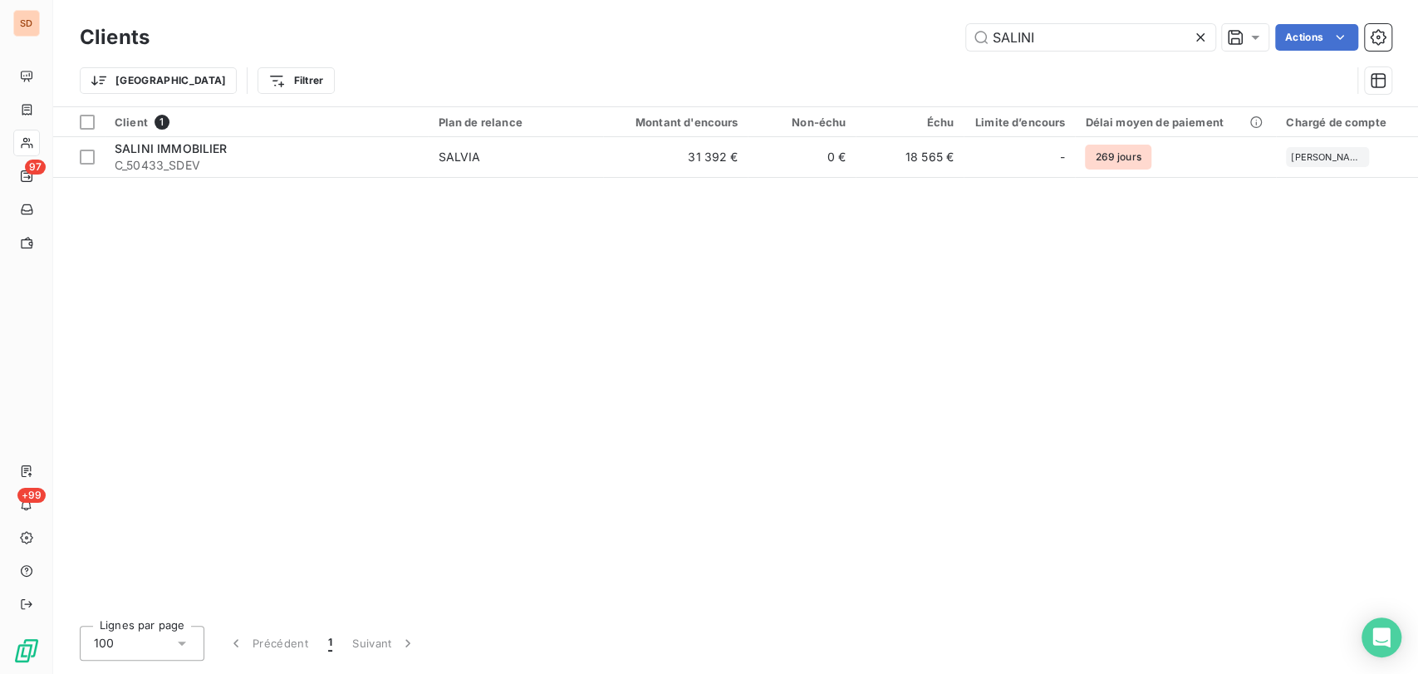
type input "SALINI"
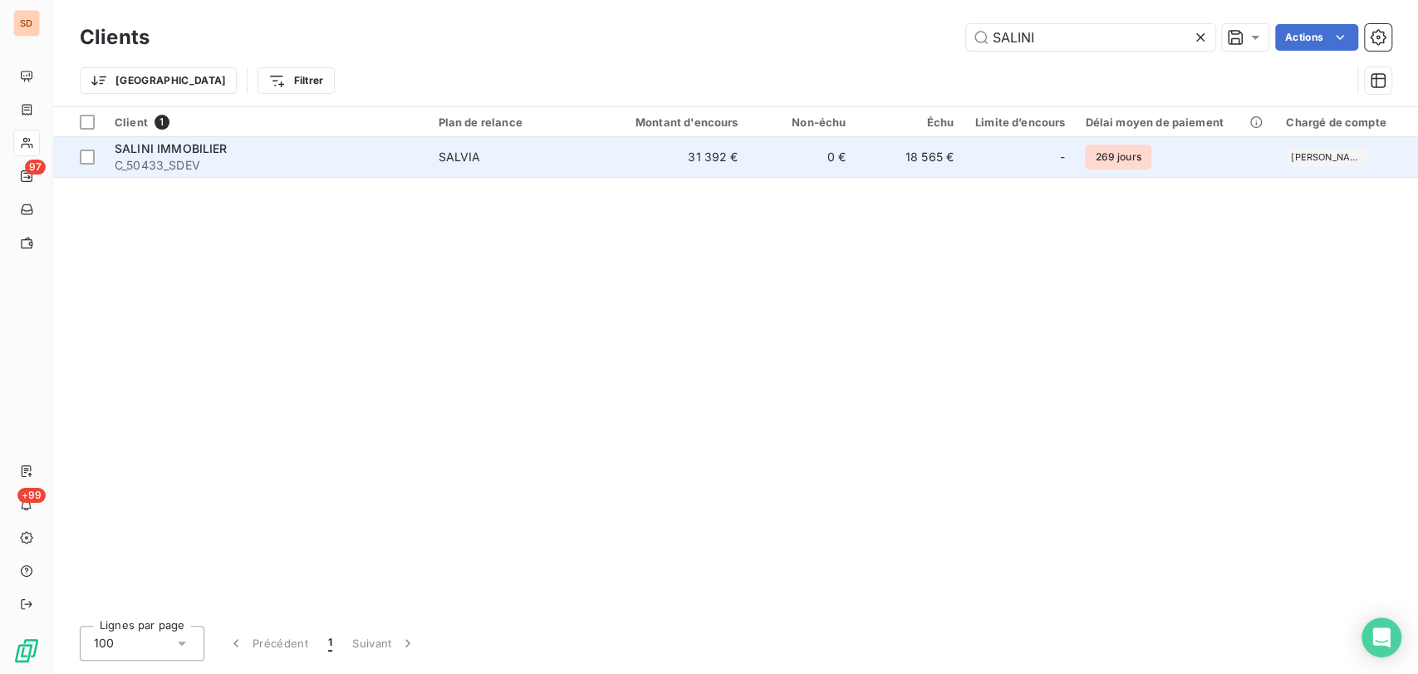
click at [194, 137] on td "SALINI IMMOBILIER C_50433_SDEV" at bounding box center [266, 157] width 323 height 40
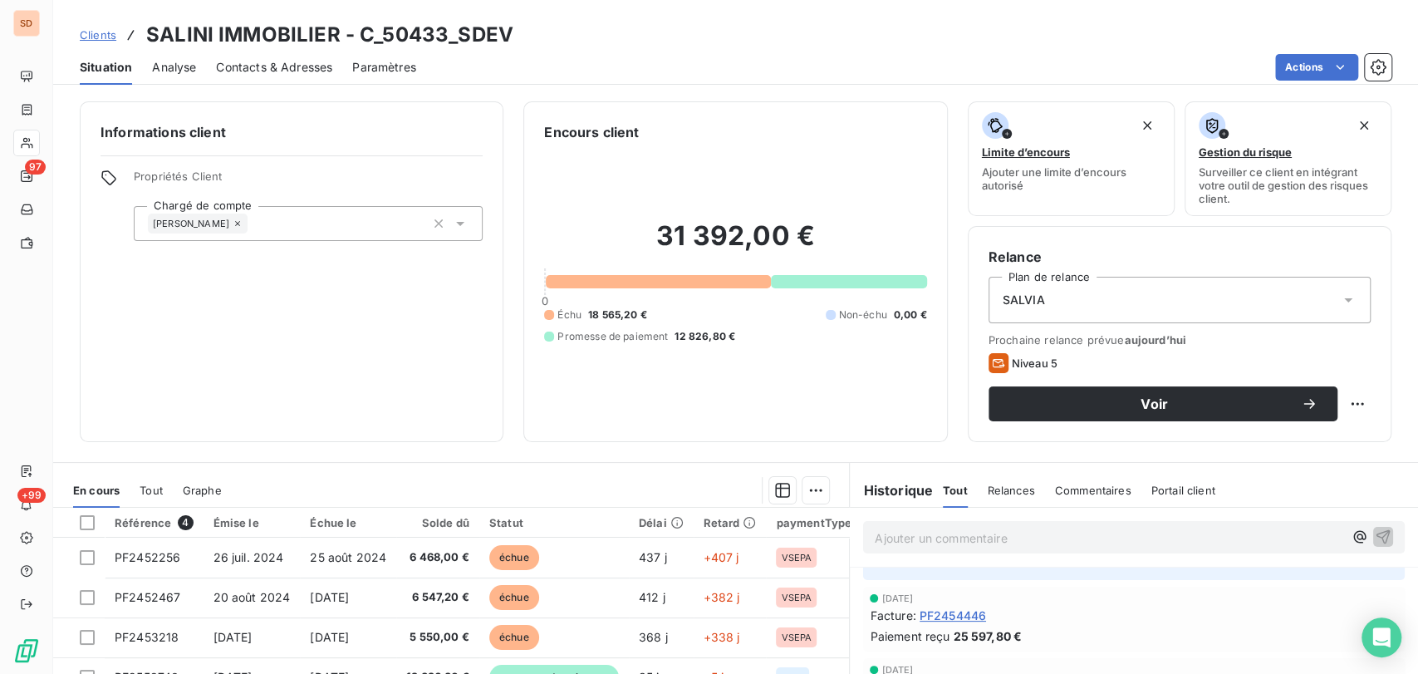
scroll to position [92, 0]
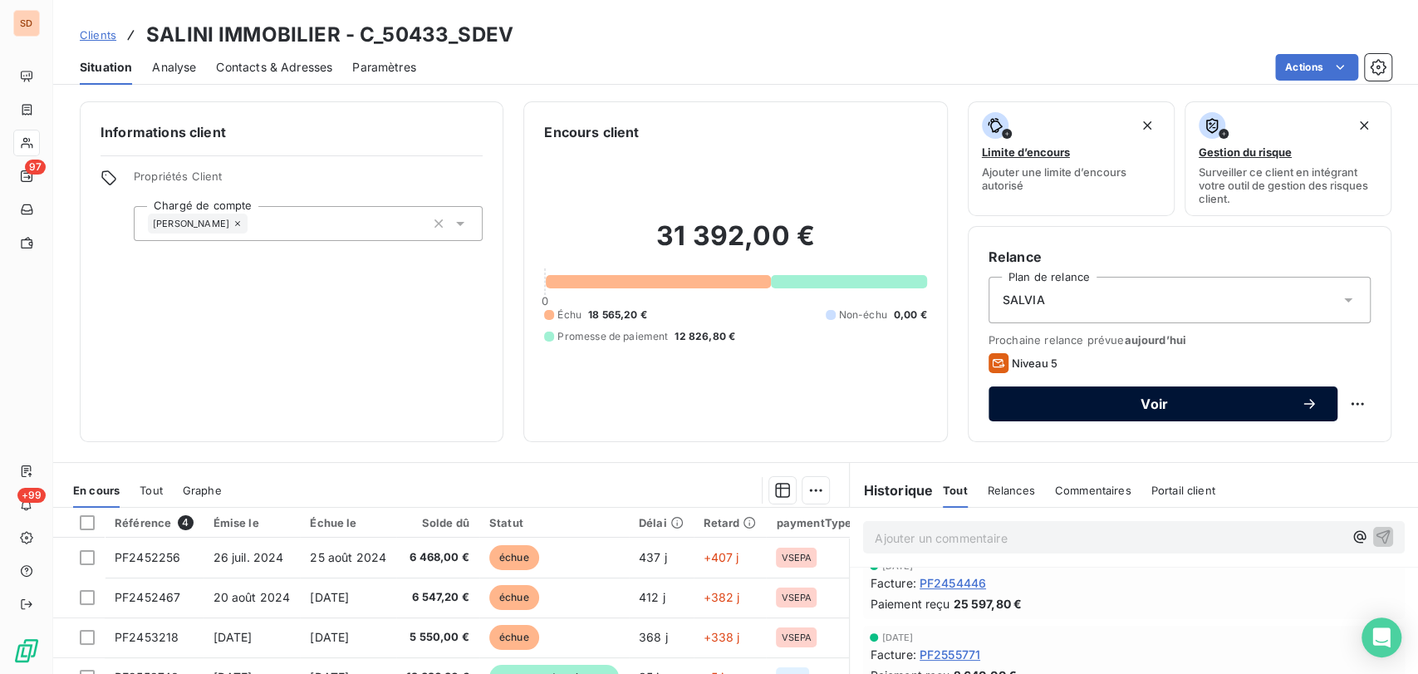
click at [1167, 399] on span "Voir" at bounding box center [1154, 403] width 292 height 13
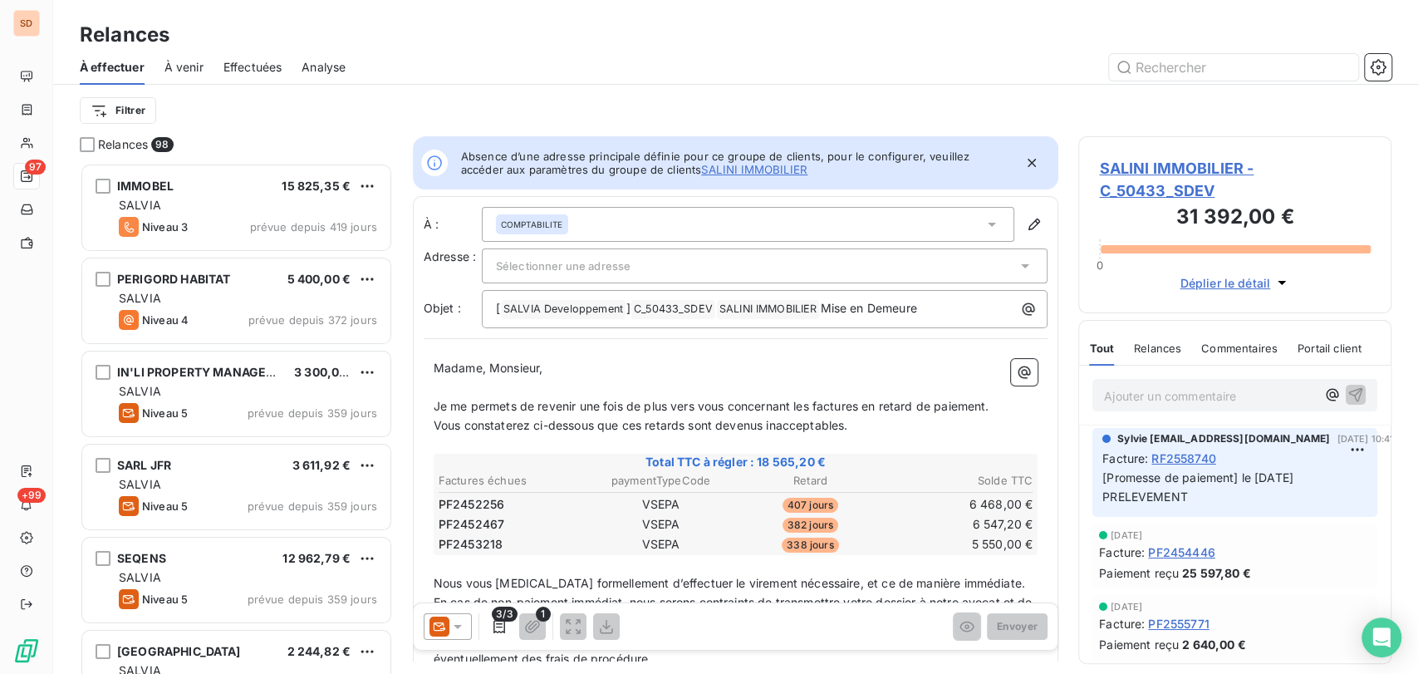
scroll to position [14, 14]
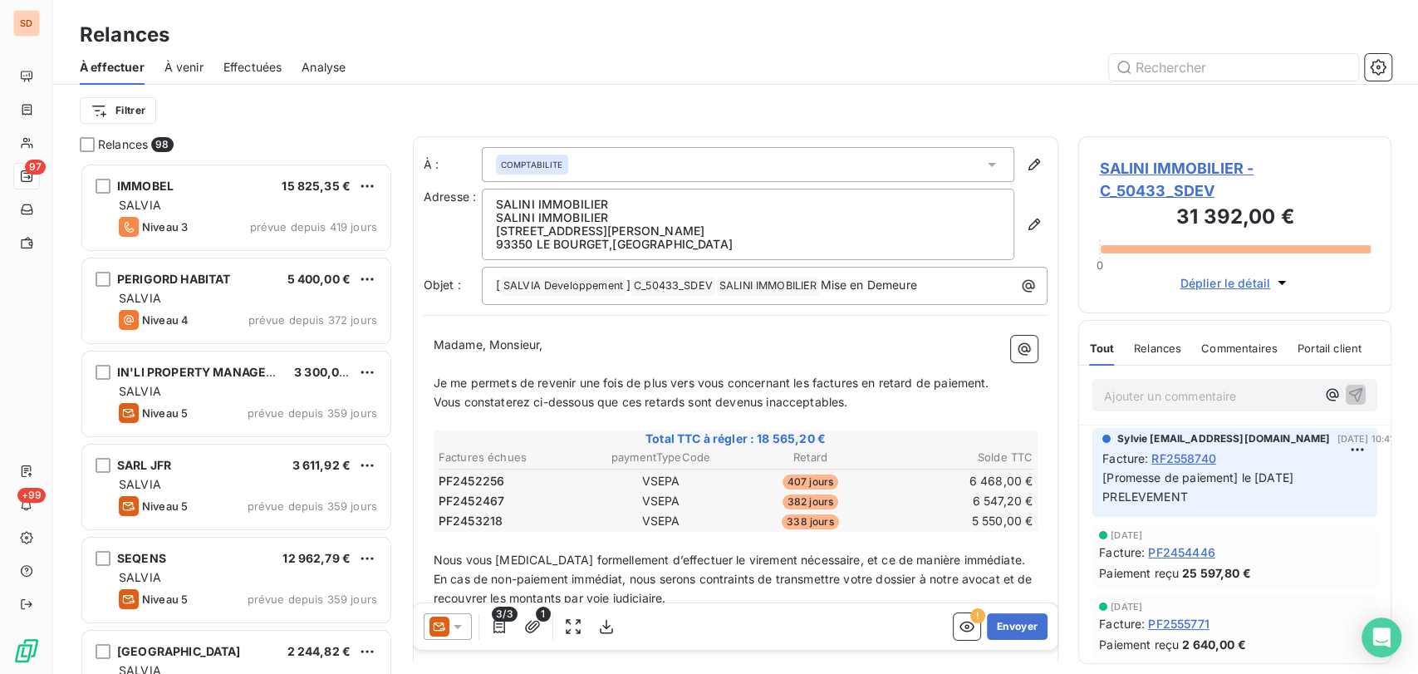
click at [985, 163] on icon at bounding box center [992, 164] width 17 height 17
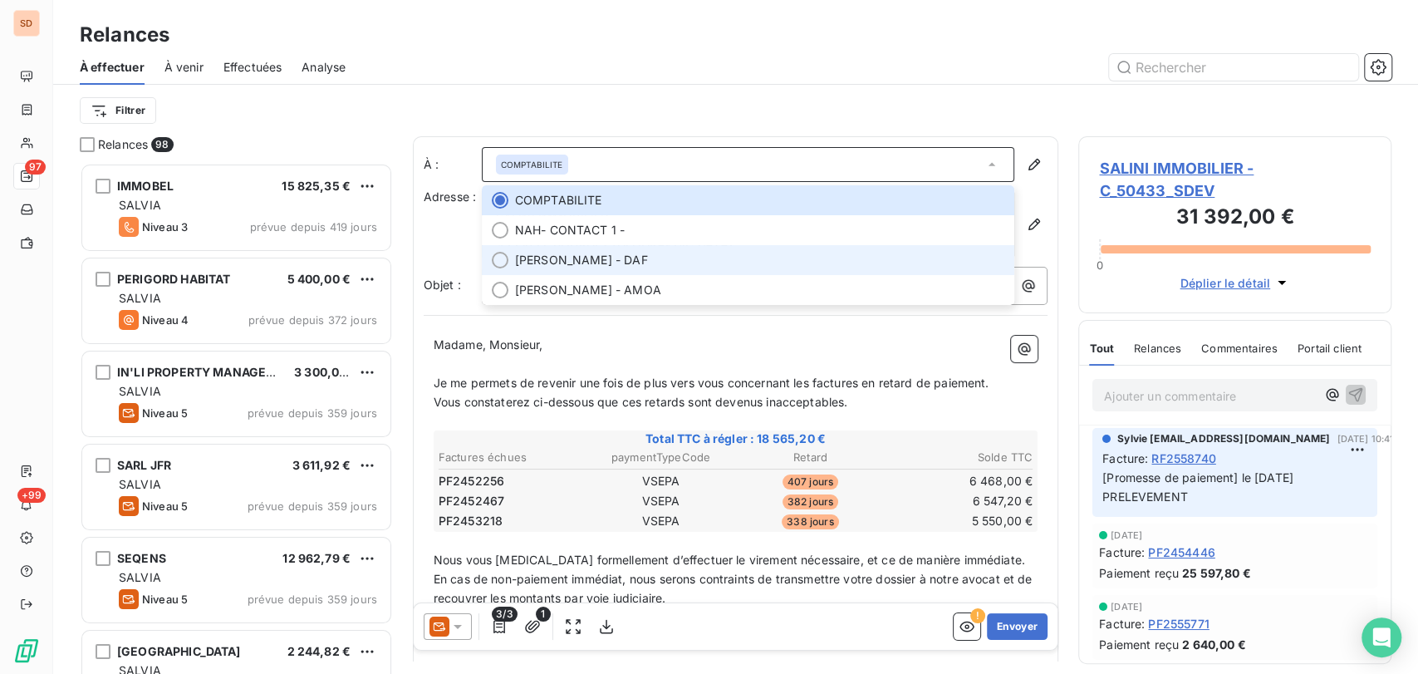
click at [494, 258] on div at bounding box center [500, 260] width 17 height 17
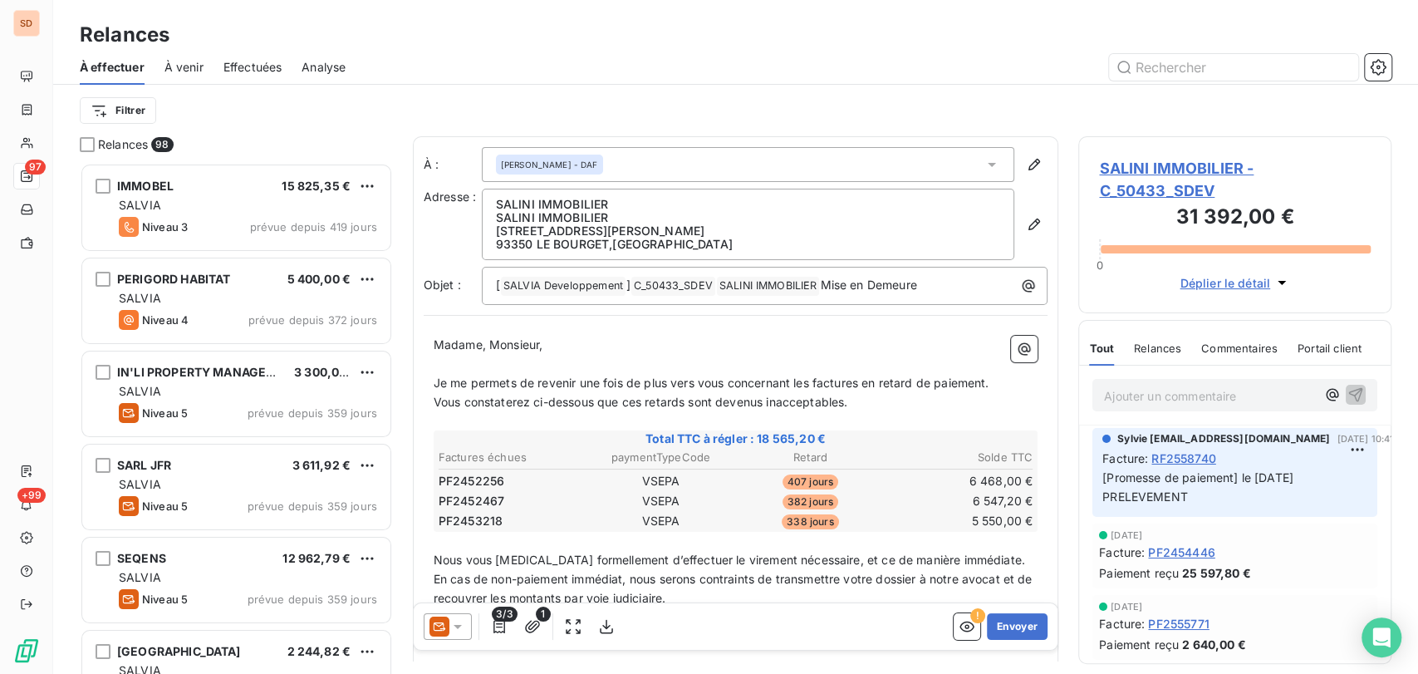
click at [454, 624] on icon at bounding box center [457, 626] width 17 height 17
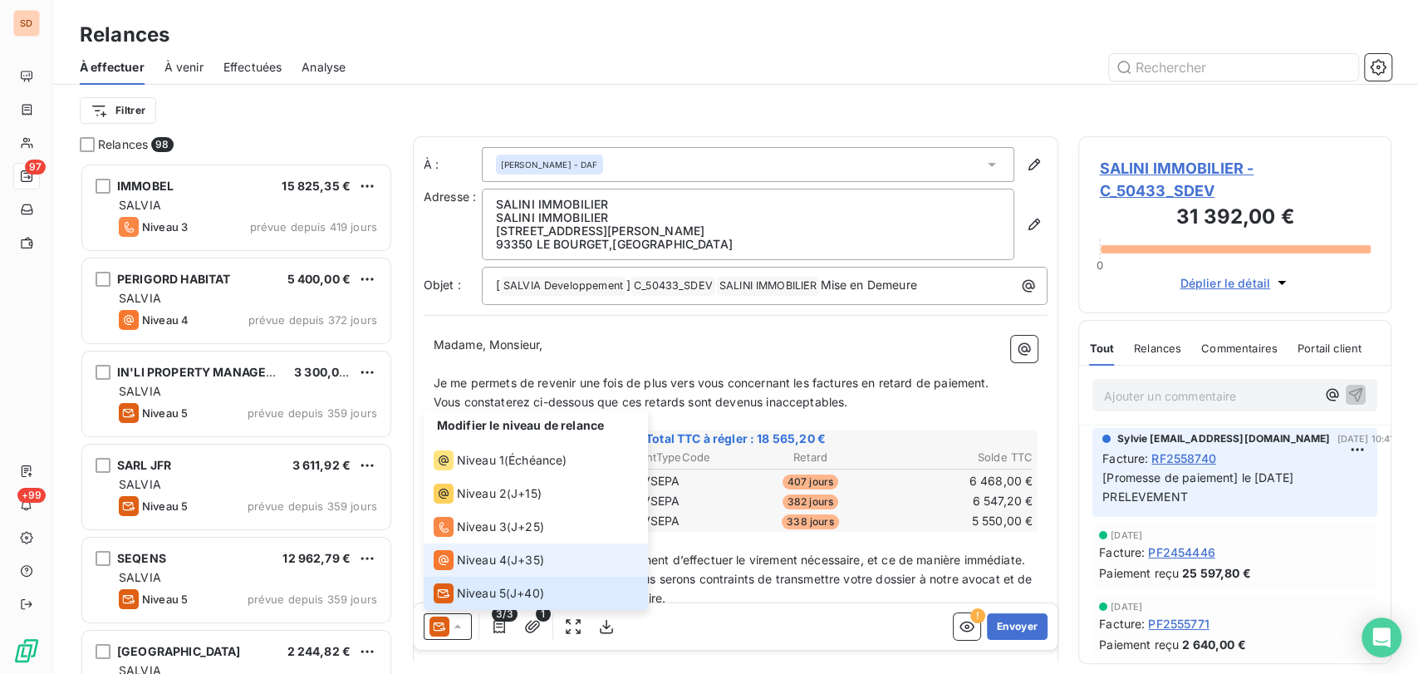
click at [467, 553] on span "Niveau 4" at bounding box center [482, 560] width 50 height 17
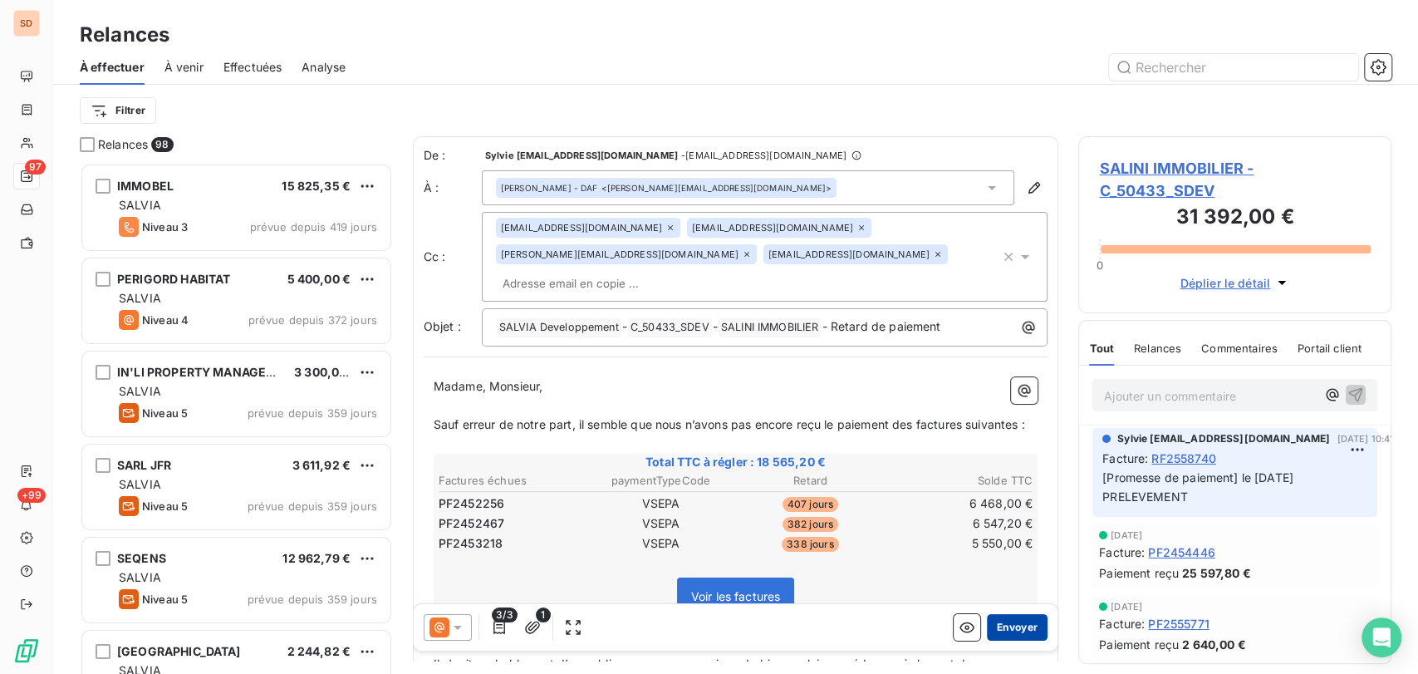
click at [988, 619] on button "Envoyer" at bounding box center [1017, 626] width 61 height 27
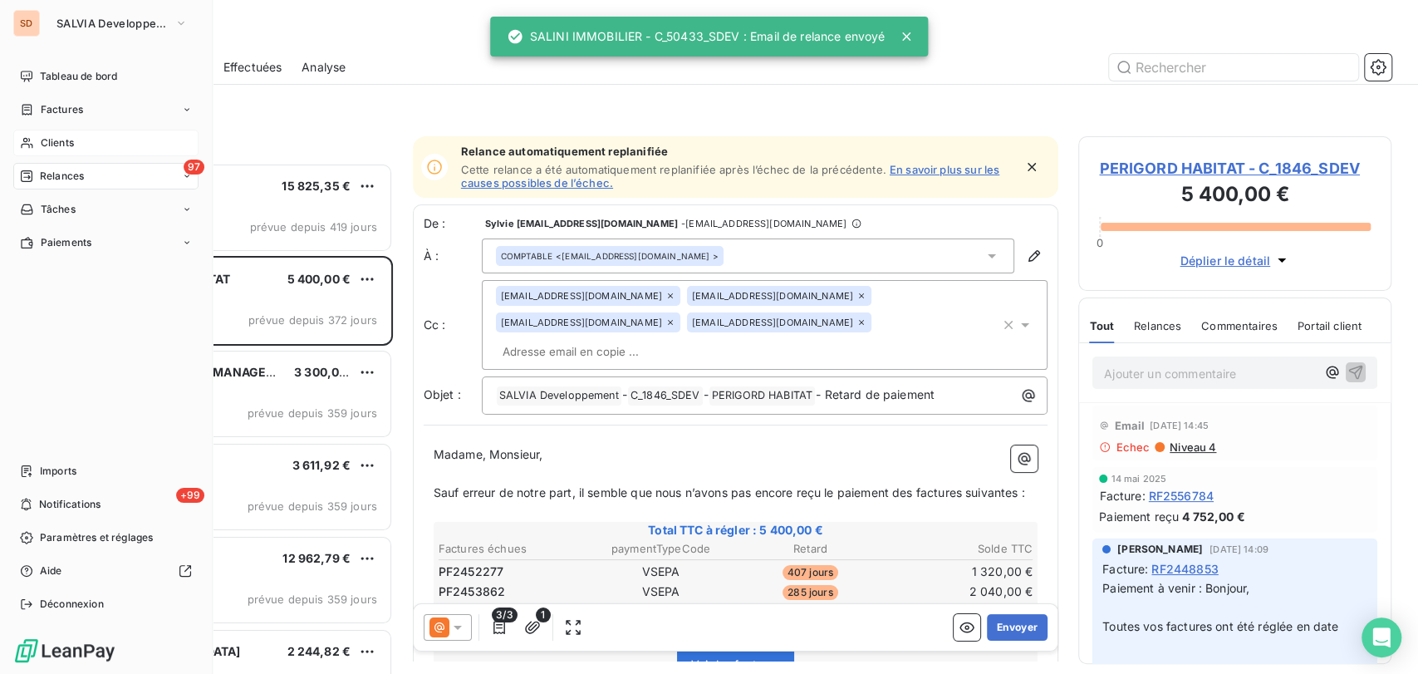
click at [44, 144] on span "Clients" at bounding box center [57, 142] width 33 height 15
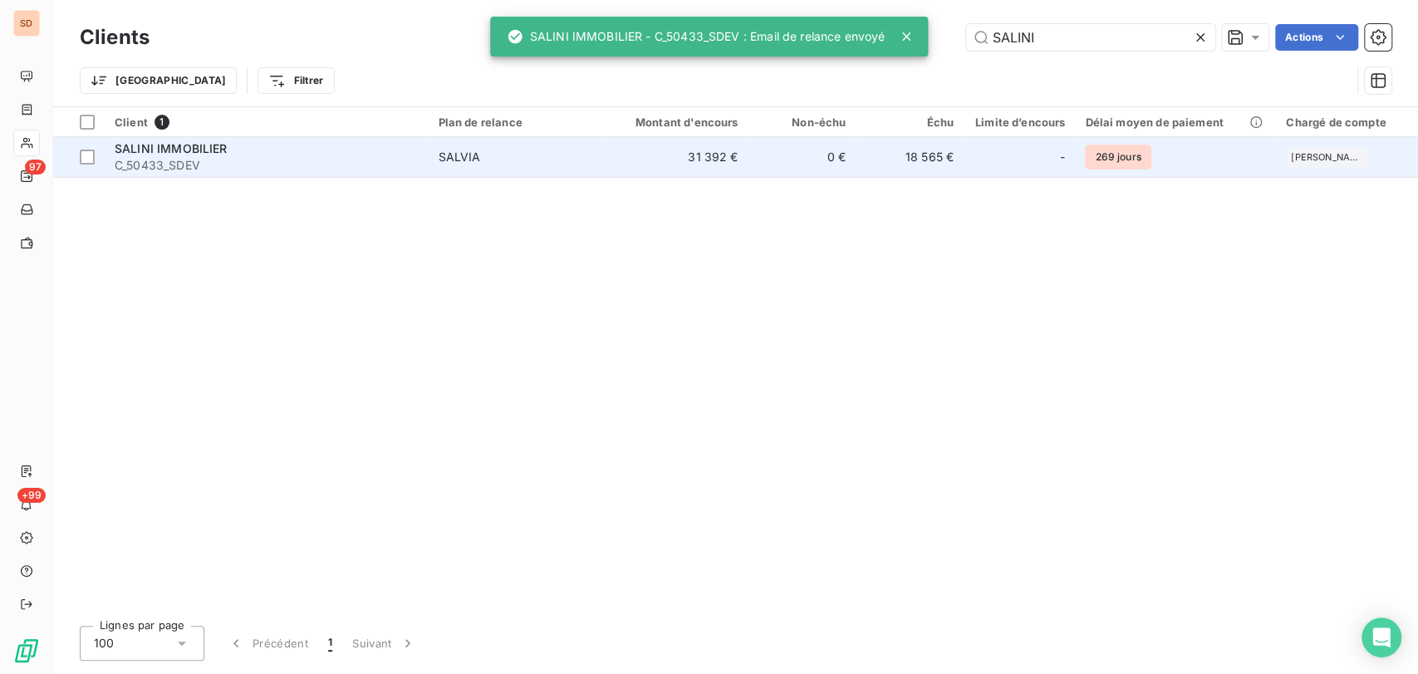
click at [134, 148] on span "SALINI IMMOBILIER" at bounding box center [171, 148] width 113 height 14
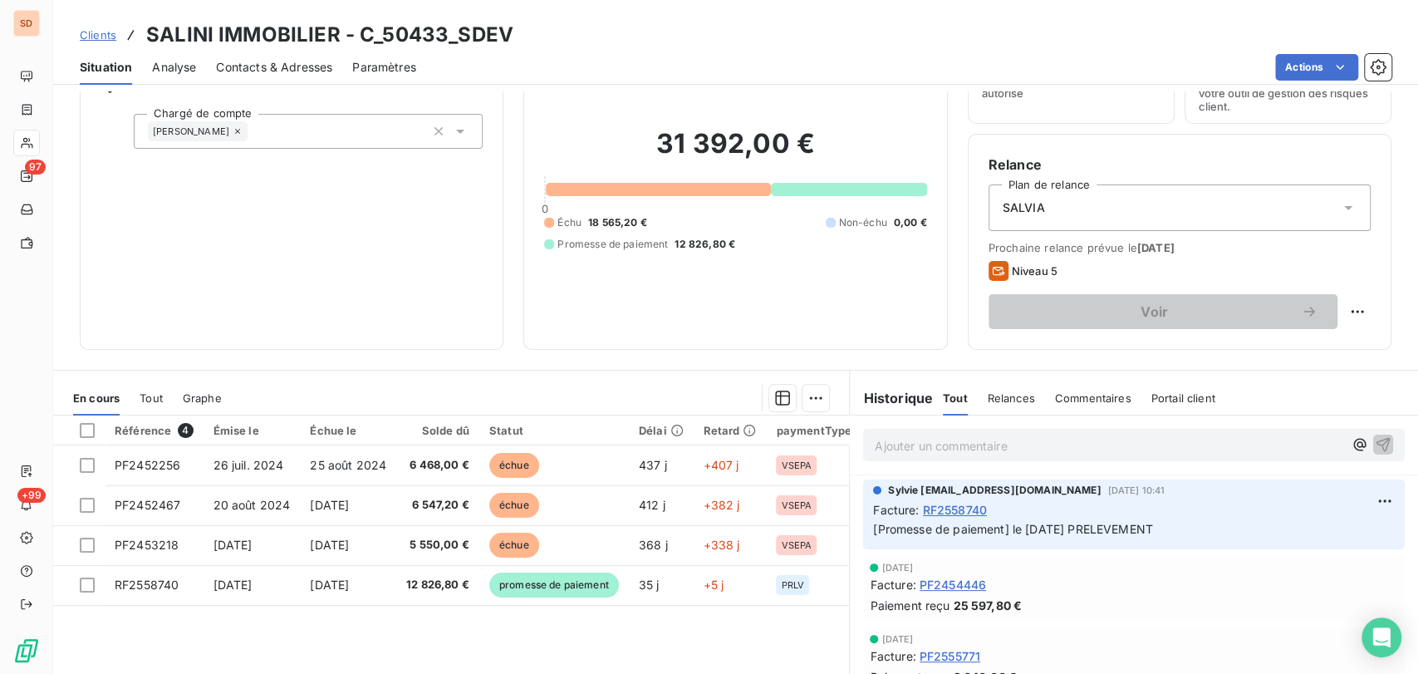
scroll to position [92, 0]
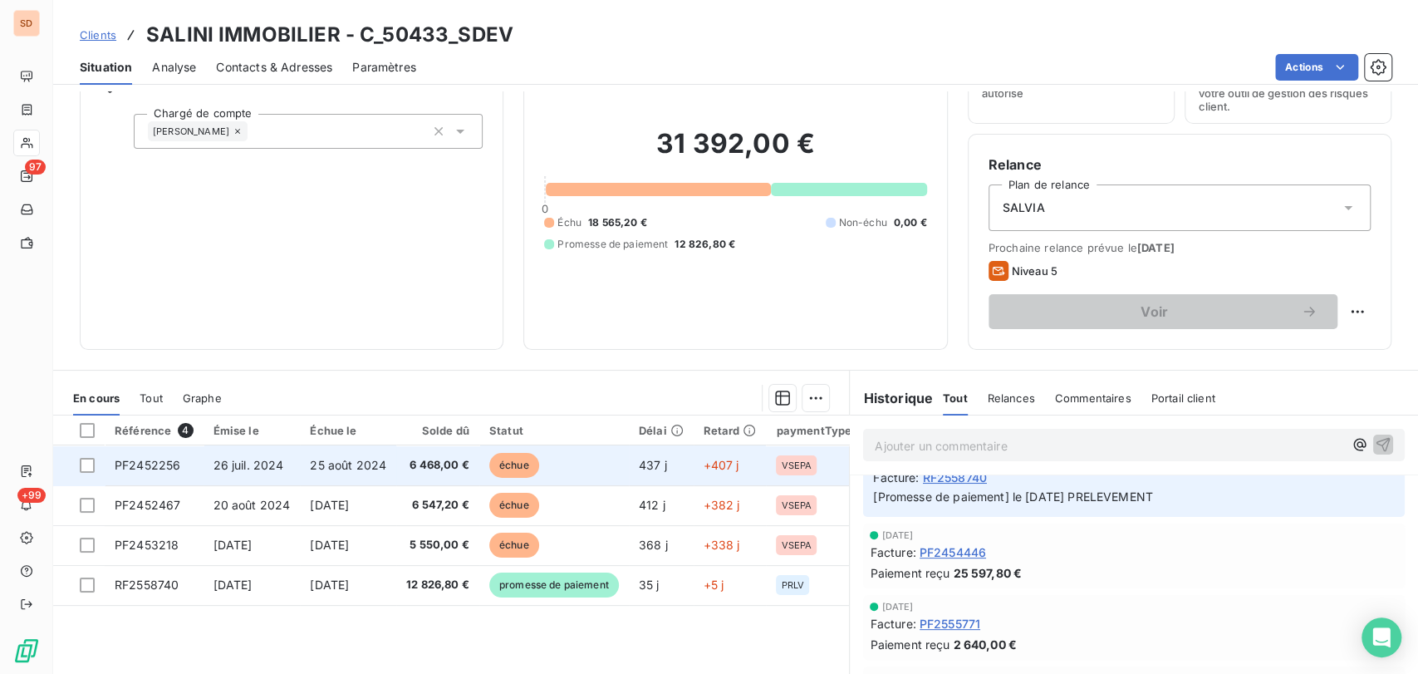
click at [163, 458] on span "PF2452256" at bounding box center [148, 465] width 66 height 14
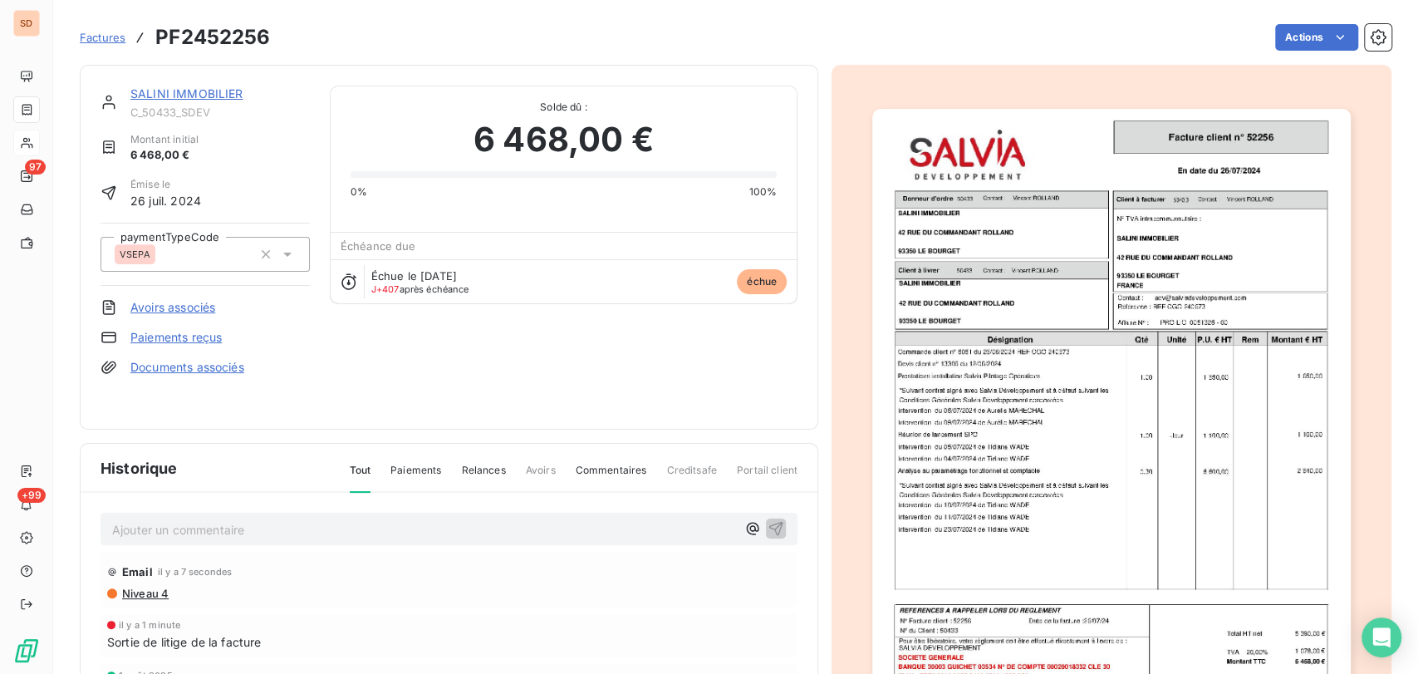
click at [183, 95] on link "SALINI IMMOBILIER" at bounding box center [186, 93] width 113 height 14
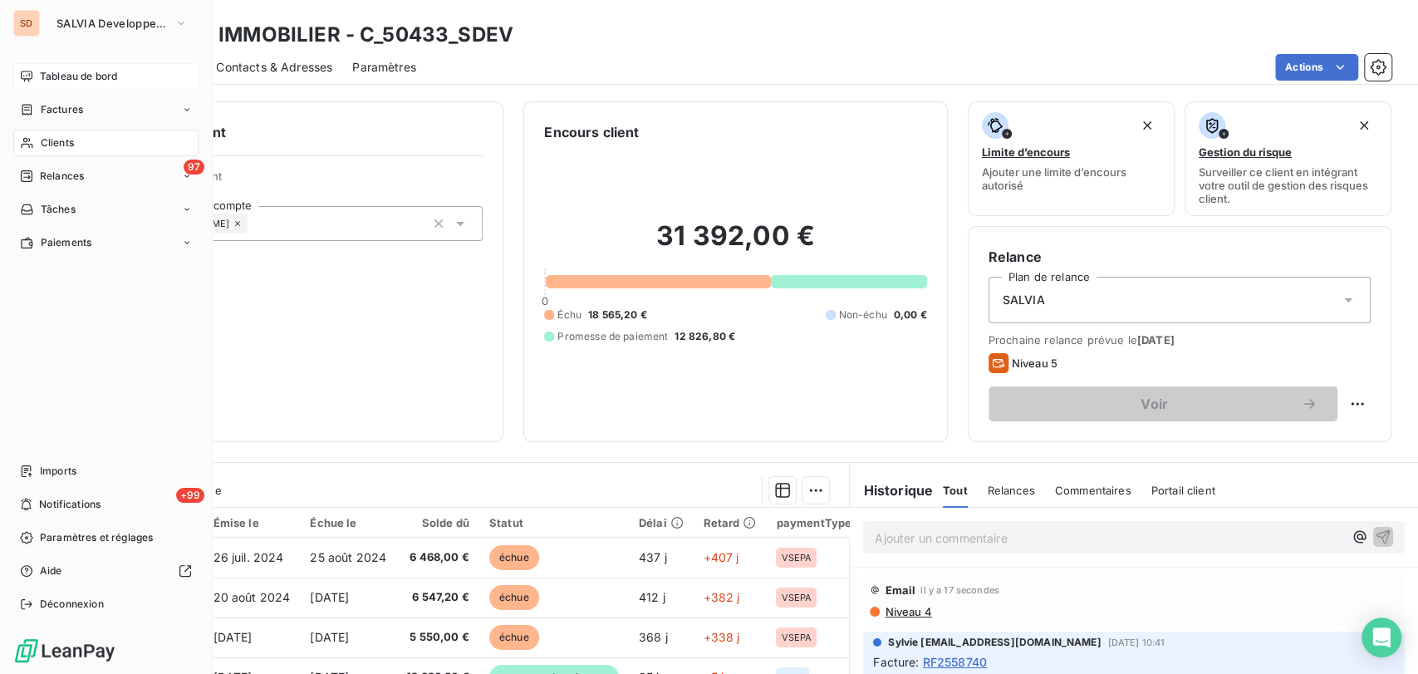
click at [67, 76] on span "Tableau de bord" at bounding box center [78, 76] width 77 height 15
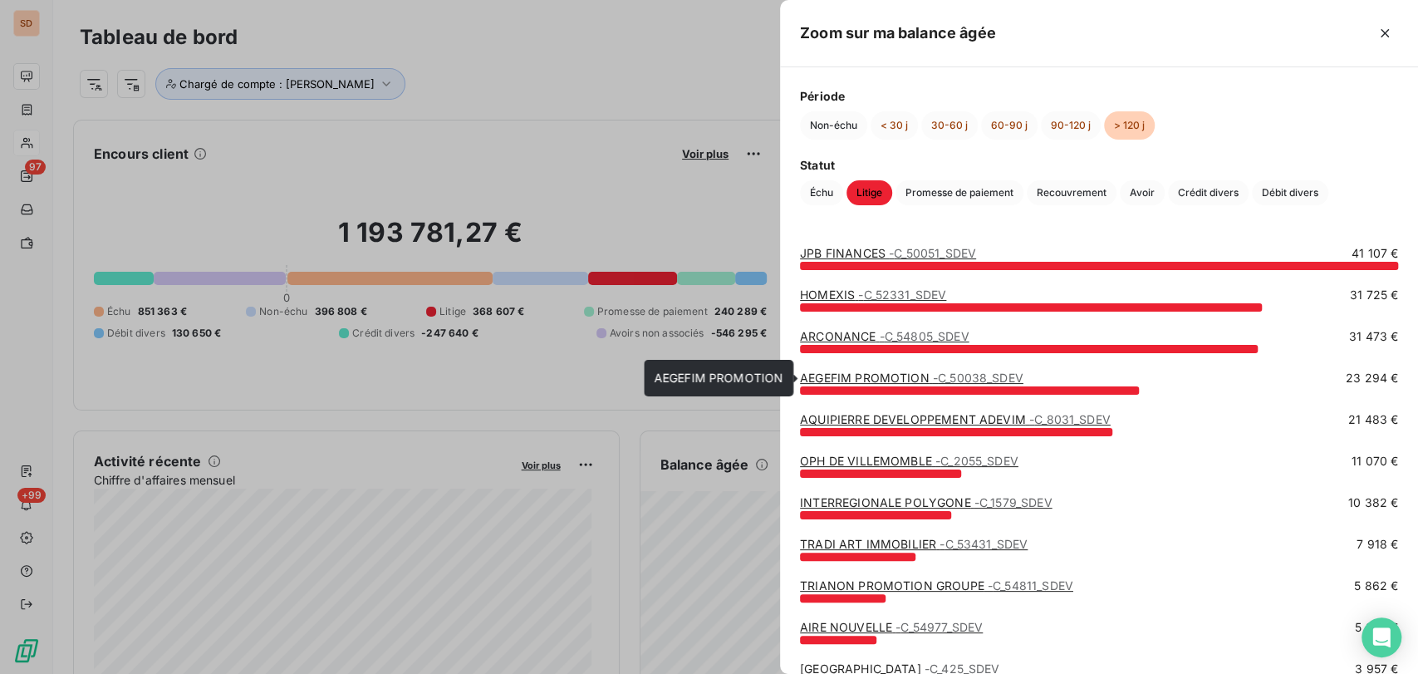
click at [860, 377] on link "AEGEFIM PROMOTION - C_50038_SDEV" at bounding box center [911, 377] width 223 height 14
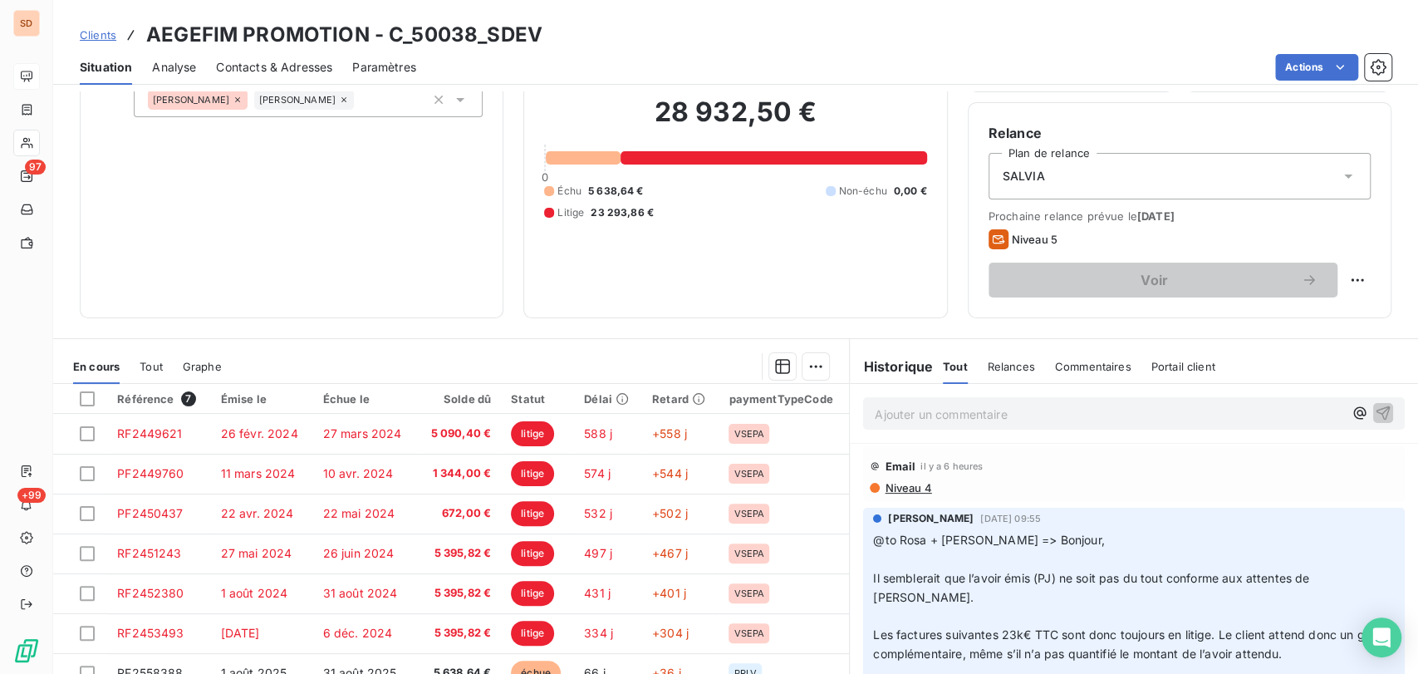
scroll to position [92, 0]
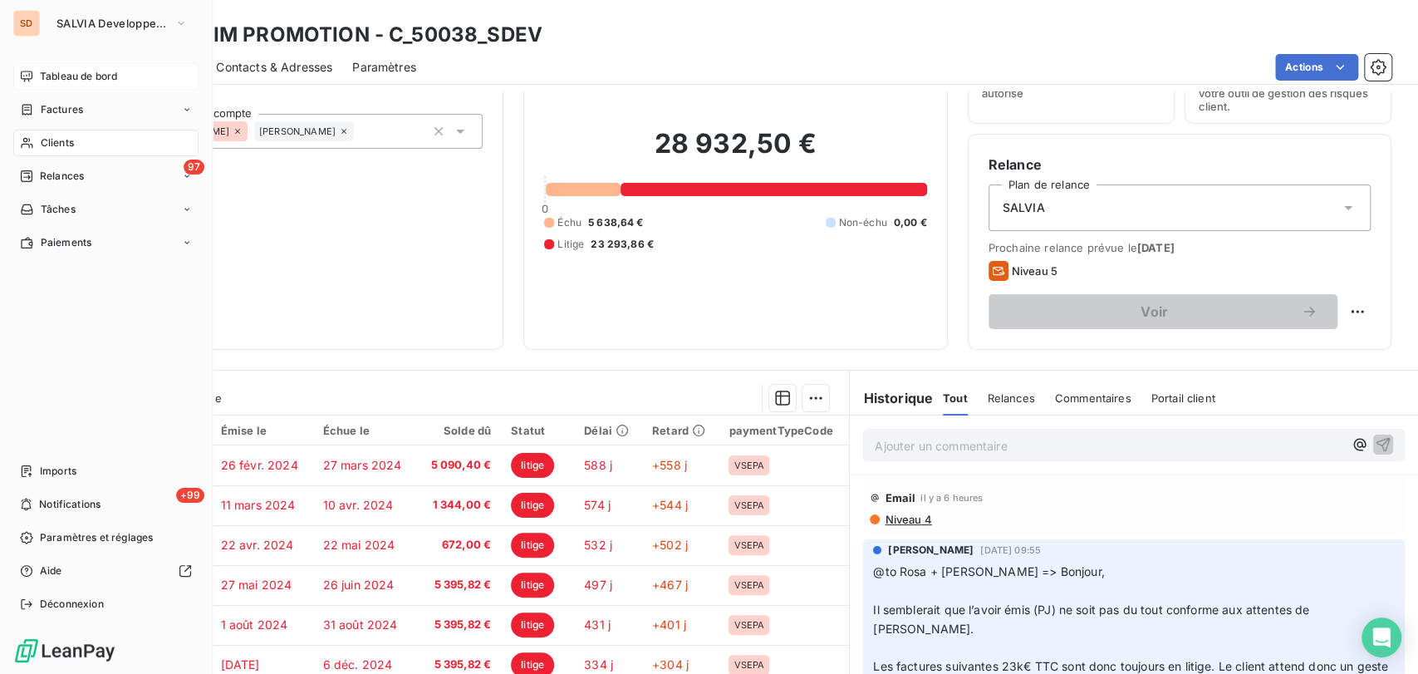
click at [52, 81] on span "Tableau de bord" at bounding box center [78, 76] width 77 height 15
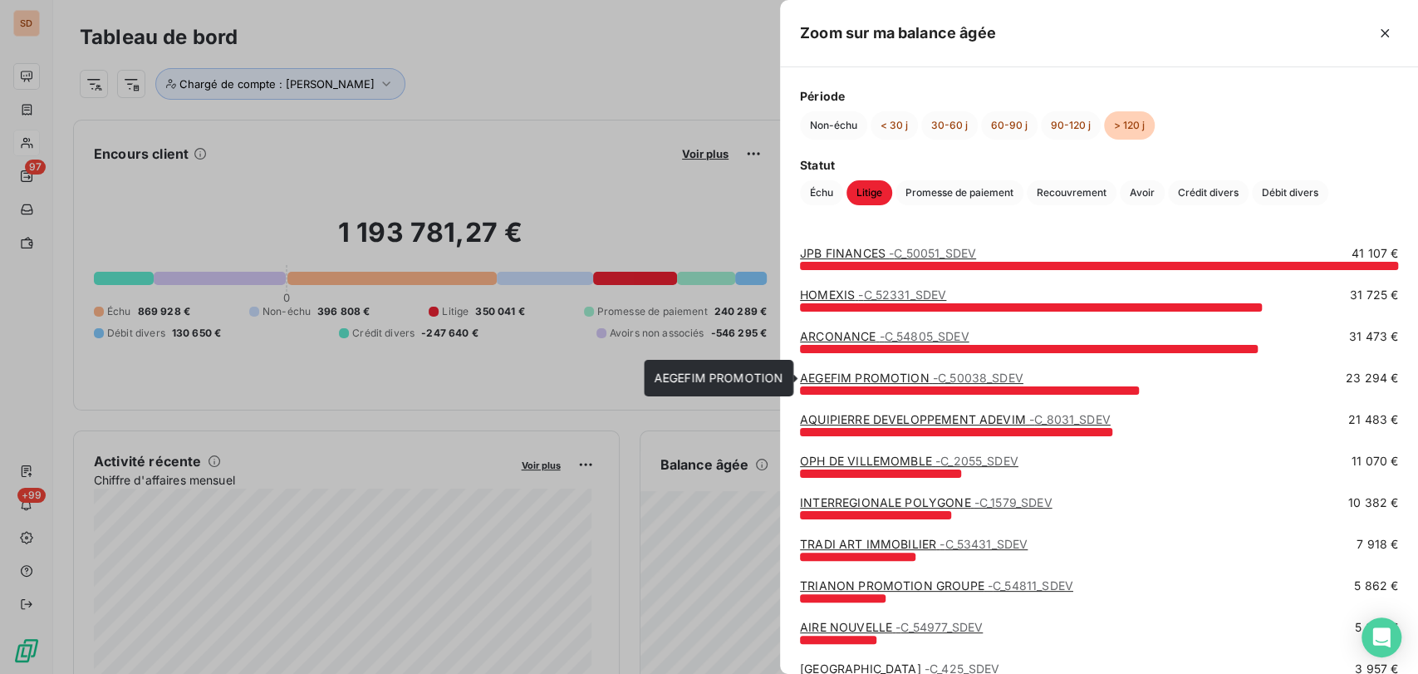
click at [848, 379] on link "AEGEFIM PROMOTION - C_50038_SDEV" at bounding box center [911, 377] width 223 height 14
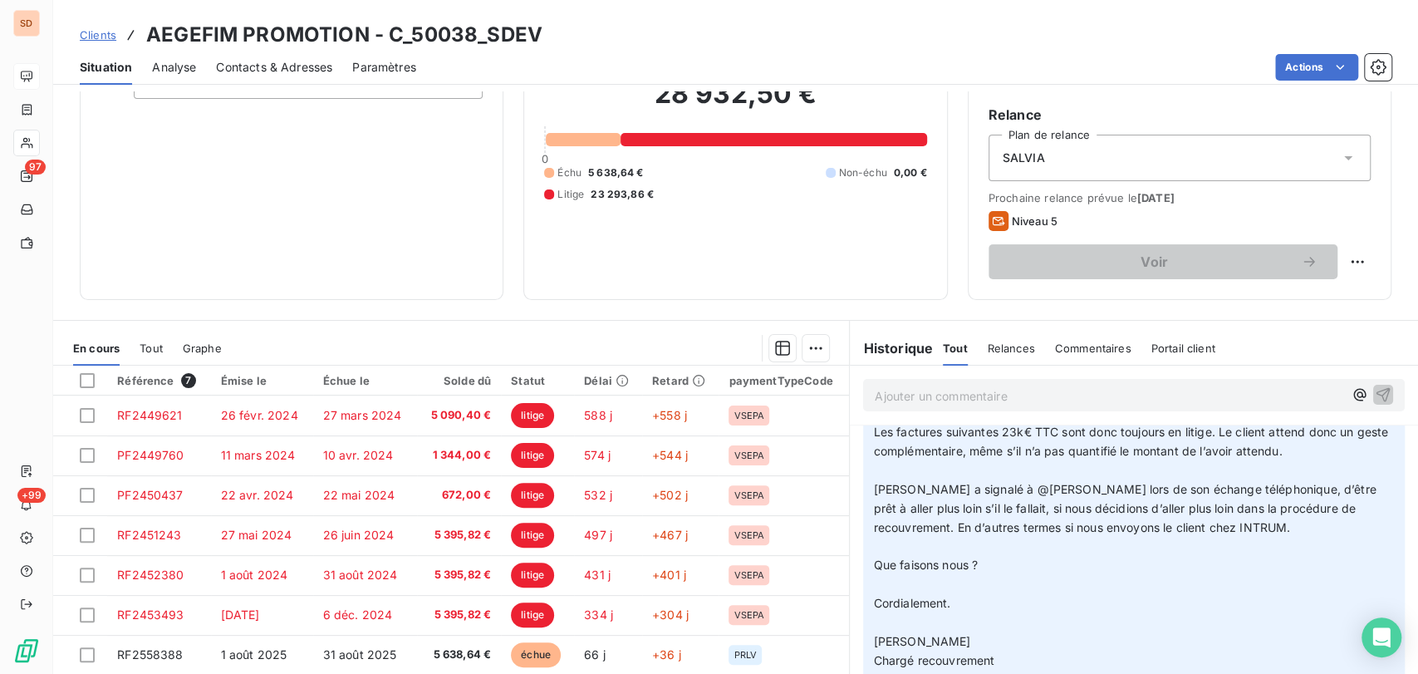
scroll to position [111, 0]
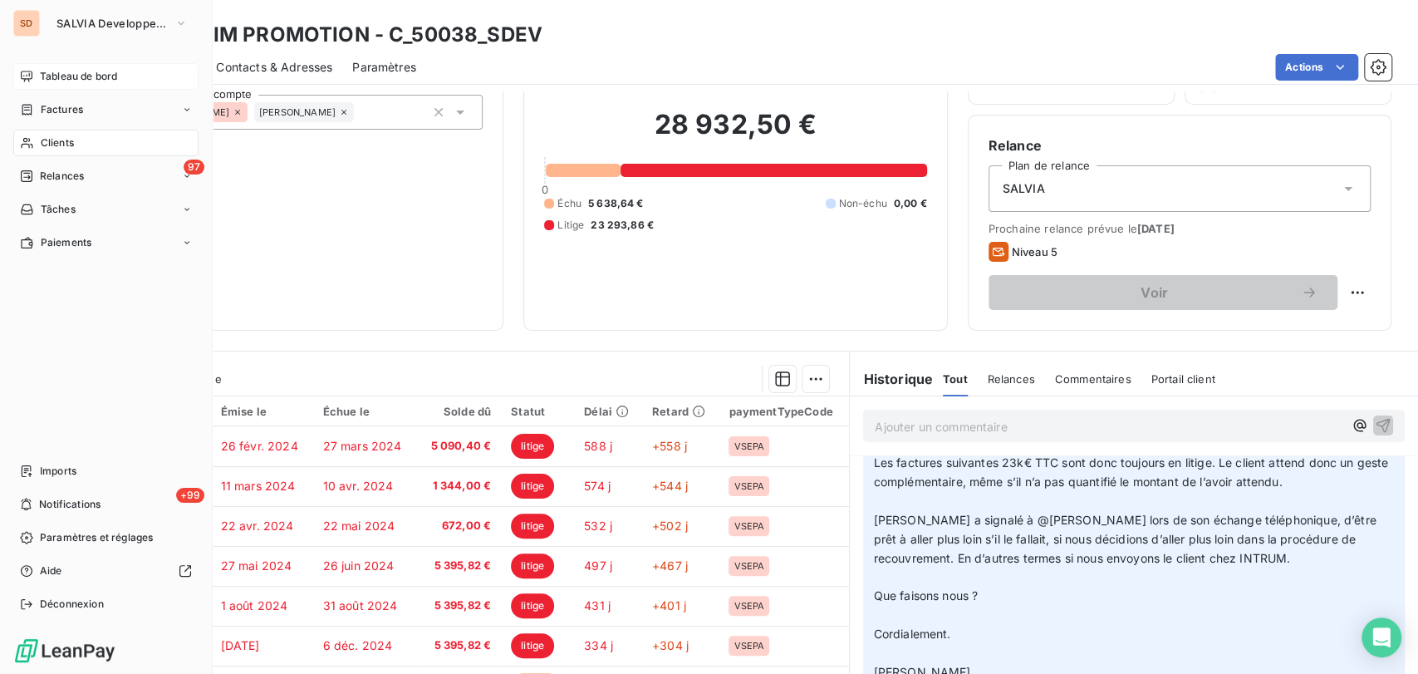
click at [69, 82] on span "Tableau de bord" at bounding box center [78, 76] width 77 height 15
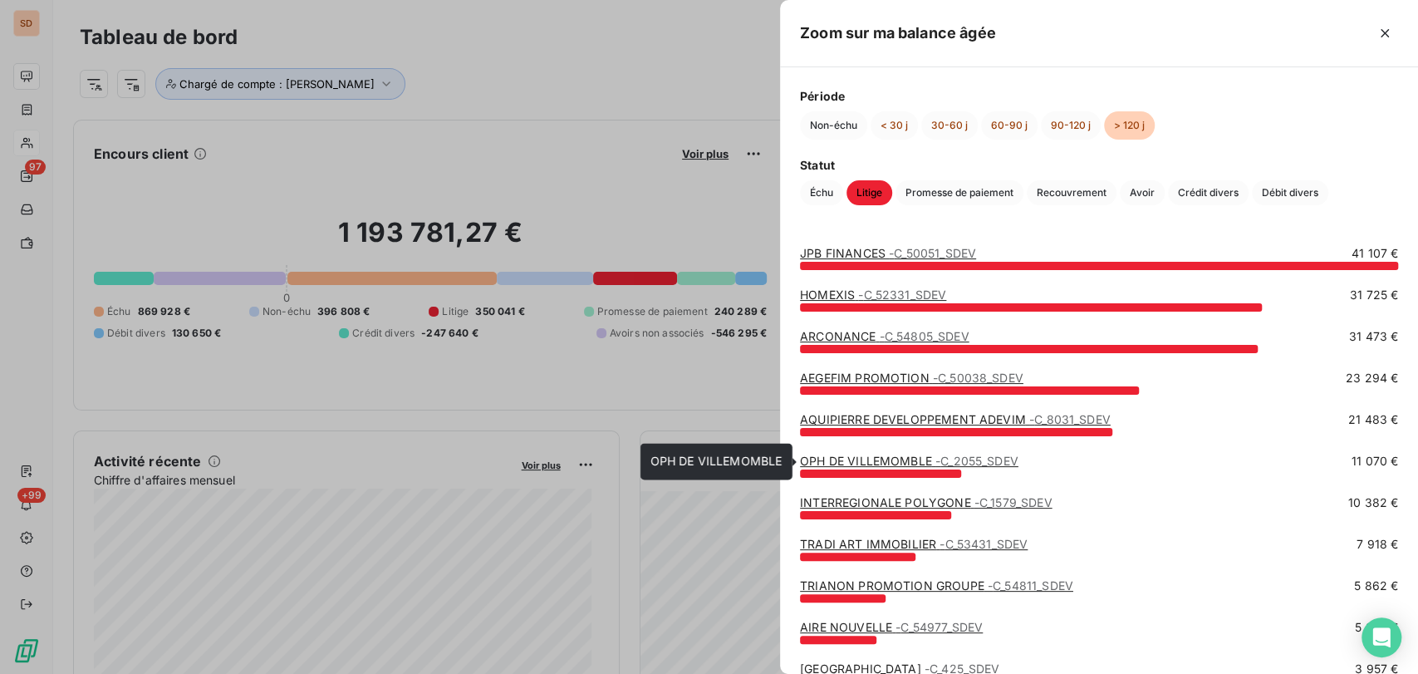
click at [846, 460] on link "OPH DE VILLEMOMBLE - C_2055_SDEV" at bounding box center [909, 461] width 218 height 14
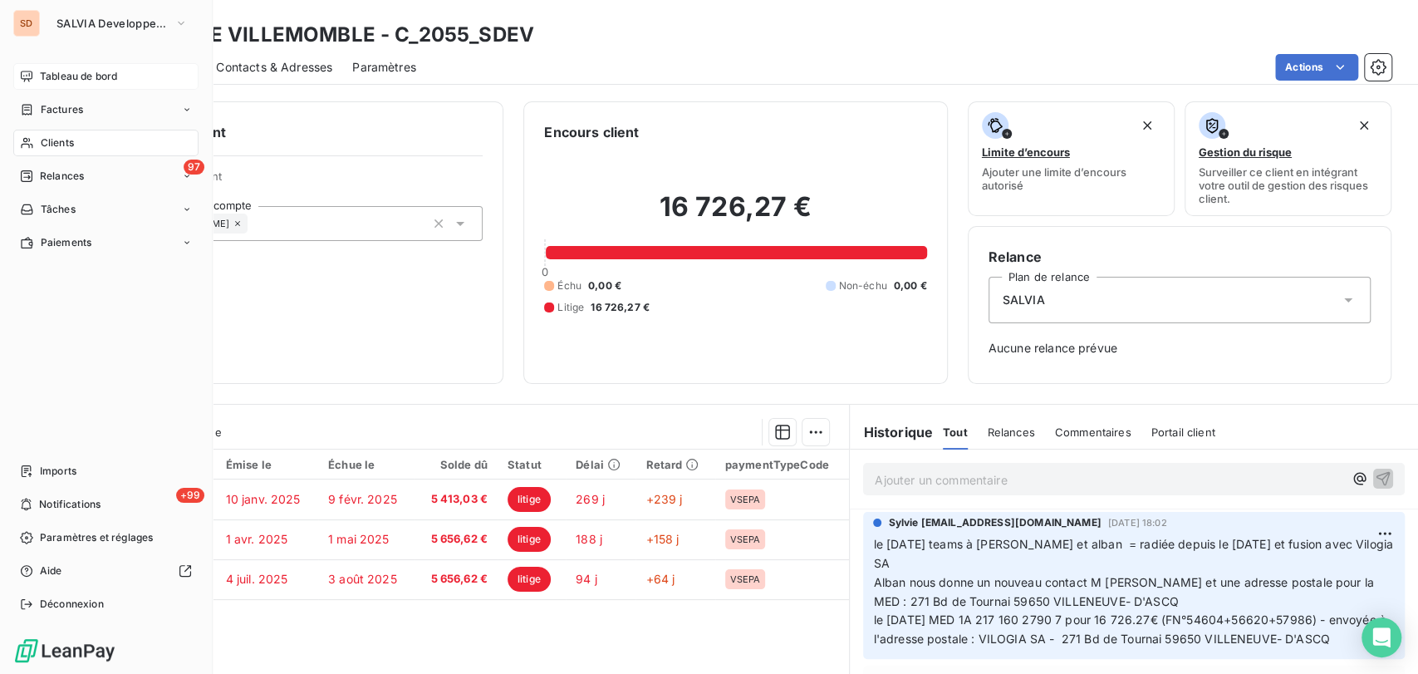
click at [72, 77] on span "Tableau de bord" at bounding box center [78, 76] width 77 height 15
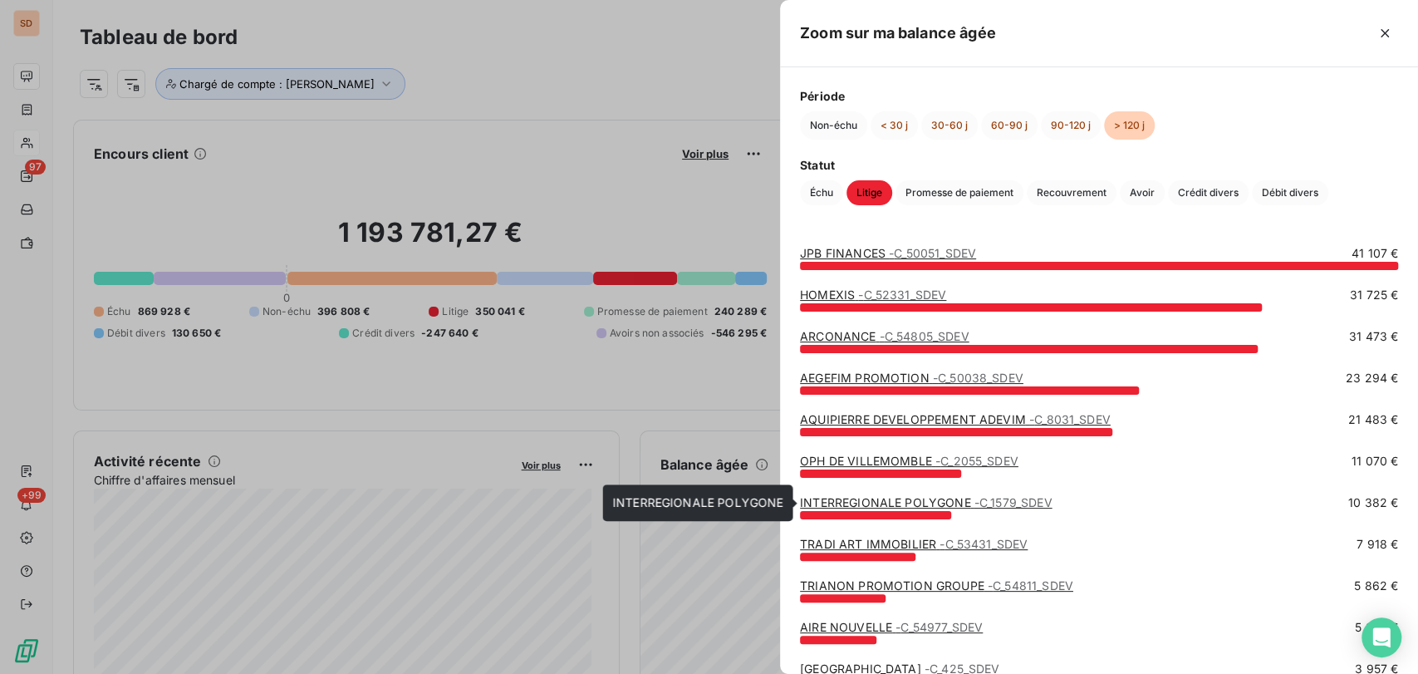
click at [848, 500] on link "INTERREGIONALE POLYGONE - C_1579_SDEV" at bounding box center [926, 502] width 252 height 14
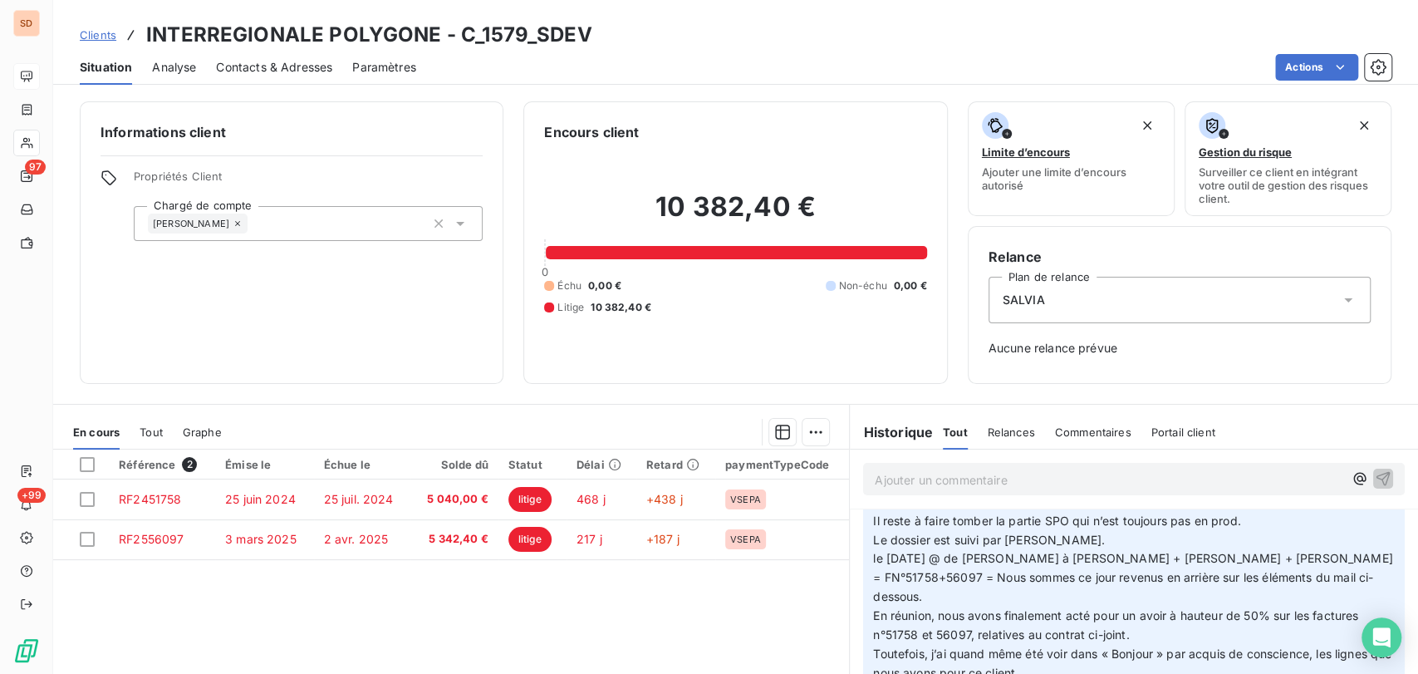
scroll to position [92, 0]
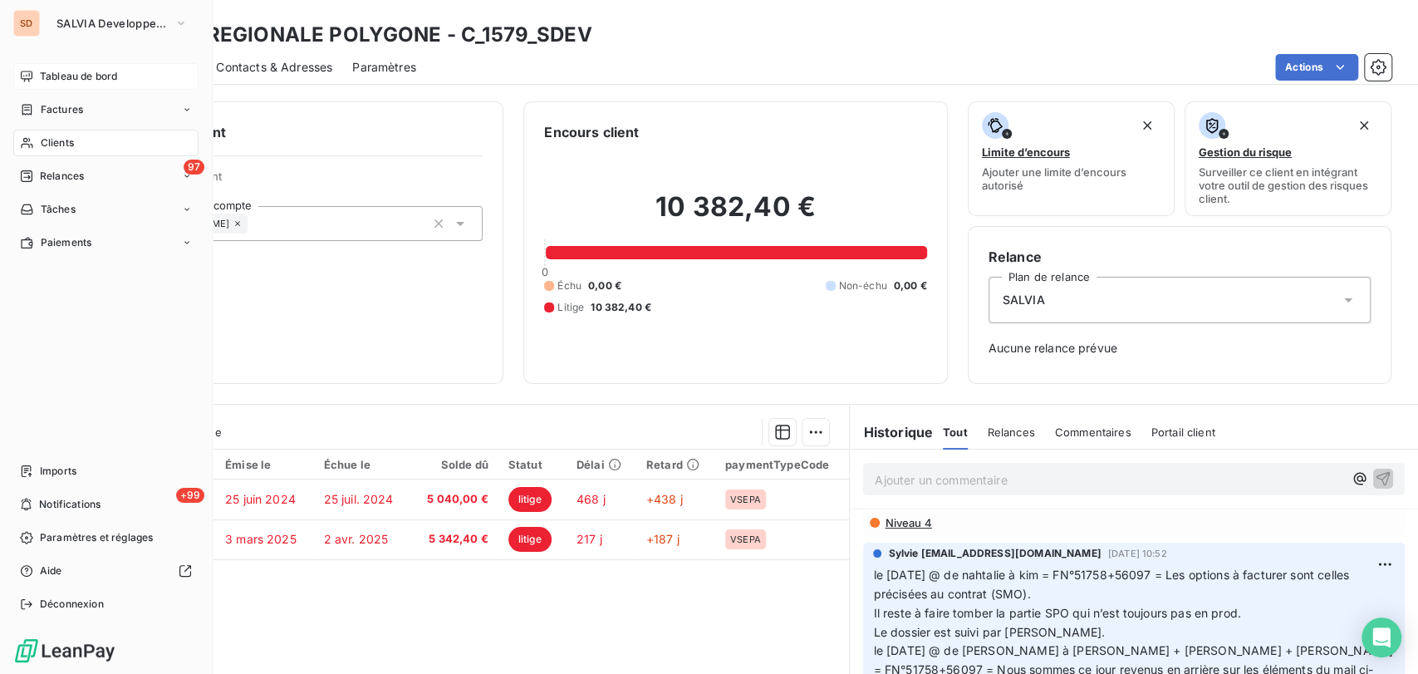
click at [63, 77] on span "Tableau de bord" at bounding box center [78, 76] width 77 height 15
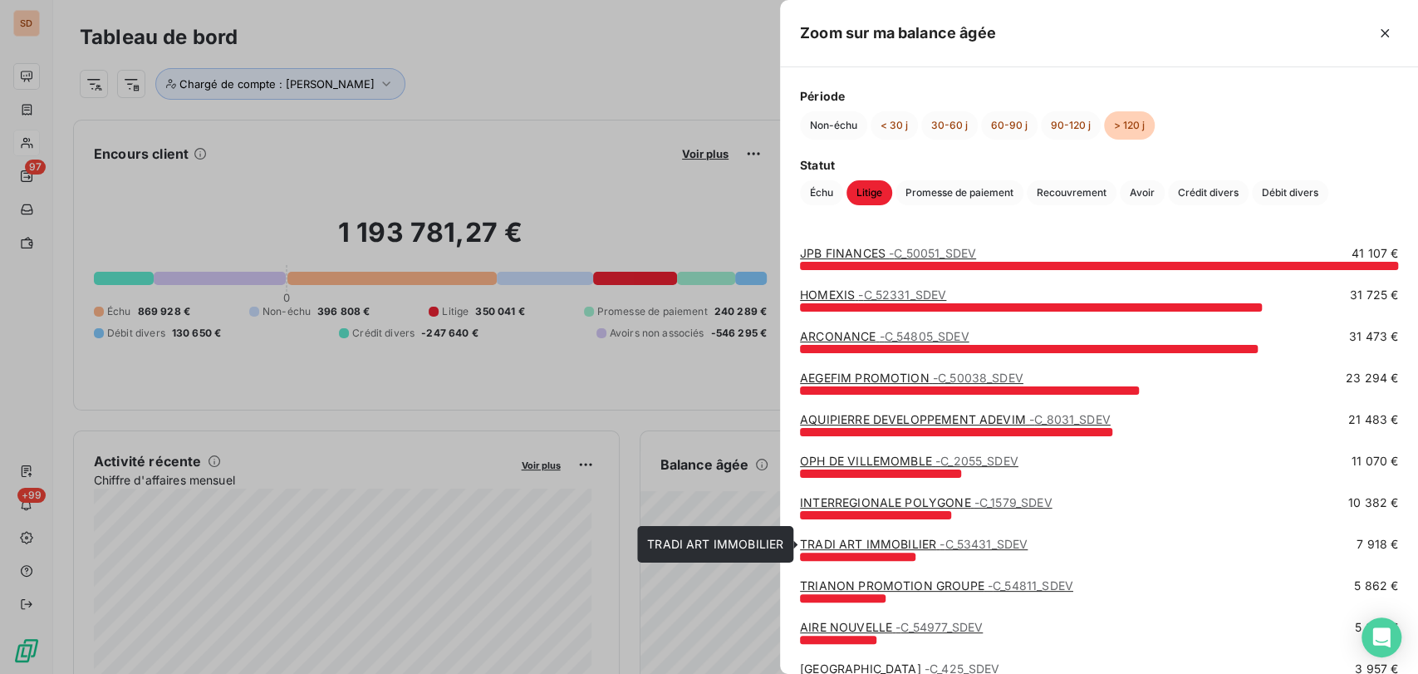
click at [851, 547] on link "TRADI ART IMMOBILIER - C_53431_SDEV" at bounding box center [914, 544] width 228 height 14
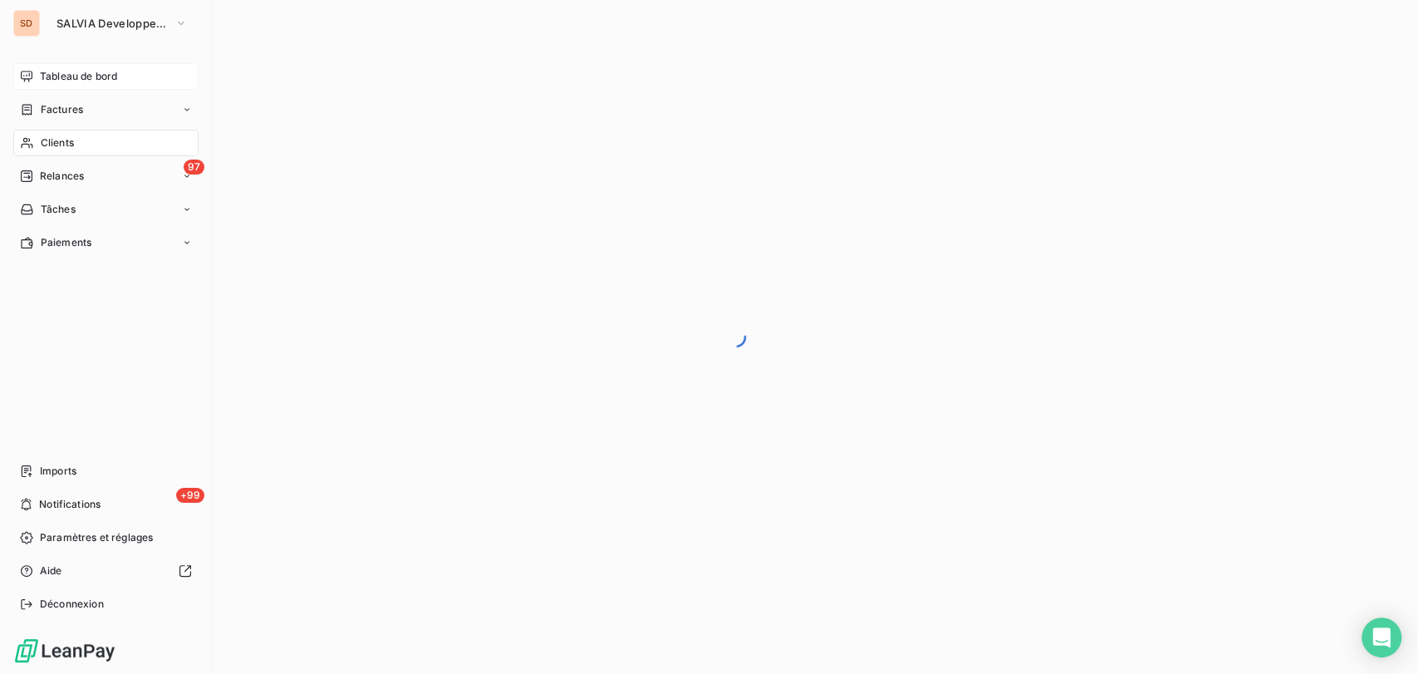
click at [54, 81] on span "Tableau de bord" at bounding box center [78, 76] width 77 height 15
